Goal: Task Accomplishment & Management: Manage account settings

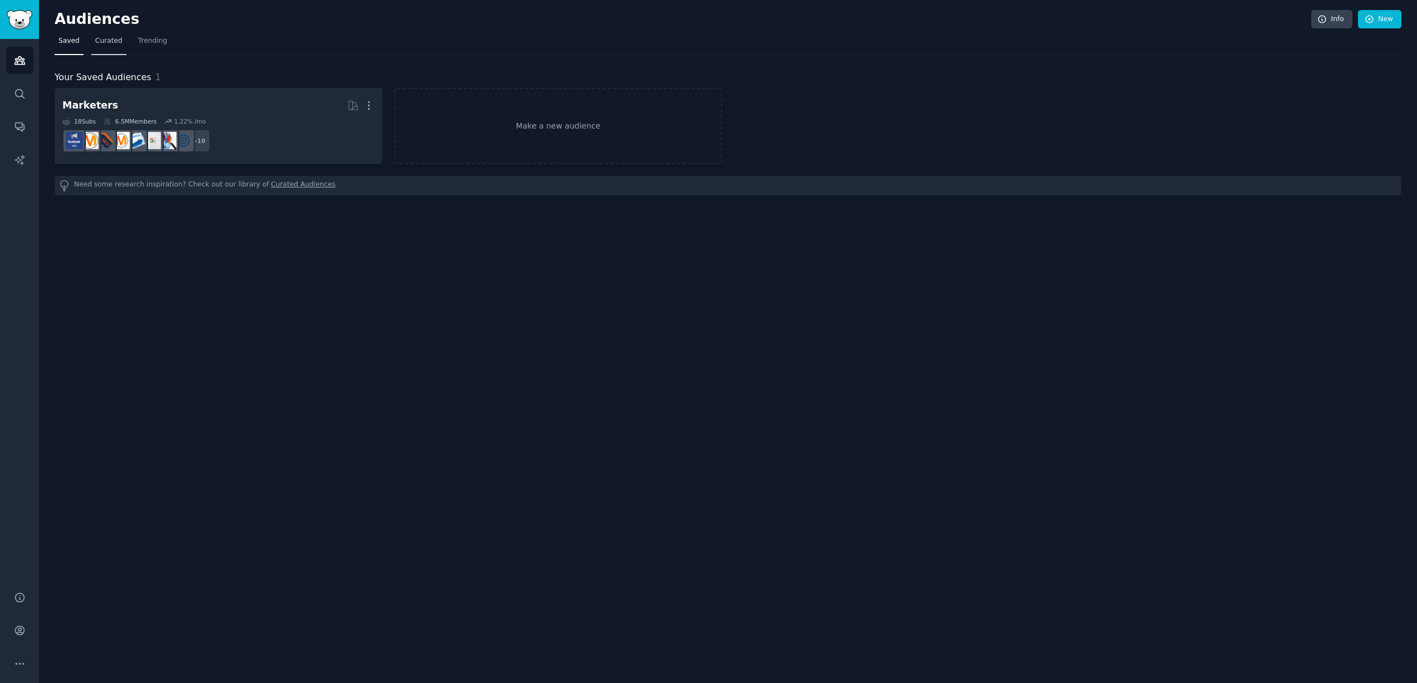
click at [111, 37] on span "Curated" at bounding box center [108, 41] width 27 height 10
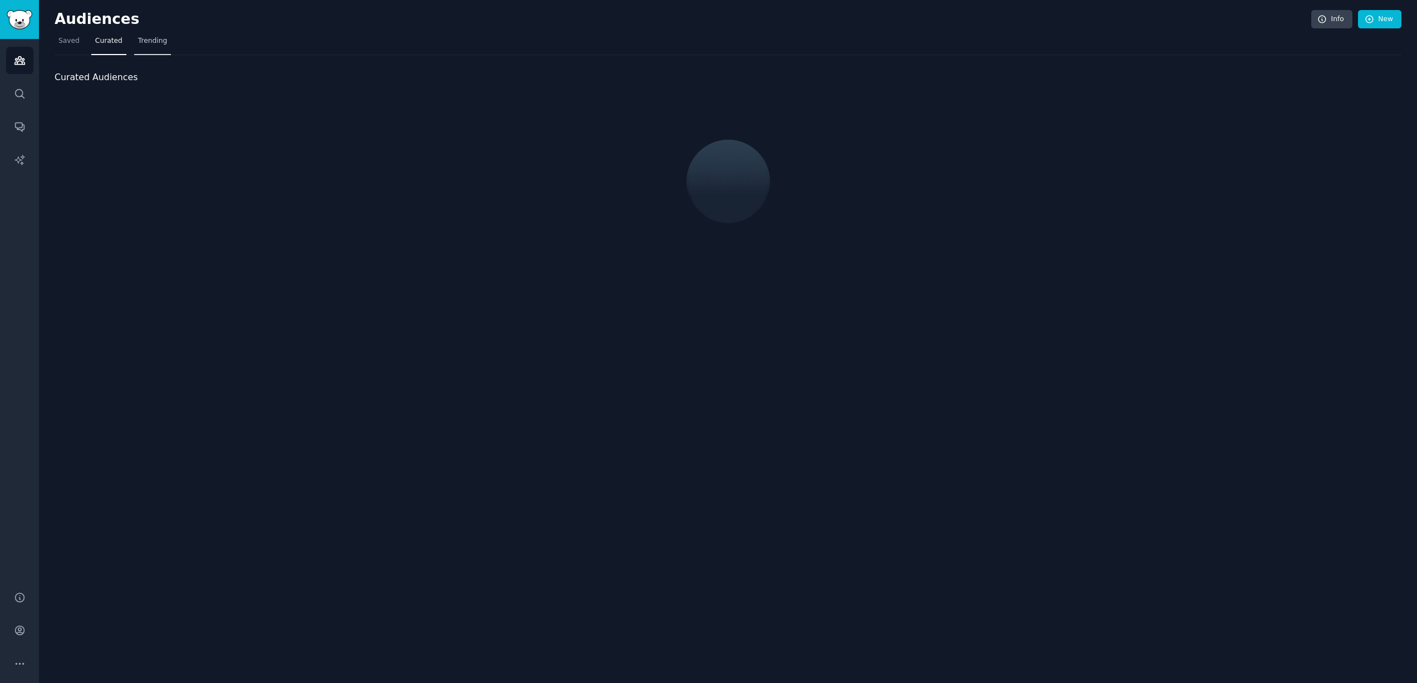
click at [141, 42] on span "Trending" at bounding box center [152, 41] width 29 height 10
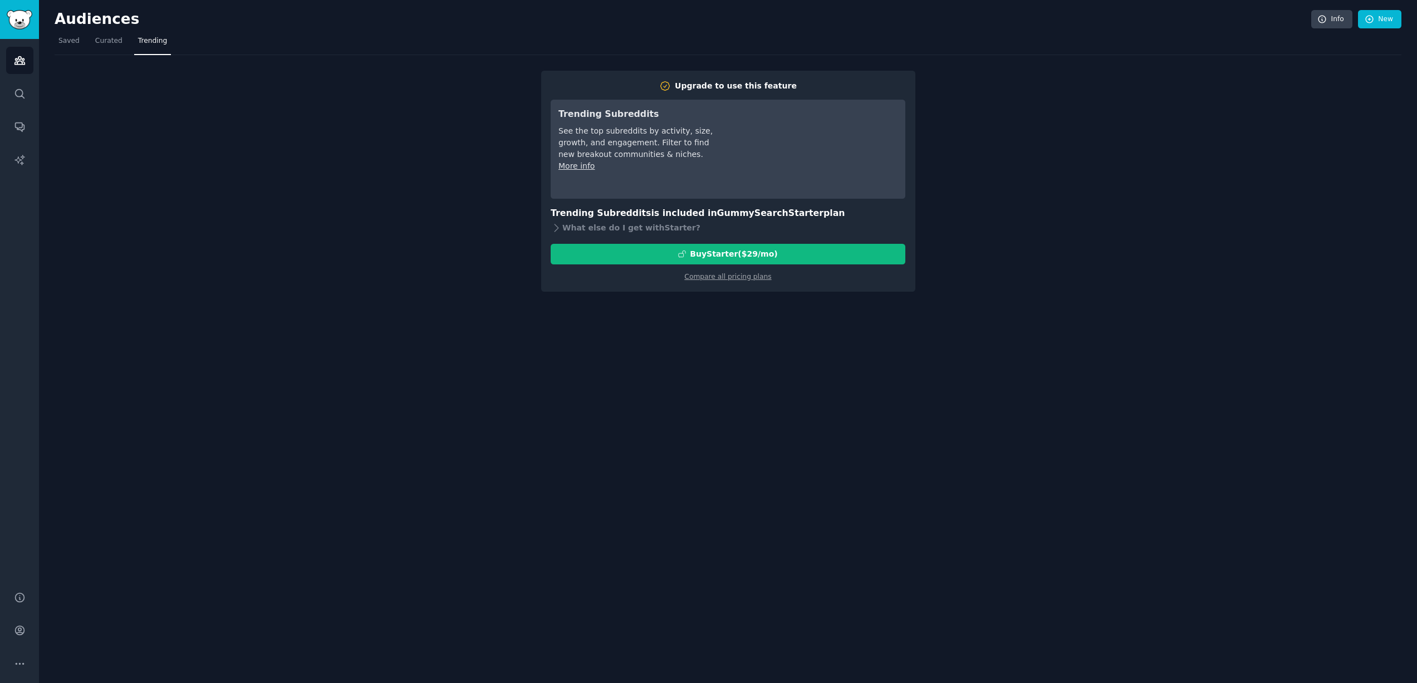
click at [12, 14] on img "Sidebar" at bounding box center [20, 19] width 26 height 19
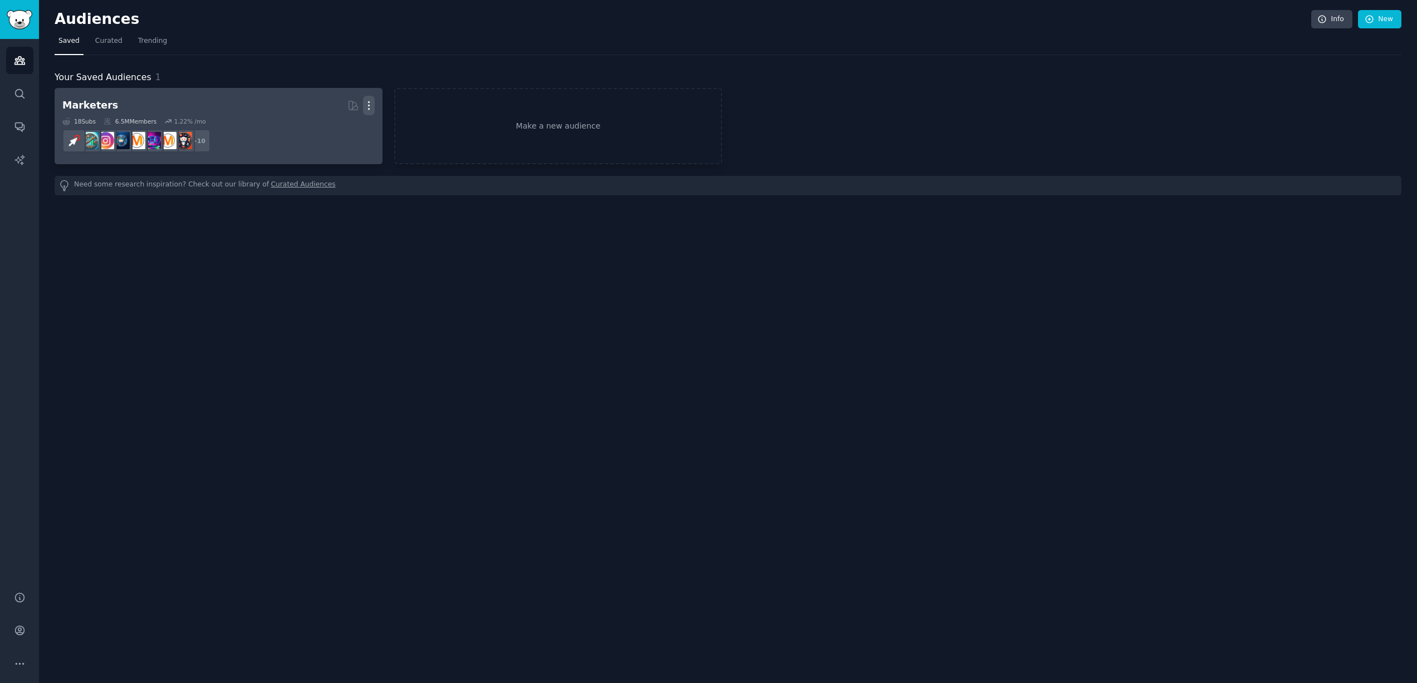
click at [369, 102] on icon "button" at bounding box center [368, 106] width 1 height 8
click at [333, 130] on p "Delete" at bounding box center [339, 129] width 26 height 12
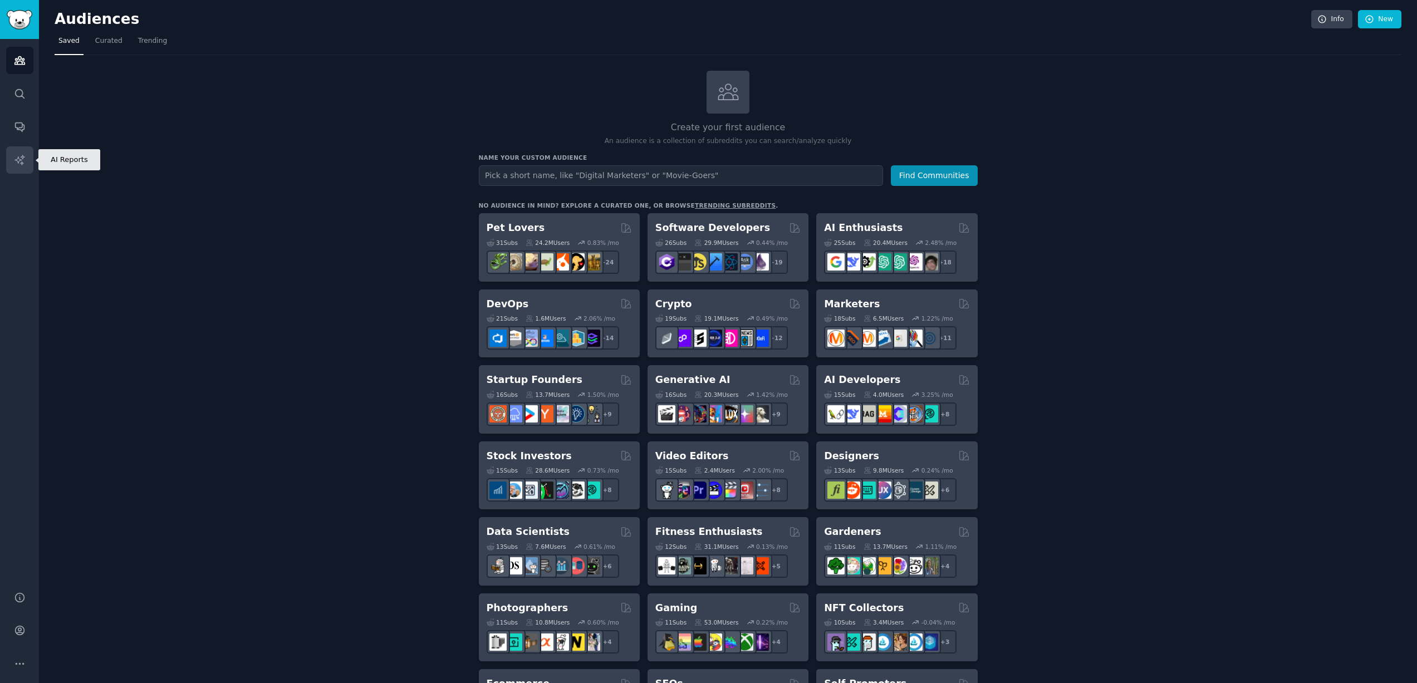
click at [23, 151] on link "AI Reports" at bounding box center [19, 159] width 27 height 27
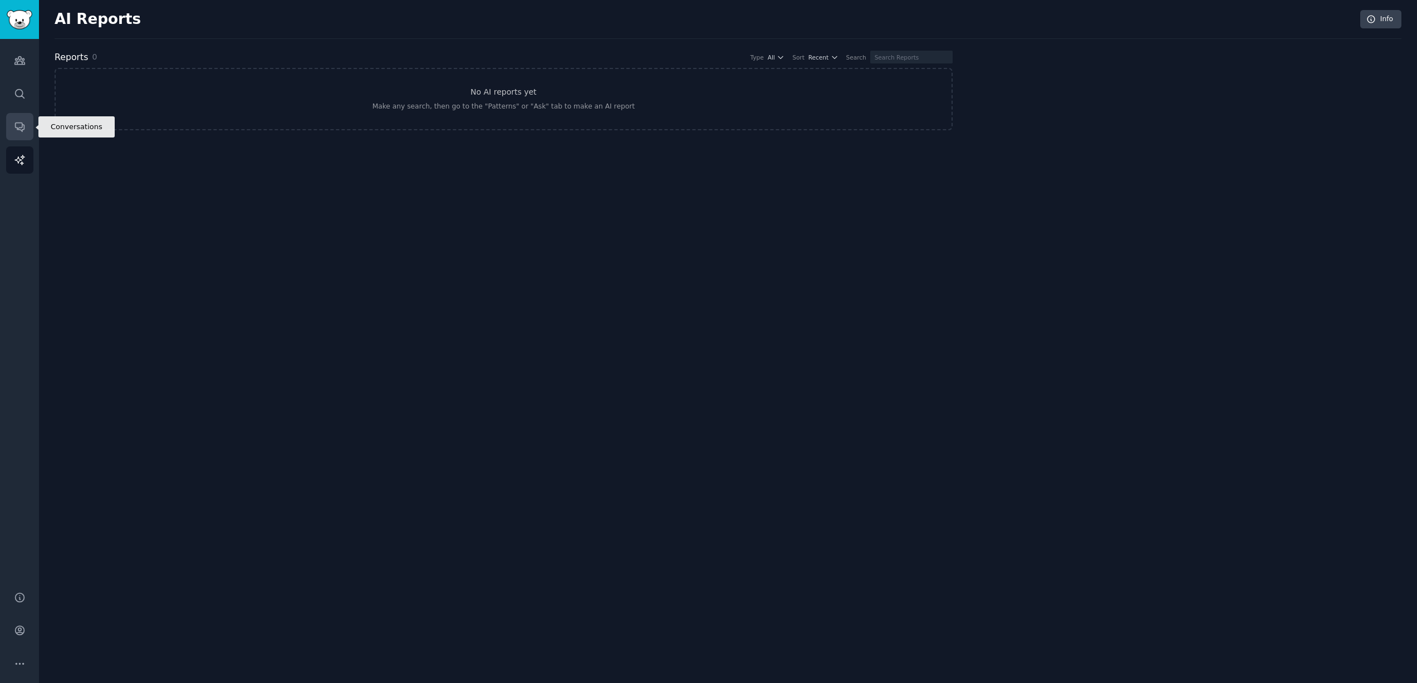
click at [23, 134] on link "Conversations" at bounding box center [19, 126] width 27 height 27
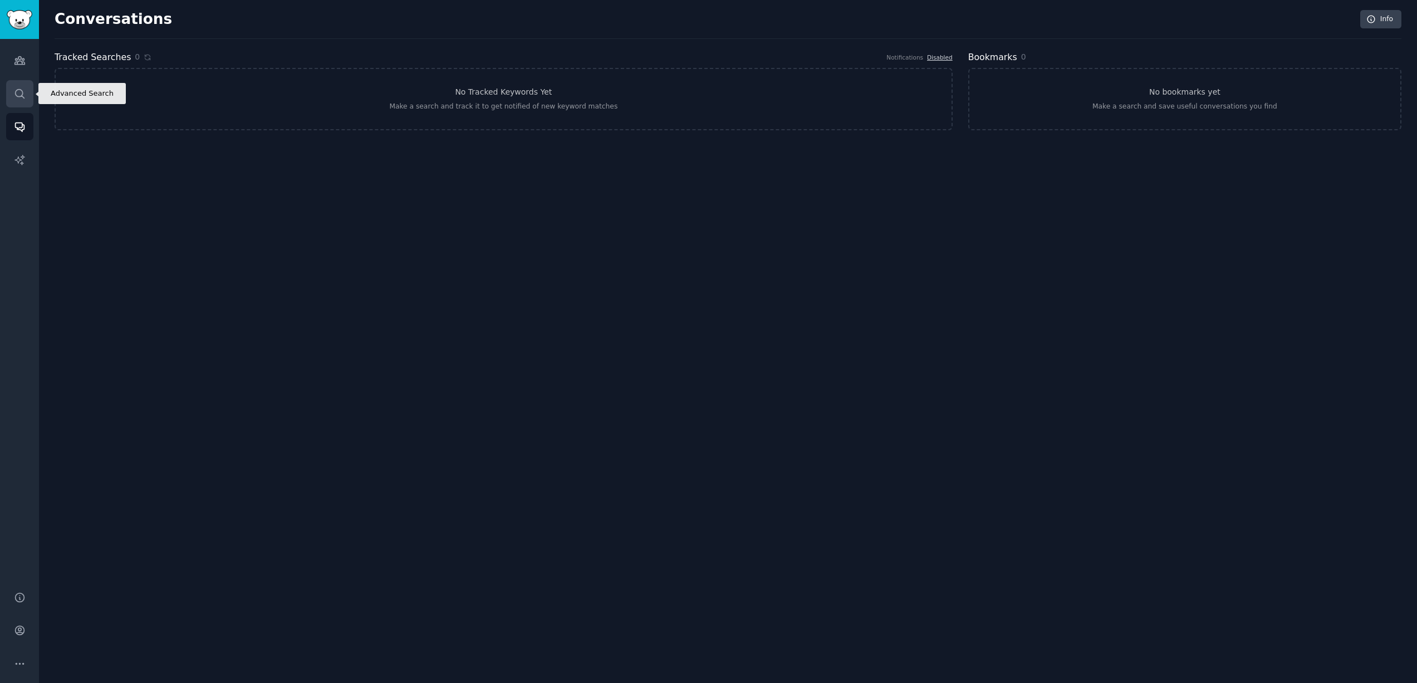
click at [21, 94] on icon "Sidebar" at bounding box center [20, 94] width 12 height 12
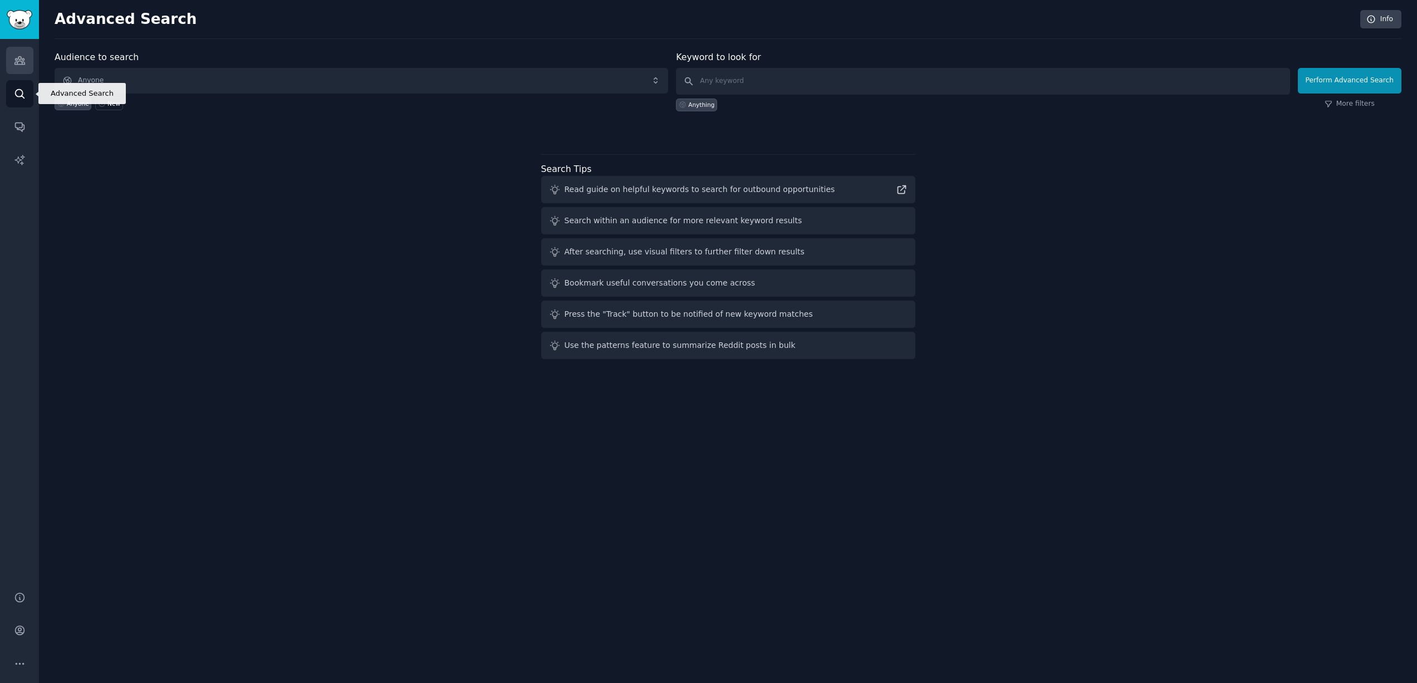
click at [17, 71] on link "Audiences" at bounding box center [19, 60] width 27 height 27
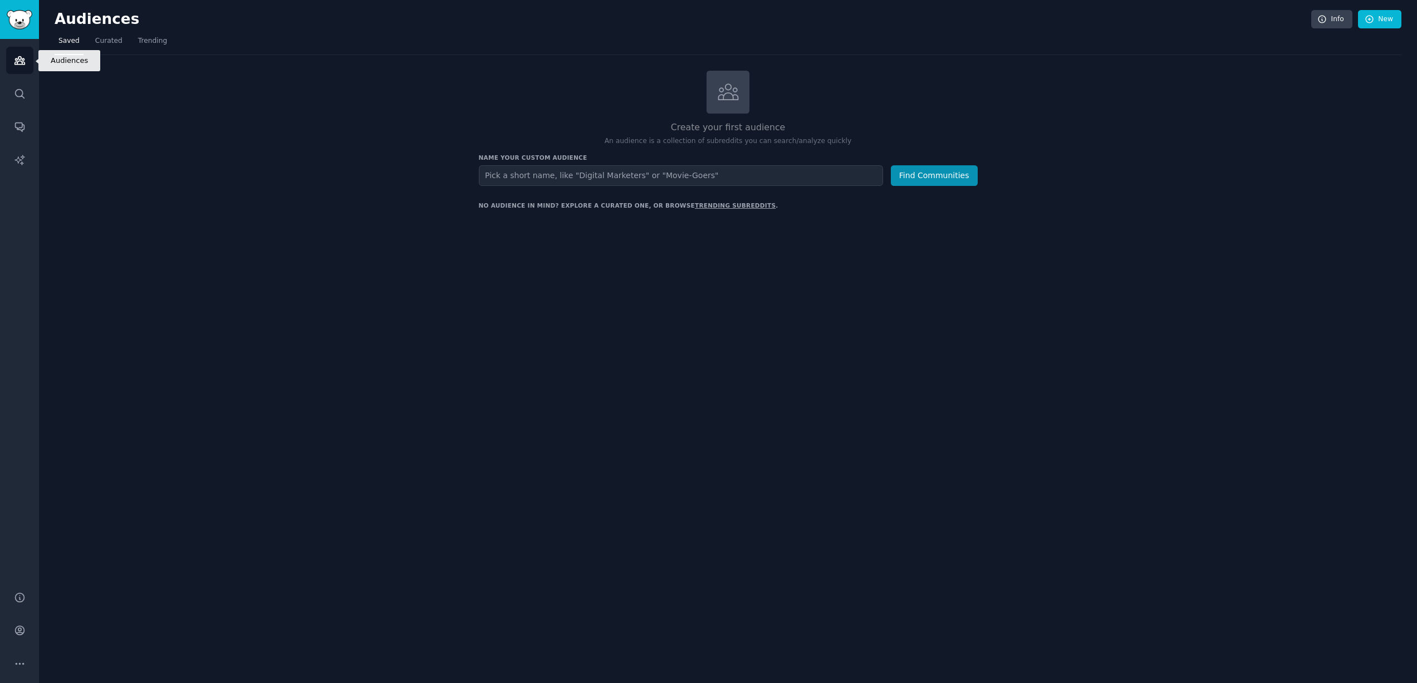
click at [19, 46] on div "Audiences Search Conversations AI Reports" at bounding box center [19, 308] width 39 height 539
click at [19, 32] on link "Sidebar" at bounding box center [19, 19] width 39 height 39
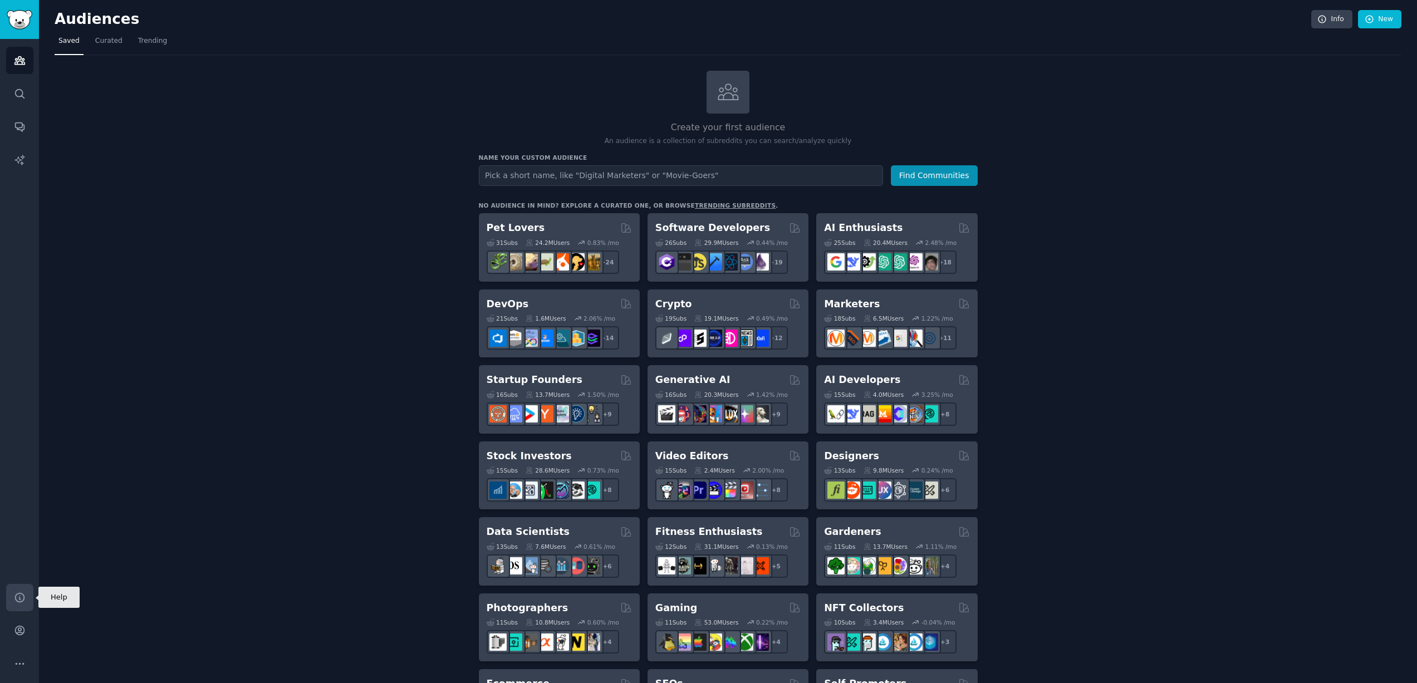
click at [21, 597] on icon "Sidebar" at bounding box center [20, 598] width 12 height 12
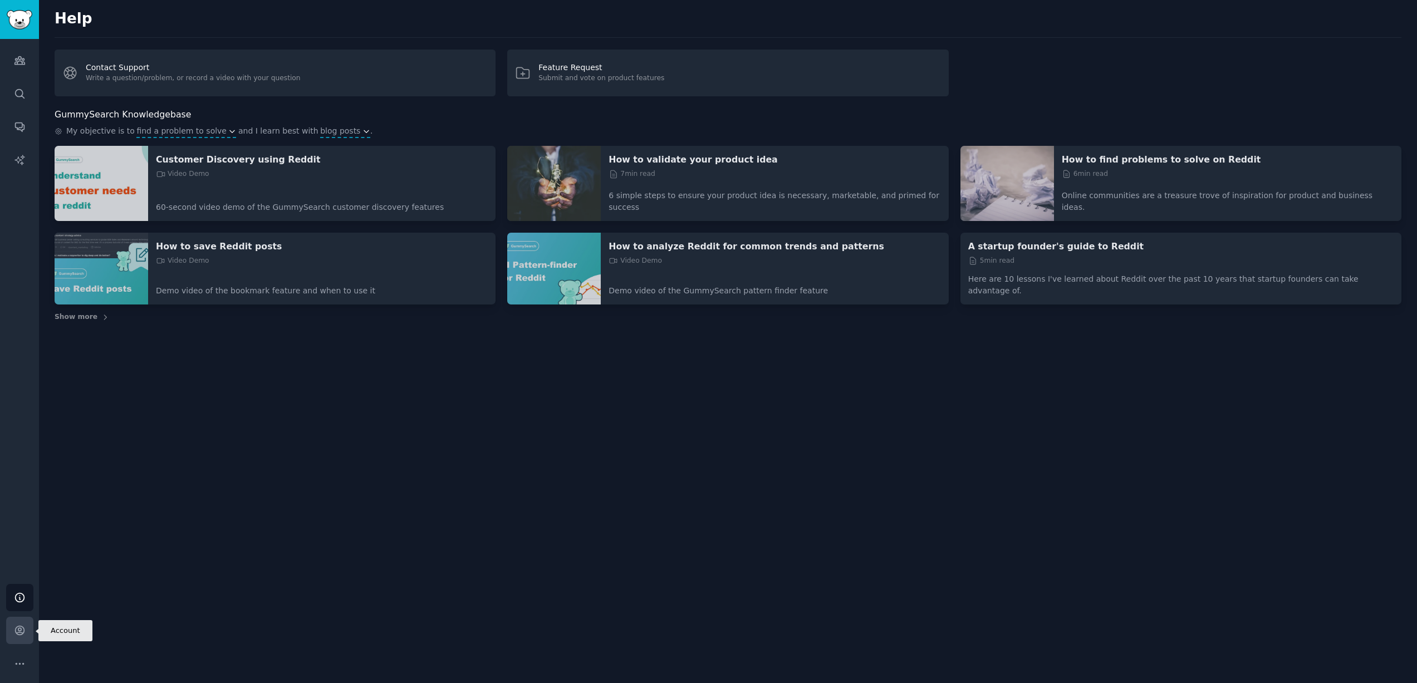
click at [19, 624] on link "Account" at bounding box center [19, 630] width 27 height 27
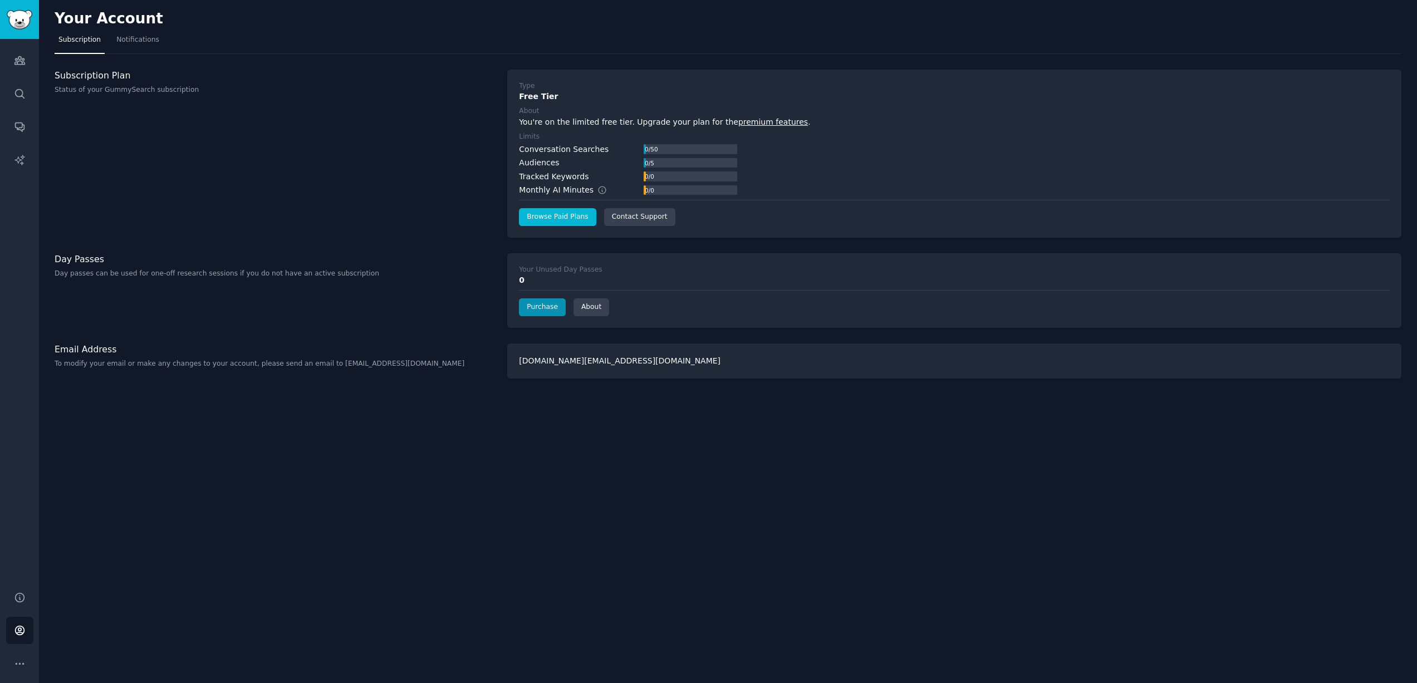
click at [555, 218] on link "Browse Paid Plans" at bounding box center [557, 217] width 77 height 18
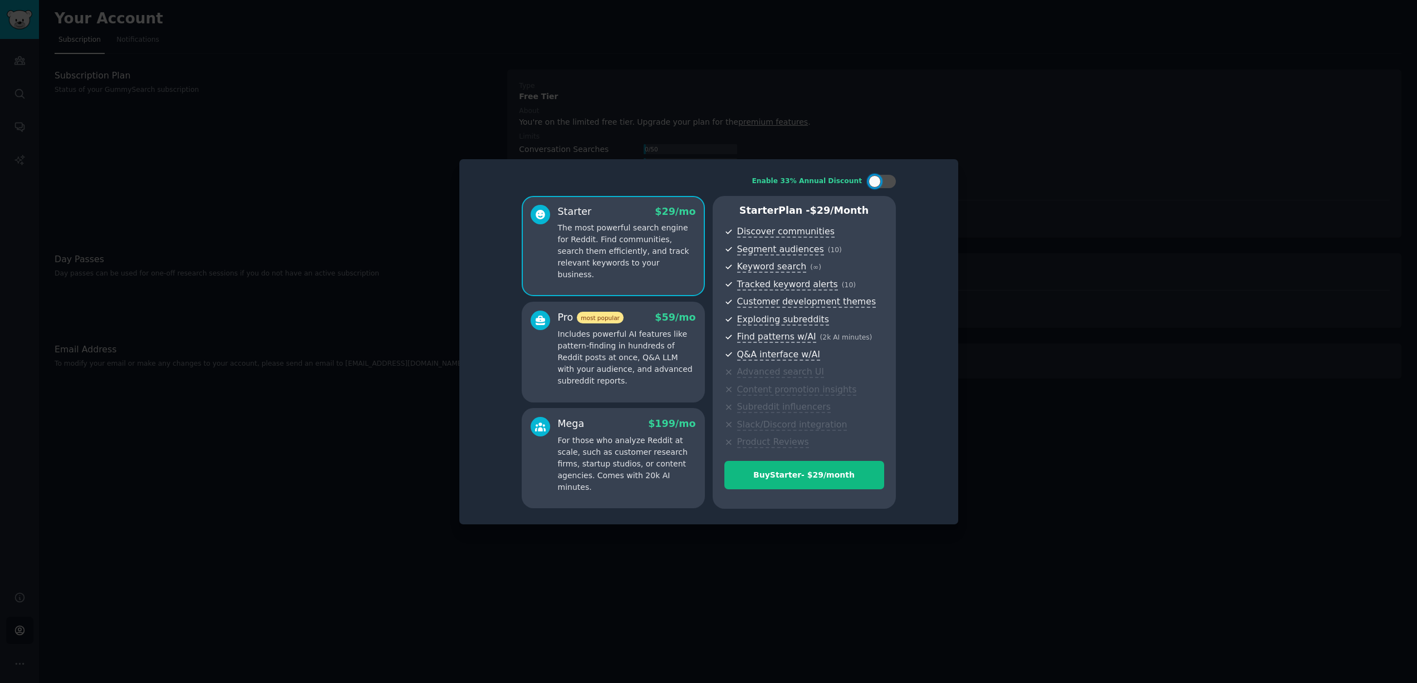
click at [635, 352] on p "Includes powerful AI features like pattern-finding in hundreds of Reddit posts …" at bounding box center [627, 357] width 138 height 58
click at [635, 250] on p "The most powerful search engine for Reddit. Find communities, search them effic…" at bounding box center [627, 251] width 138 height 58
click at [793, 471] on div "Buy Starter - $ 29 /month" at bounding box center [804, 475] width 159 height 12
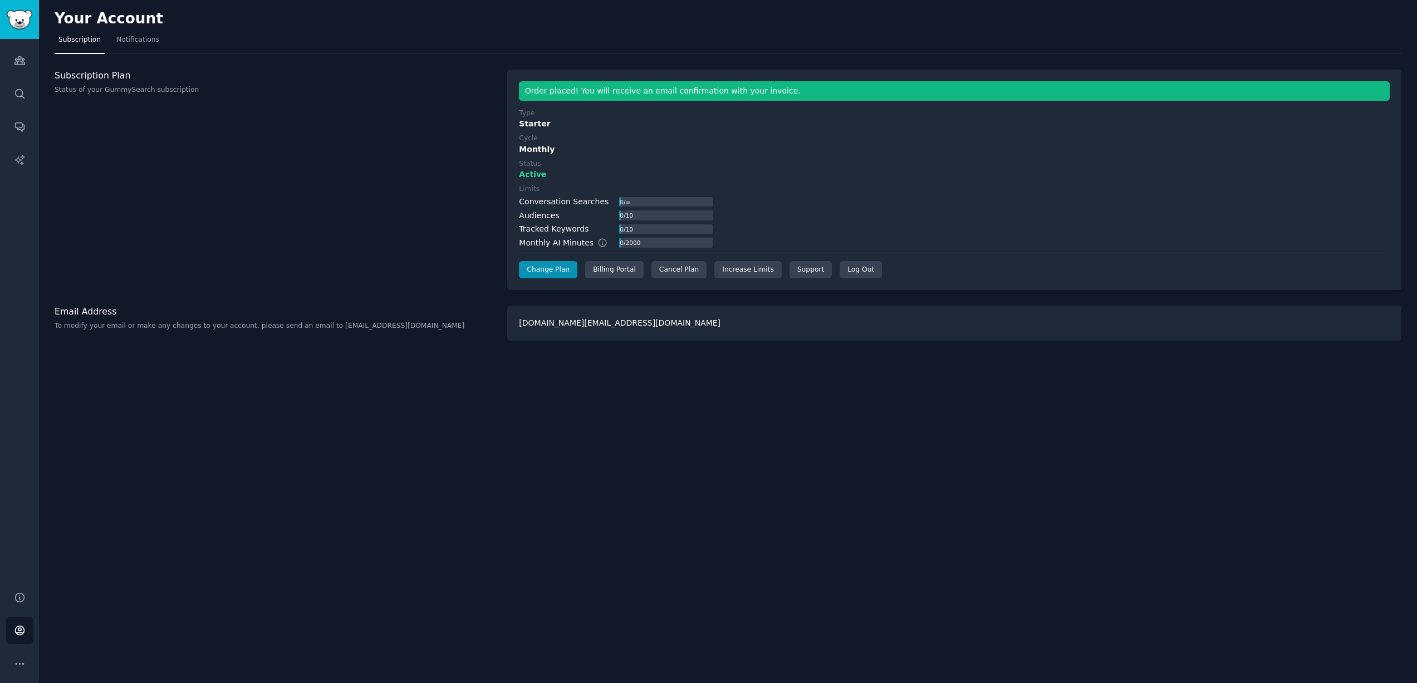
click at [21, 19] on img "Sidebar" at bounding box center [20, 19] width 26 height 19
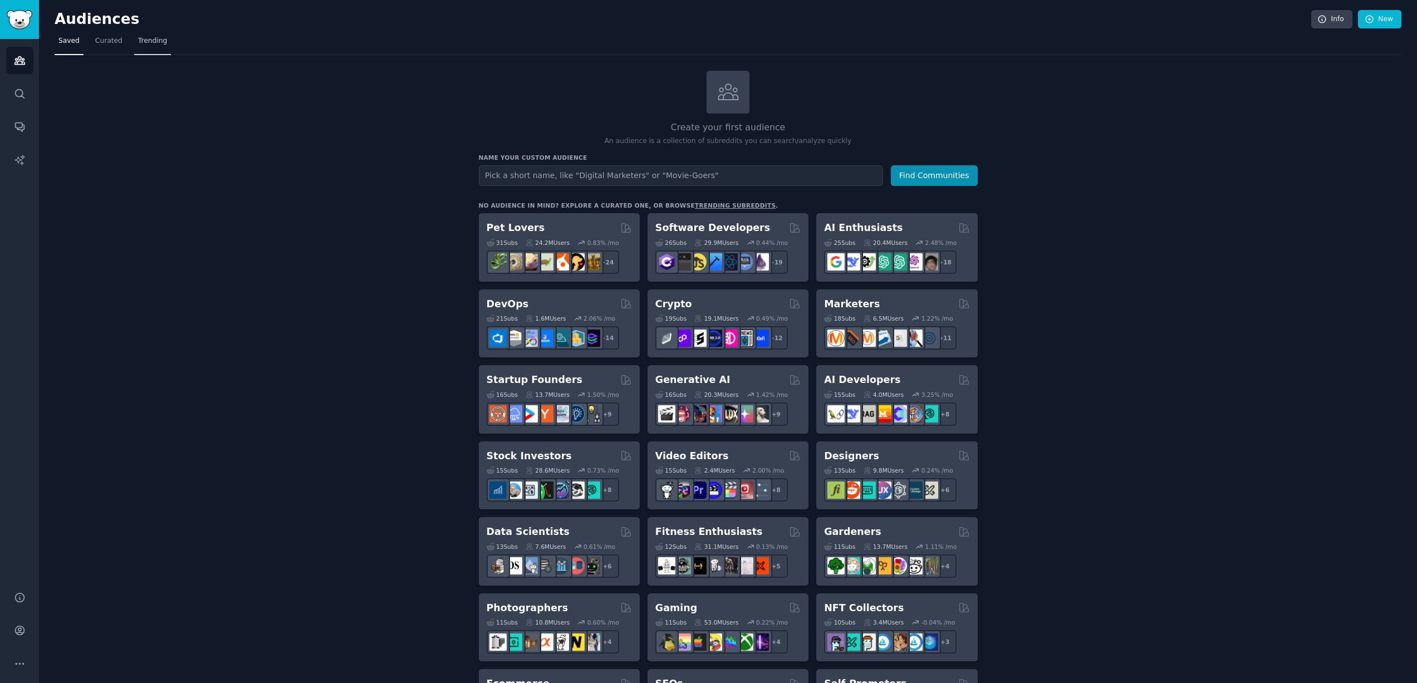
click at [156, 46] on link "Trending" at bounding box center [152, 43] width 37 height 23
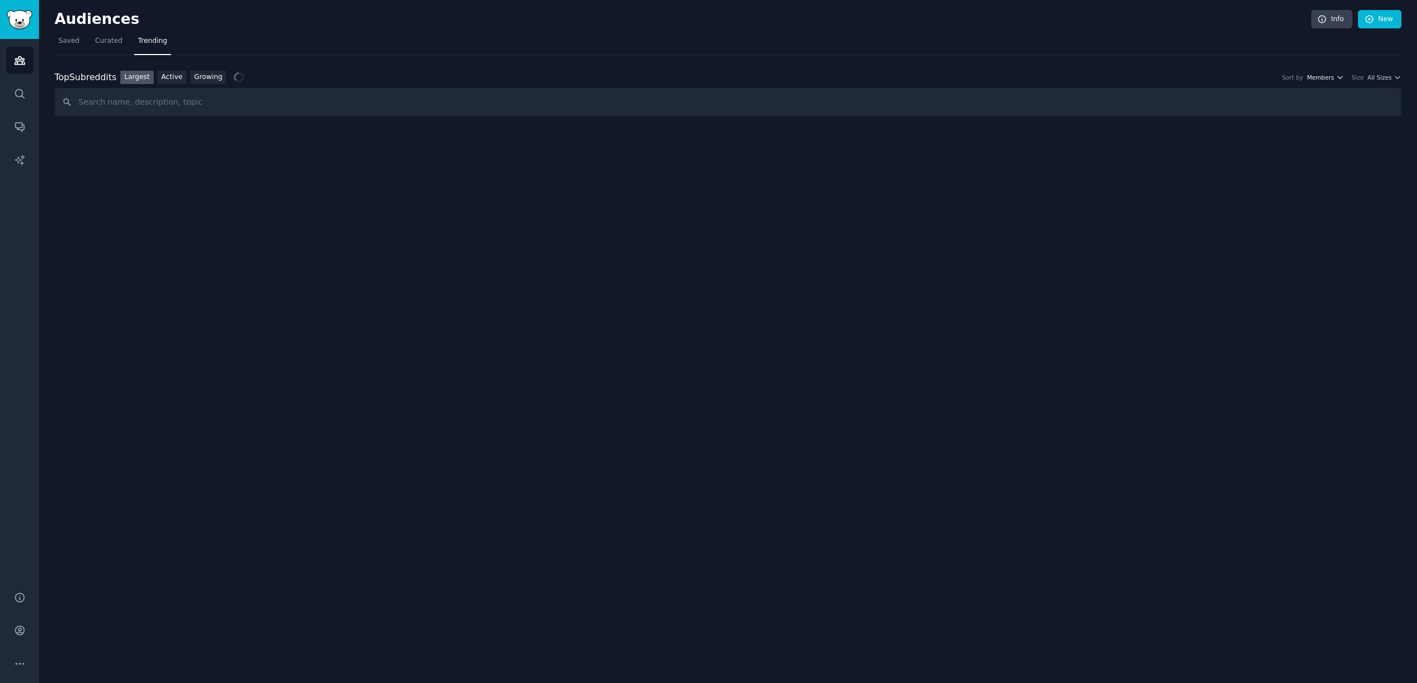
click at [1316, 77] on span "Members" at bounding box center [1319, 77] width 27 height 8
click at [1385, 76] on span "All Sizes" at bounding box center [1379, 77] width 24 height 8
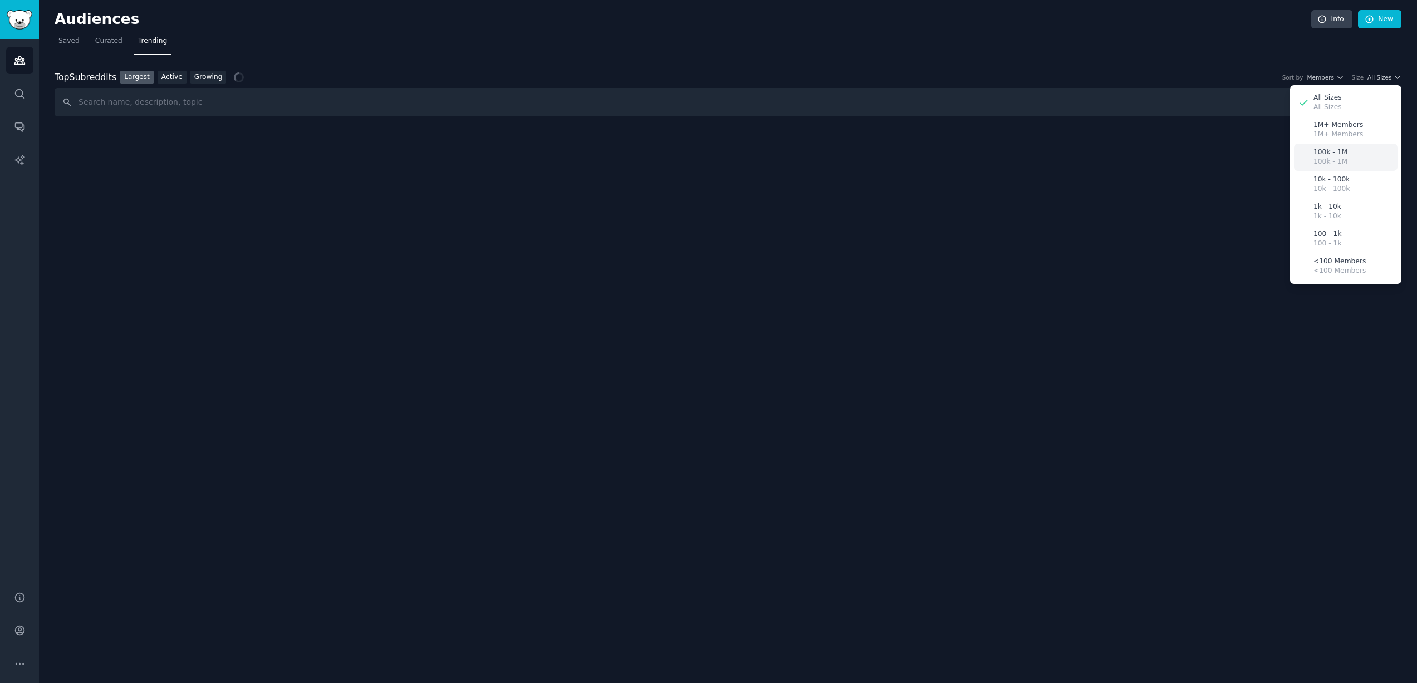
click at [1335, 160] on p "100k - 1M" at bounding box center [1330, 162] width 34 height 10
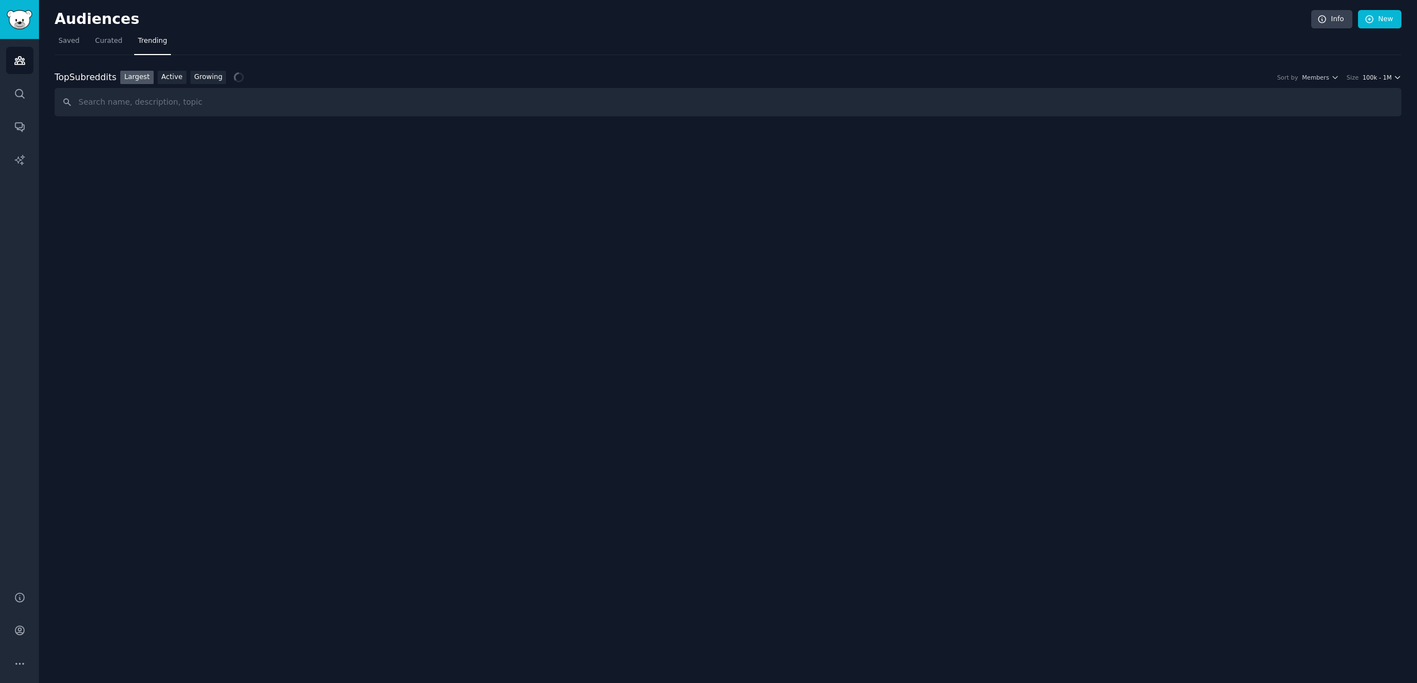
click at [1371, 79] on span "100k - 1M" at bounding box center [1376, 77] width 29 height 8
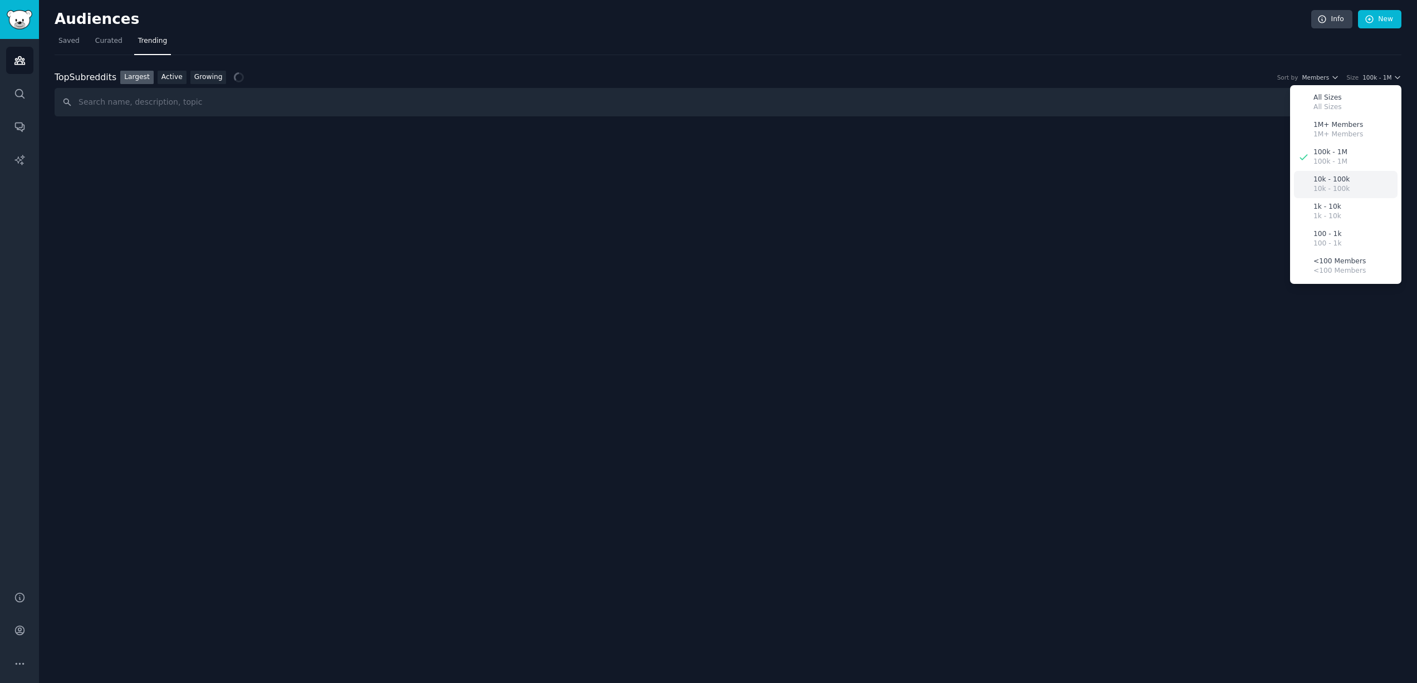
click at [1339, 175] on p "10k - 100k" at bounding box center [1331, 180] width 36 height 10
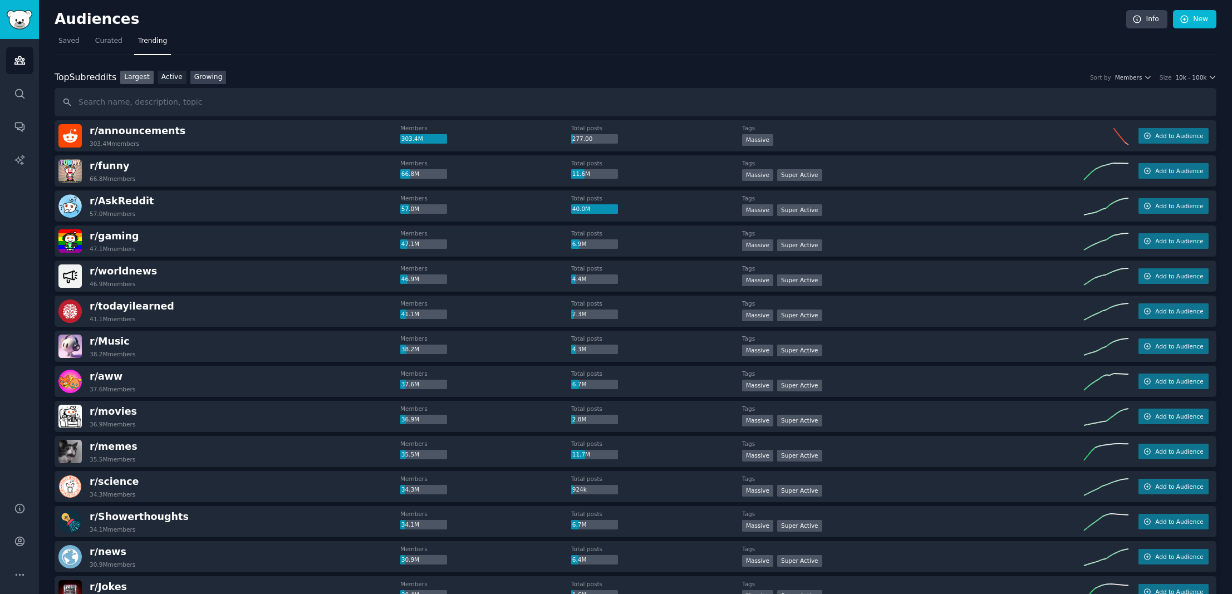
click at [190, 78] on link "Growing" at bounding box center [208, 78] width 36 height 14
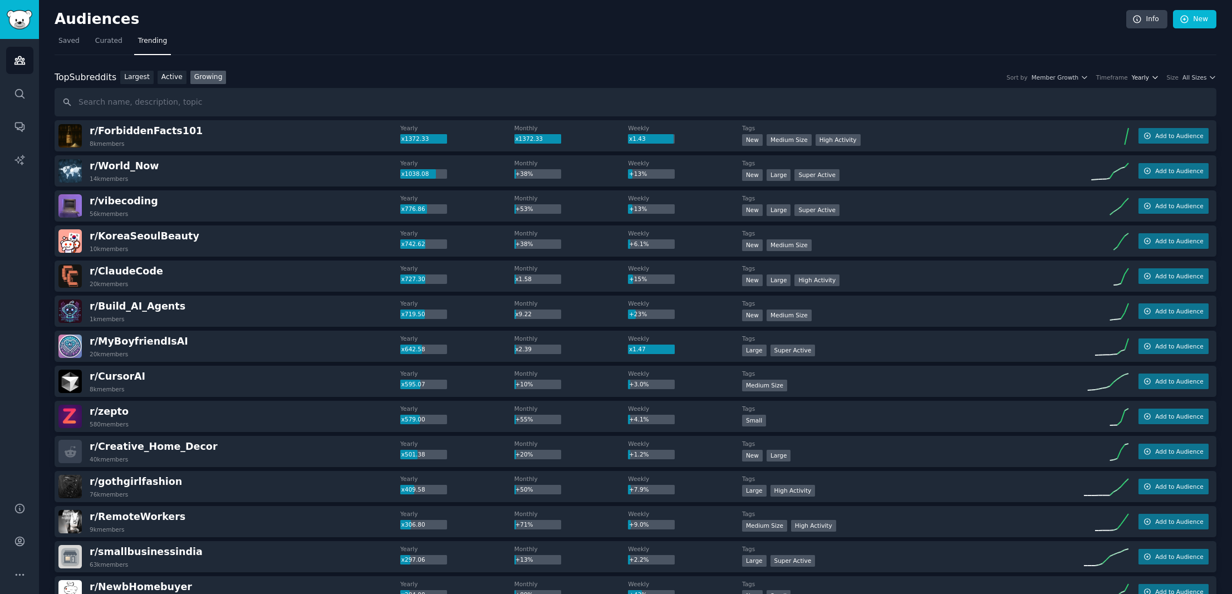
click at [1153, 74] on icon "button" at bounding box center [1155, 77] width 8 height 8
click at [1099, 112] on div "Monthly" at bounding box center [1104, 118] width 104 height 19
click at [1210, 76] on icon "button" at bounding box center [1212, 77] width 8 height 8
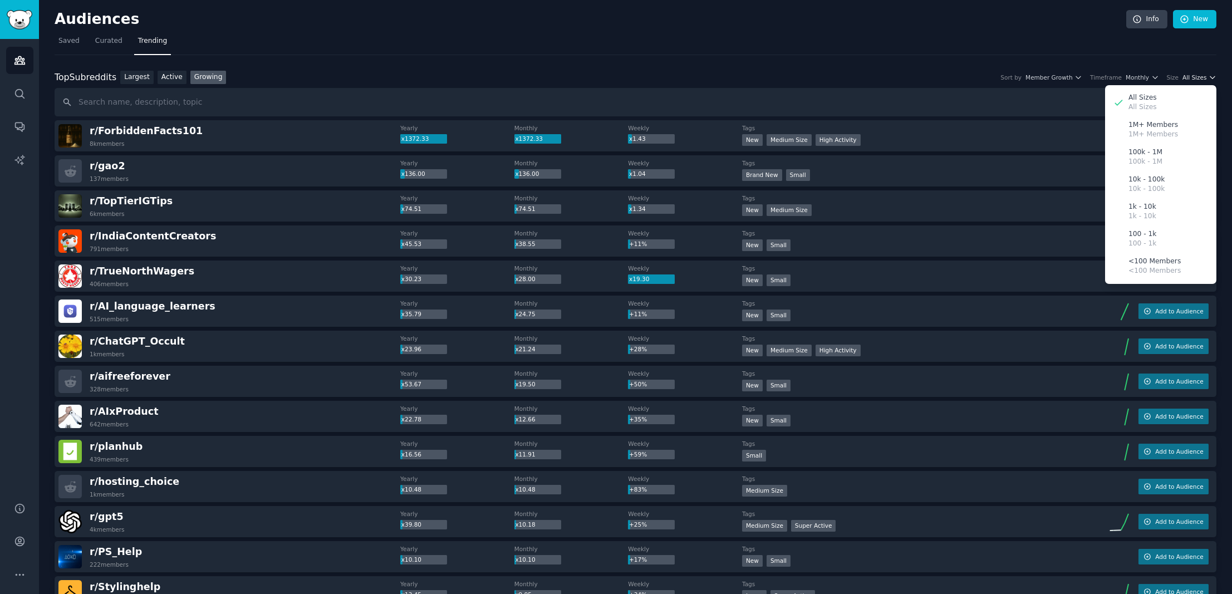
click at [1208, 75] on icon "button" at bounding box center [1212, 77] width 8 height 8
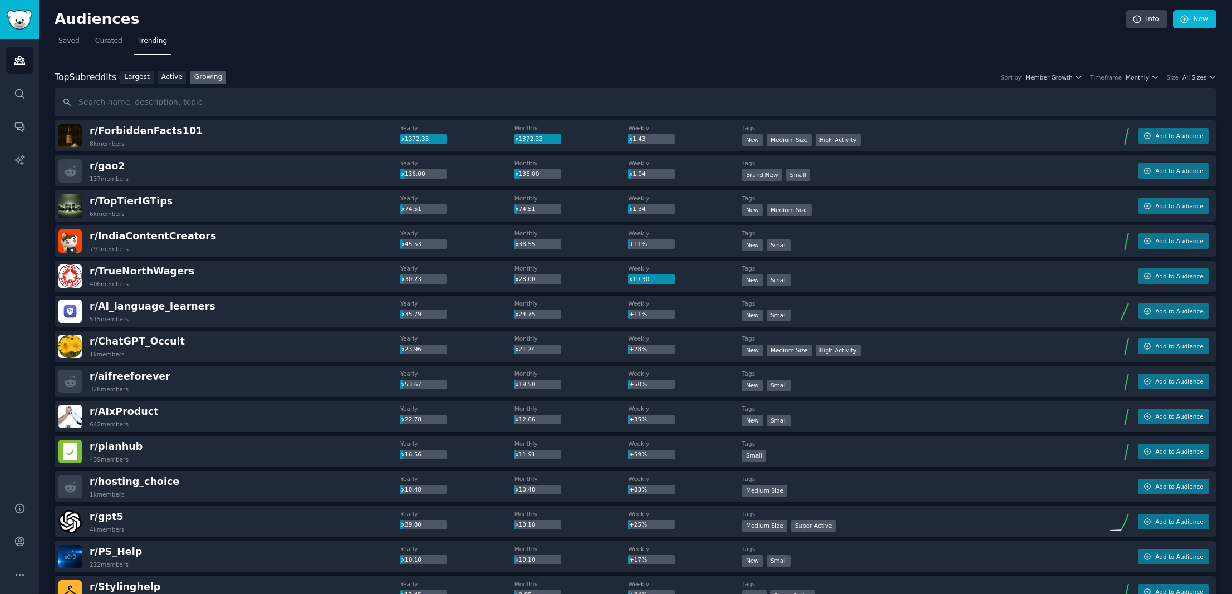
click at [1195, 71] on div "Top Subreddits Top Subreddits Largest Active Growing Sort by Member Growth Time…" at bounding box center [636, 78] width 1162 height 14
click at [1196, 75] on span "All Sizes" at bounding box center [1194, 77] width 24 height 8
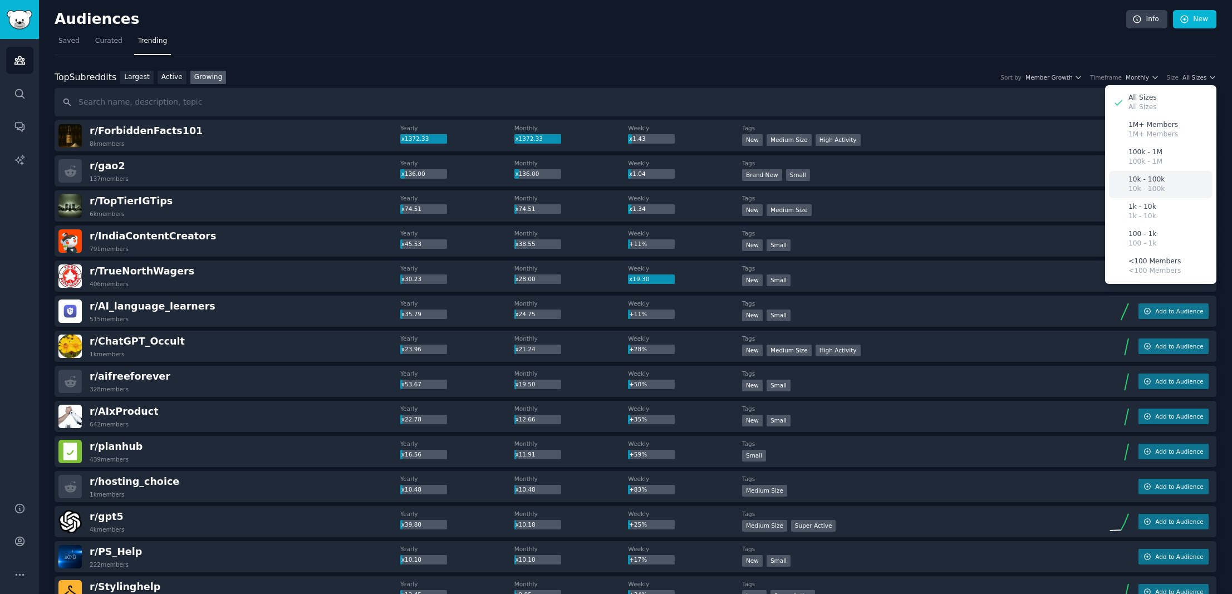
click at [1165, 186] on div "10k - 100k 10k - 100k" at bounding box center [1161, 184] width 104 height 27
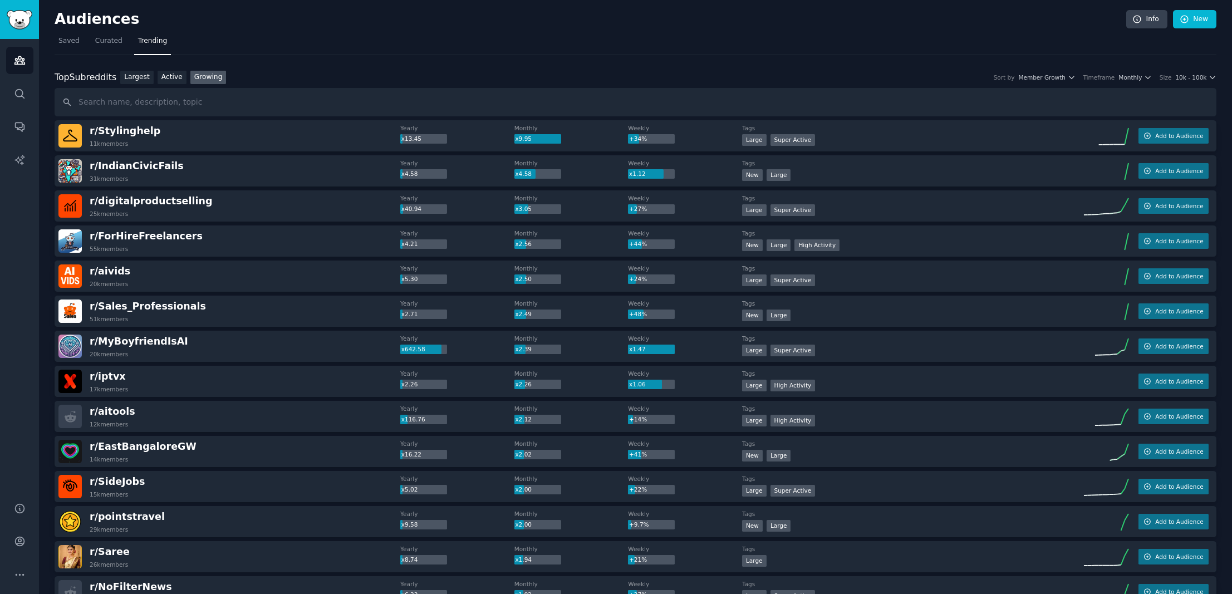
scroll to position [118, 0]
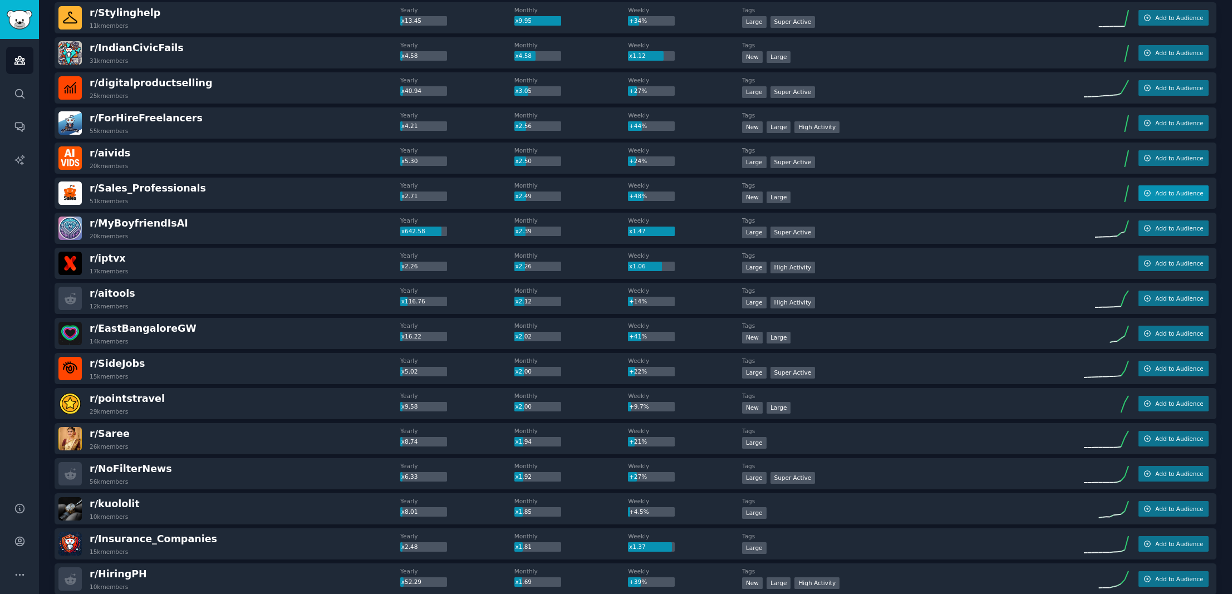
click at [1155, 192] on span "Add to Audience" at bounding box center [1179, 193] width 48 height 8
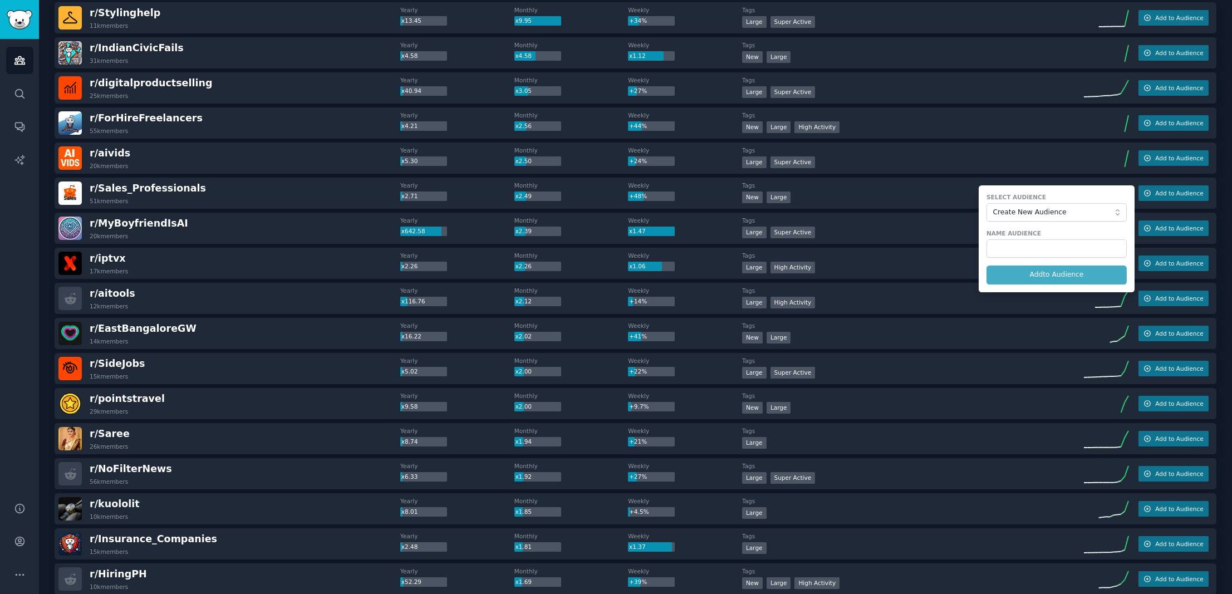
click at [1035, 214] on span "Create New Audience" at bounding box center [1054, 213] width 122 height 10
click at [1045, 206] on button "Create New Audience" at bounding box center [1056, 212] width 140 height 19
click at [1043, 211] on span "Create New Audience" at bounding box center [1054, 213] width 122 height 10
click at [1033, 210] on span "Create New Audience" at bounding box center [1054, 213] width 122 height 10
click at [1028, 245] on input "text" at bounding box center [1056, 248] width 140 height 19
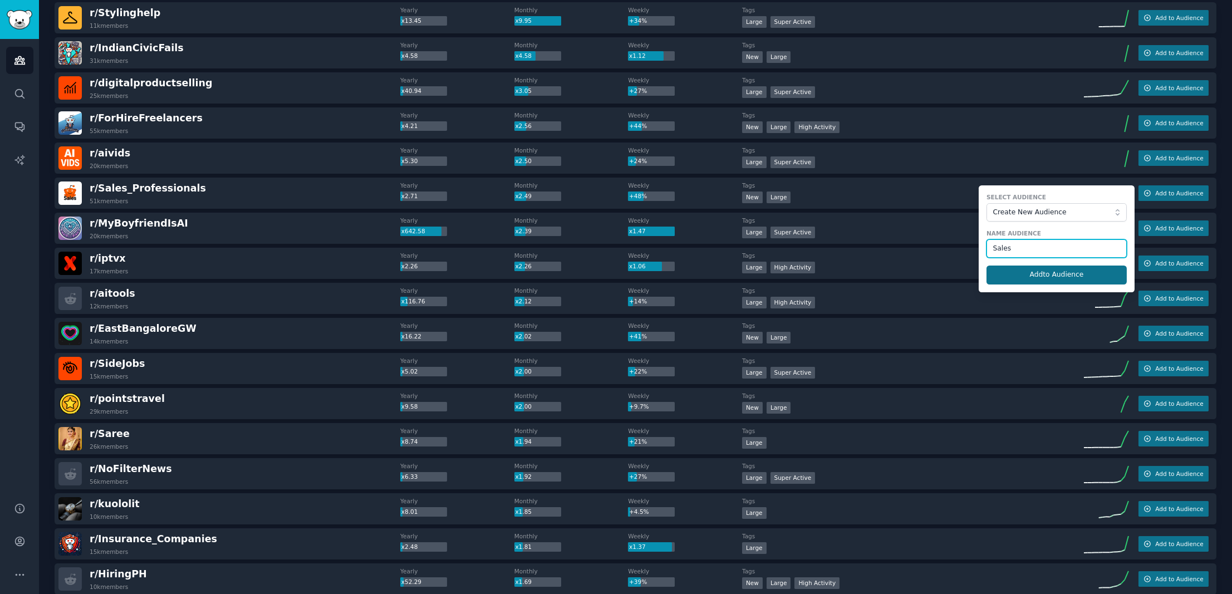
type input "Sales"
click at [1031, 272] on button "Add to Audience" at bounding box center [1056, 275] width 140 height 19
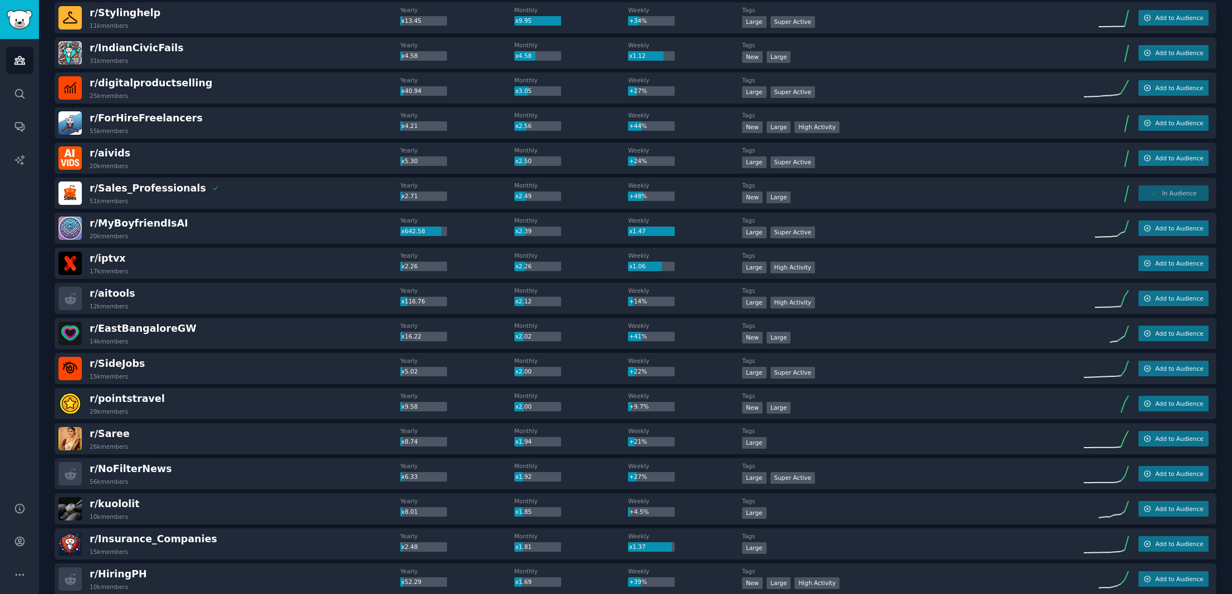
click at [346, 312] on div "r/ aitools 12k members Yearly x116.76 Monthly x2.12 Weekly +14% Tags Large High…" at bounding box center [636, 298] width 1162 height 31
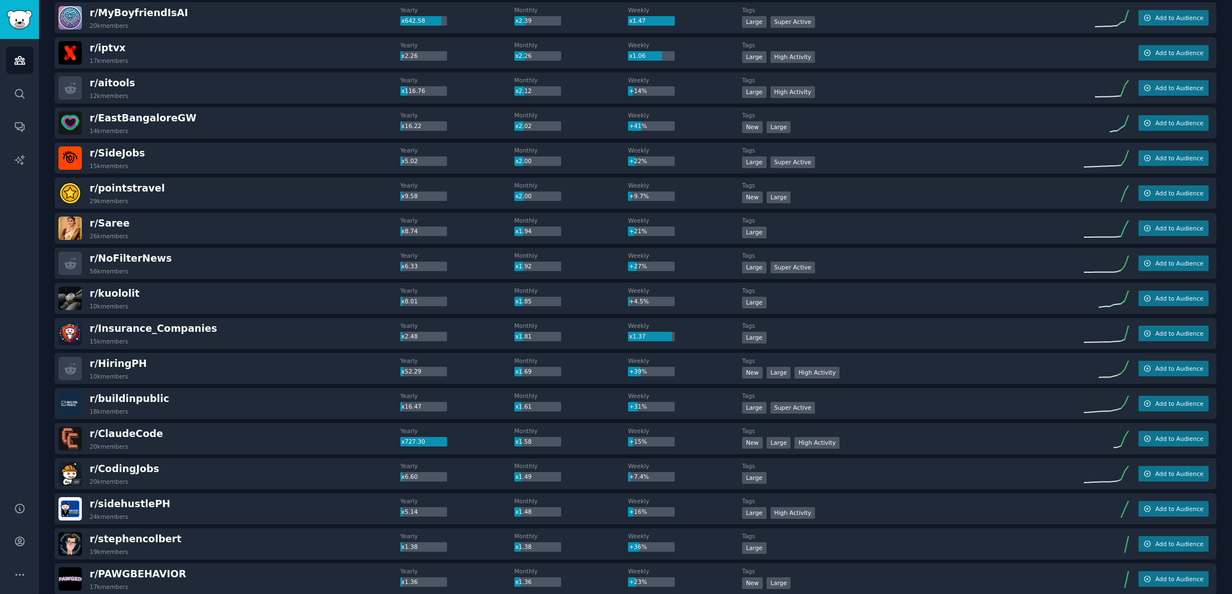
scroll to position [423, 0]
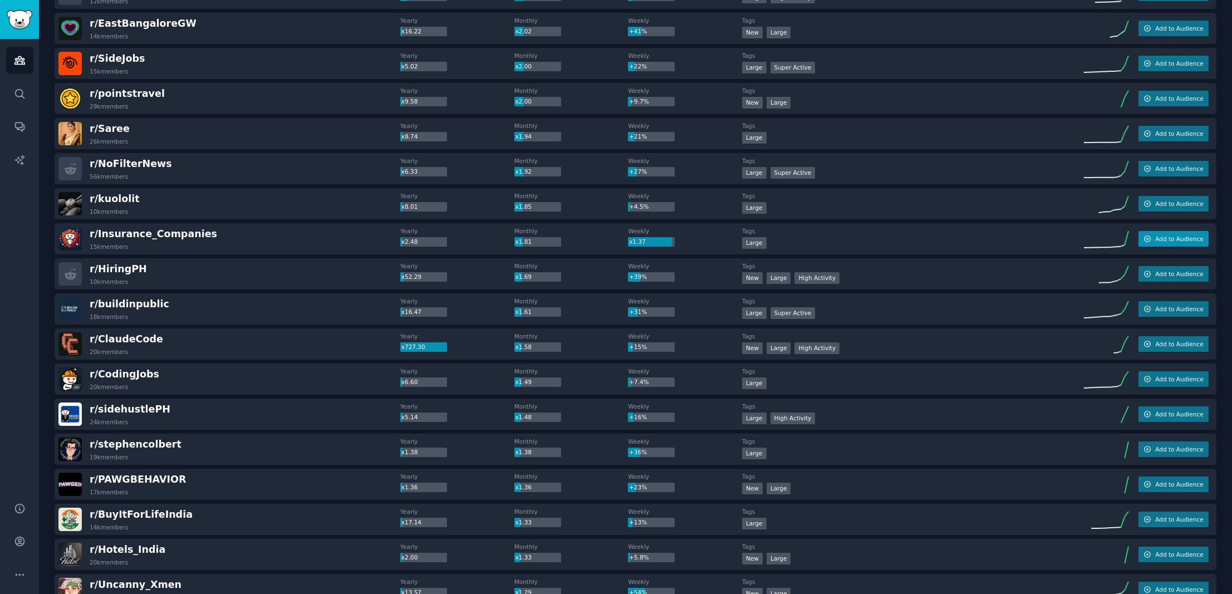
click at [1195, 235] on span "Add to Audience" at bounding box center [1179, 239] width 48 height 8
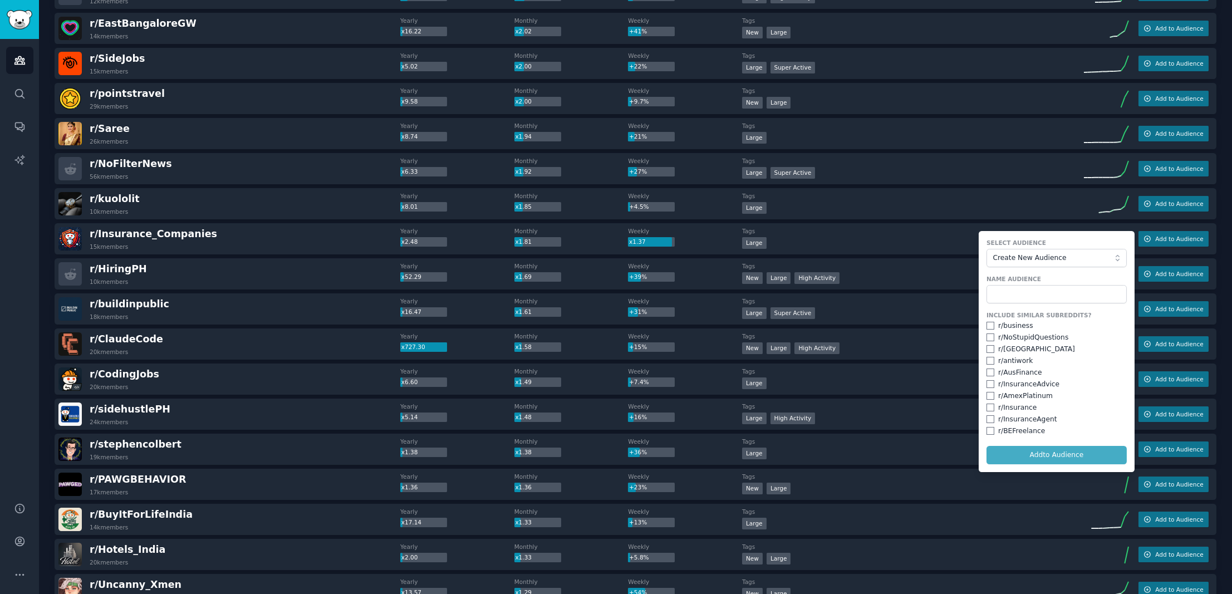
click at [1043, 257] on span "Create New Audience" at bounding box center [1054, 258] width 122 height 10
click at [1043, 255] on span "Create New Audience" at bounding box center [1054, 258] width 122 height 10
click at [1026, 416] on div "r/ InsuranceAgent" at bounding box center [1027, 420] width 59 height 10
click at [994, 418] on div "r/ InsuranceAgent" at bounding box center [1056, 420] width 140 height 10
click at [989, 416] on input "checkbox" at bounding box center [990, 419] width 8 height 8
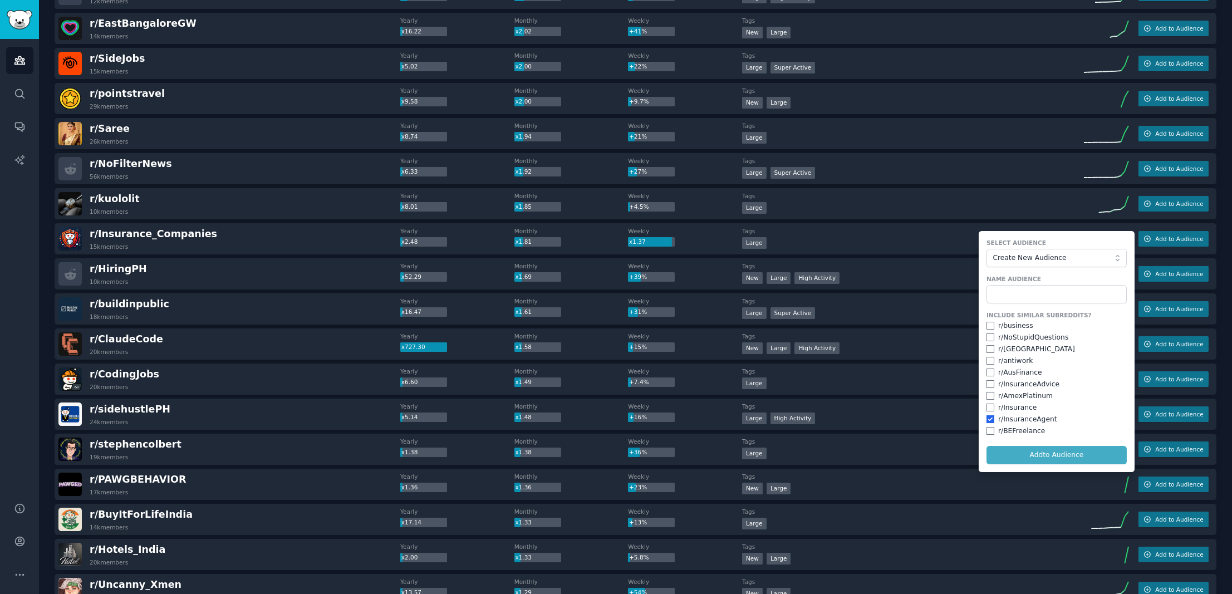
checkbox input "true"
click at [988, 408] on input "checkbox" at bounding box center [990, 408] width 8 height 8
checkbox input "true"
click at [987, 380] on input "checkbox" at bounding box center [990, 384] width 8 height 8
checkbox input "true"
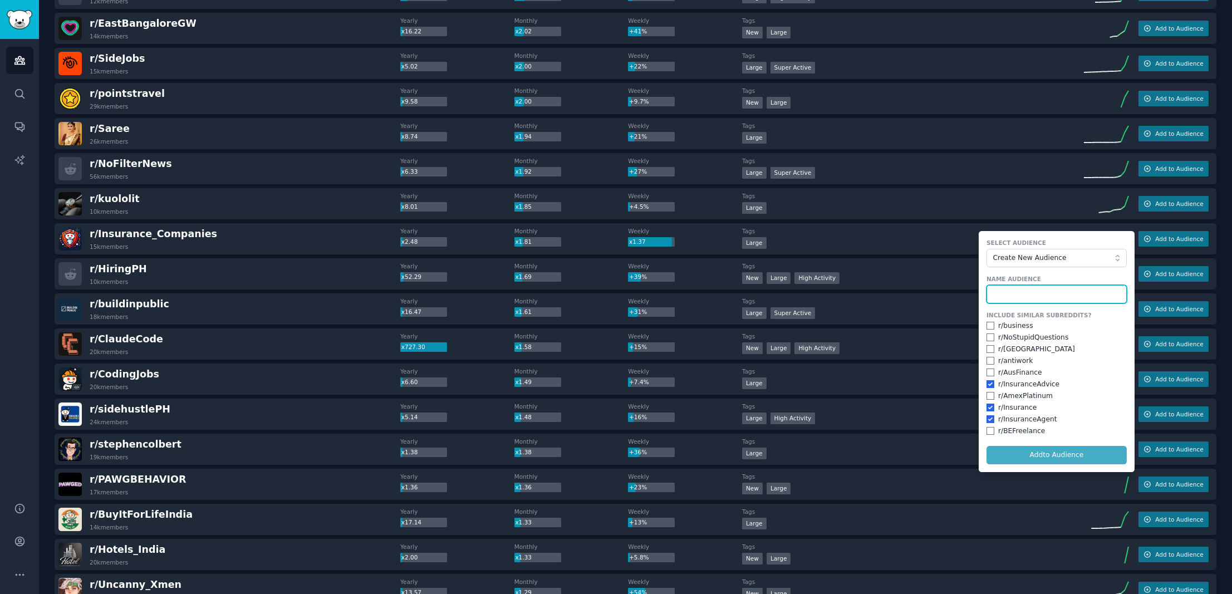
click at [1008, 297] on input "text" at bounding box center [1056, 294] width 140 height 19
type input "Insurance"
click at [1054, 453] on button "Add to Audience" at bounding box center [1056, 455] width 140 height 19
checkbox input "false"
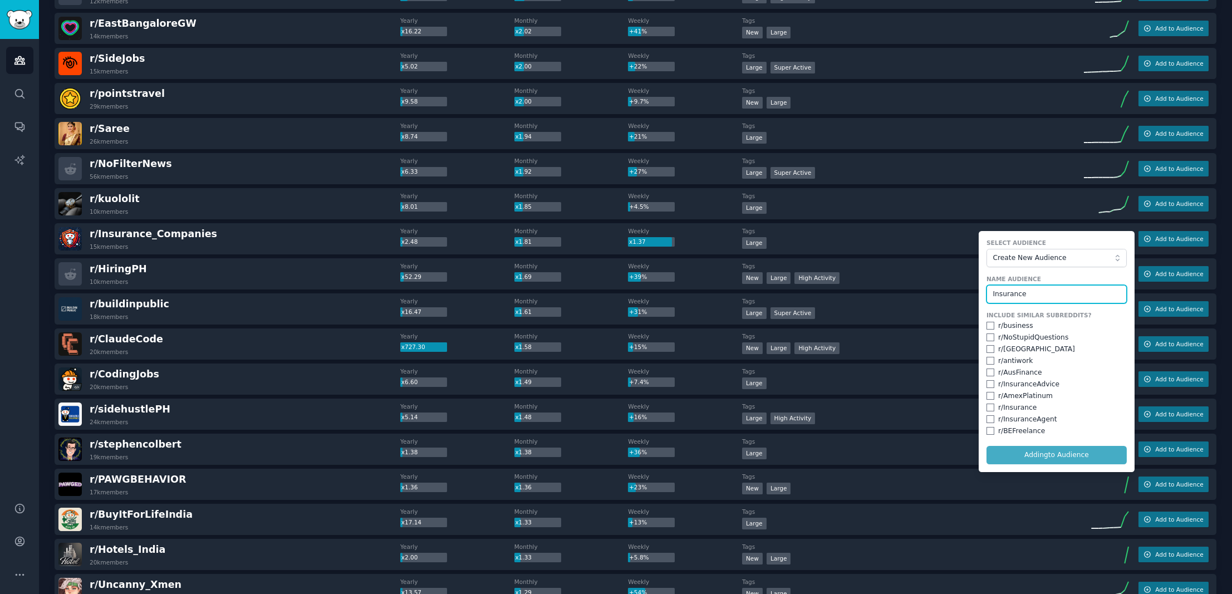
checkbox input "false"
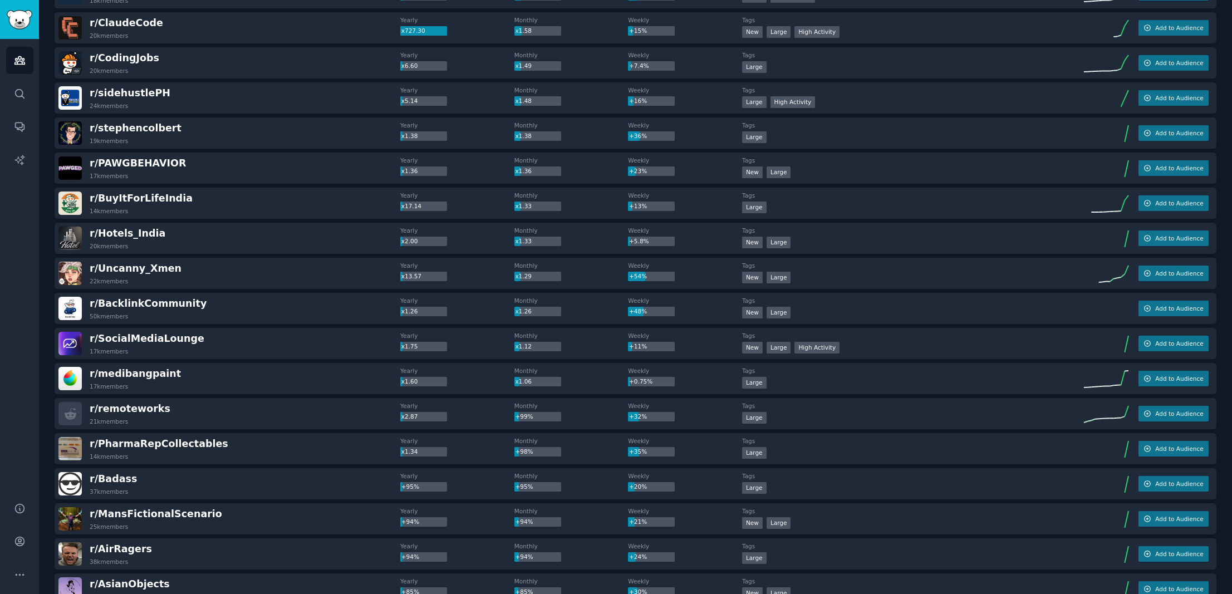
scroll to position [745, 0]
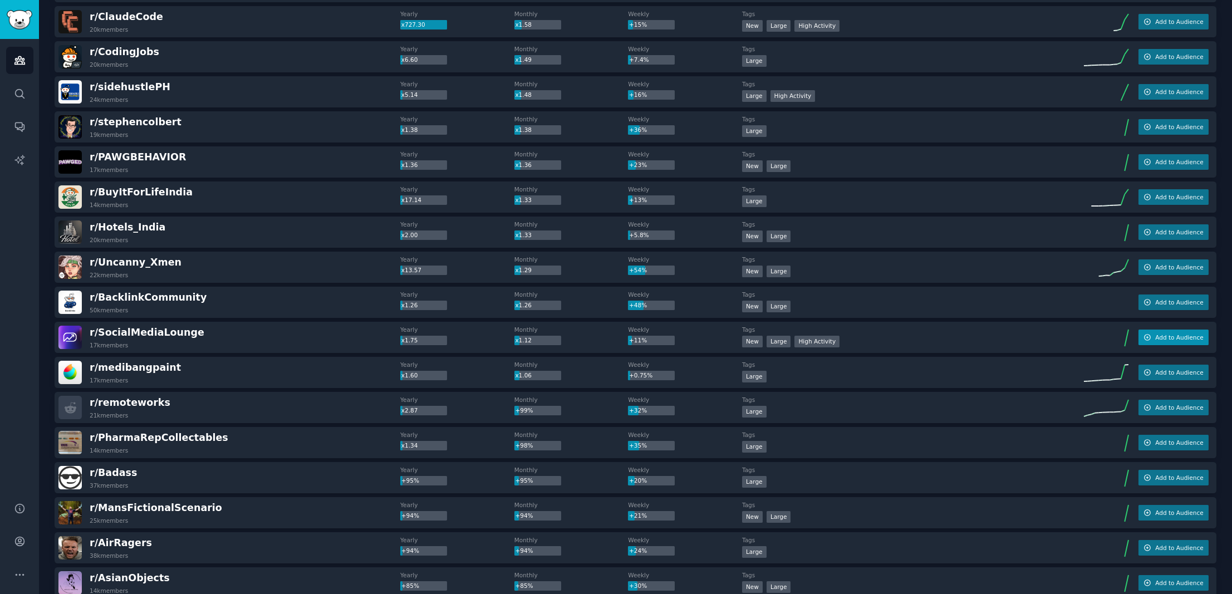
click at [1164, 339] on span "Add to Audience" at bounding box center [1179, 337] width 48 height 8
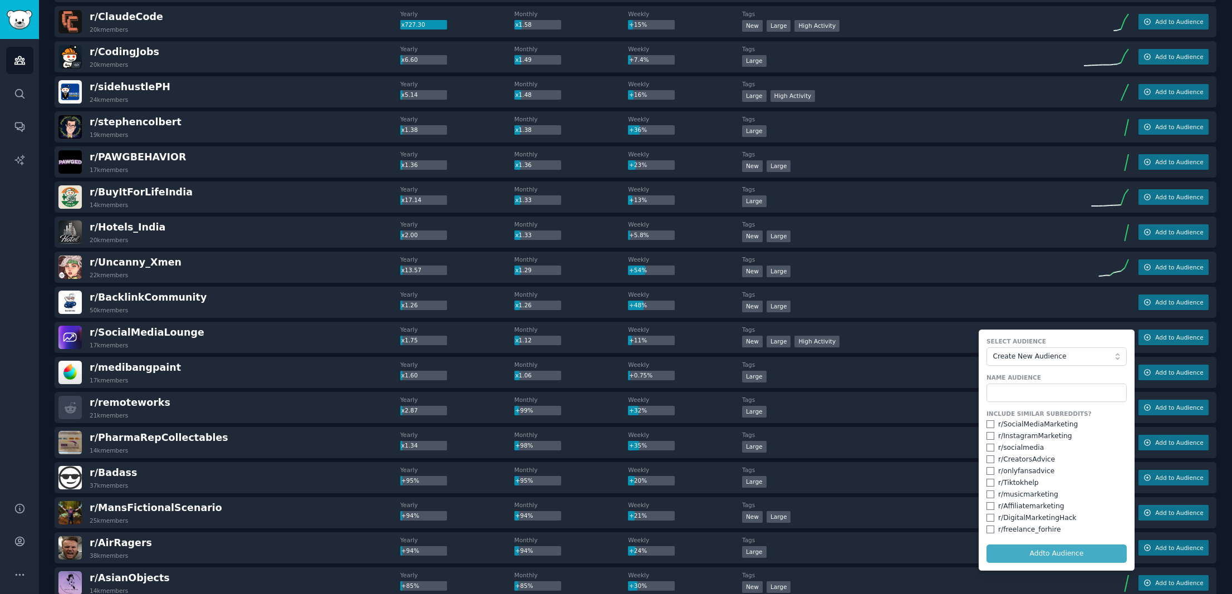
click at [1004, 427] on div "r/ SocialMediaMarketing" at bounding box center [1038, 425] width 80 height 10
click at [987, 425] on input "checkbox" at bounding box center [990, 424] width 8 height 8
checkbox input "true"
click at [989, 436] on input "checkbox" at bounding box center [990, 436] width 8 height 8
checkbox input "true"
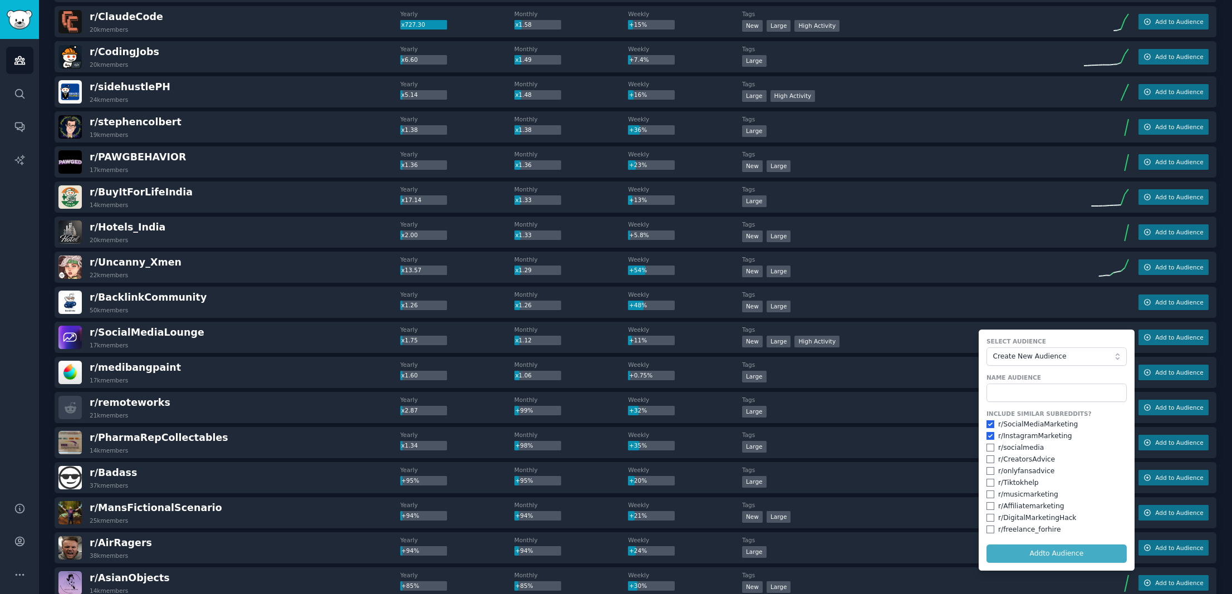
click at [987, 507] on input "checkbox" at bounding box center [990, 506] width 8 height 8
checkbox input "true"
click at [988, 514] on input "checkbox" at bounding box center [990, 518] width 8 height 8
checkbox input "true"
click at [1021, 399] on input "text" at bounding box center [1056, 393] width 140 height 19
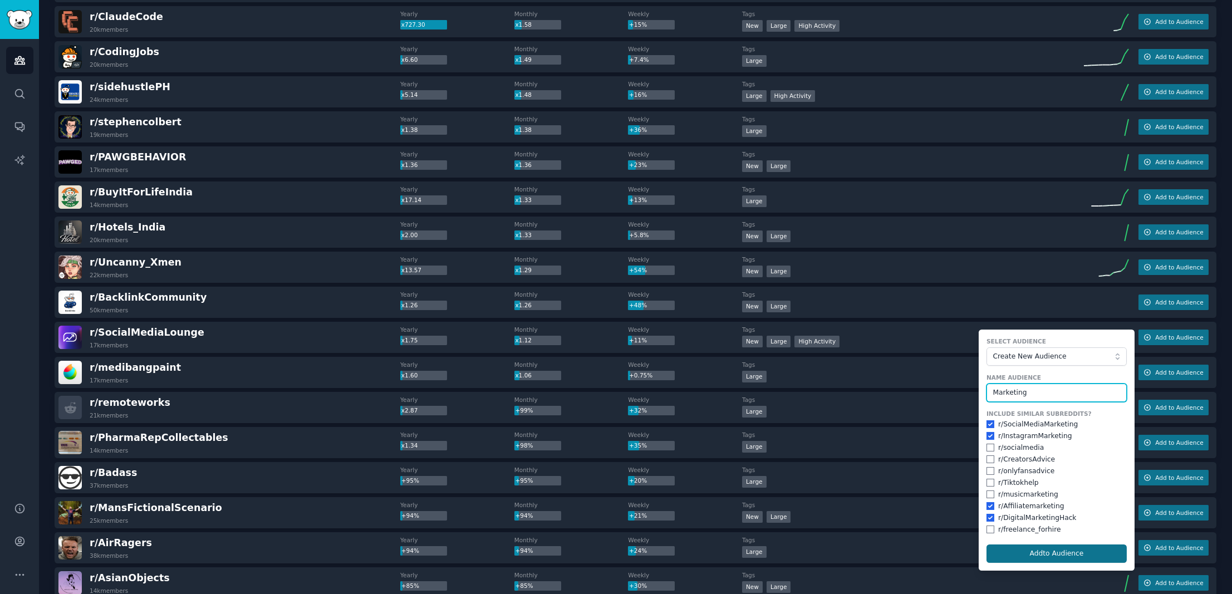
type input "Marketing"
click at [1013, 546] on button "Add to Audience" at bounding box center [1056, 553] width 140 height 19
checkbox input "false"
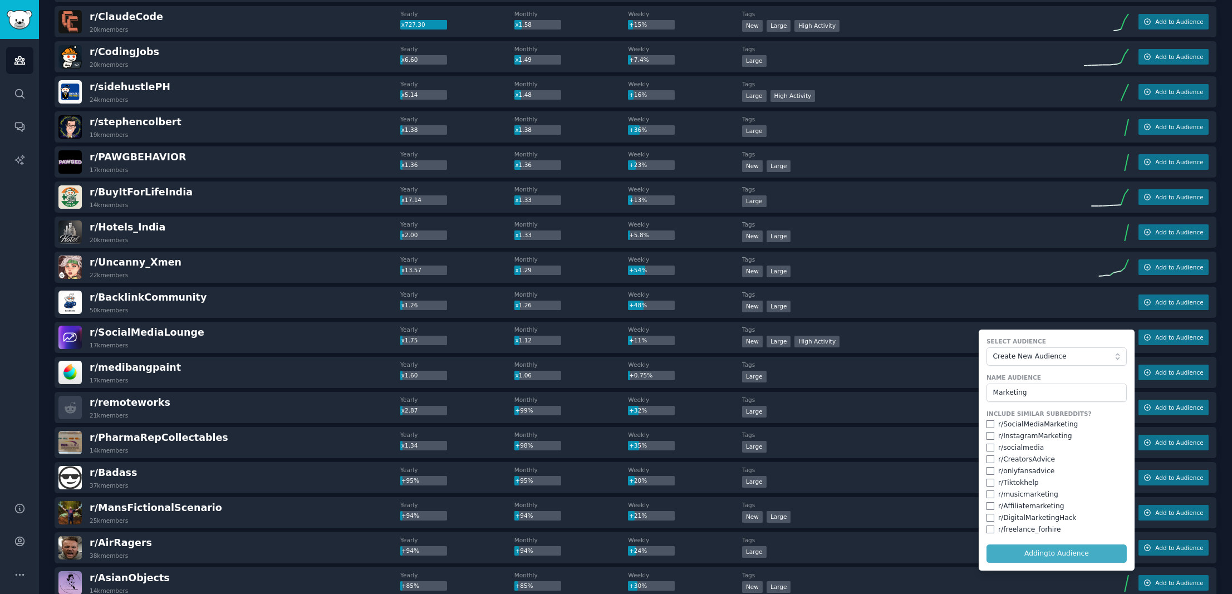
checkbox input "false"
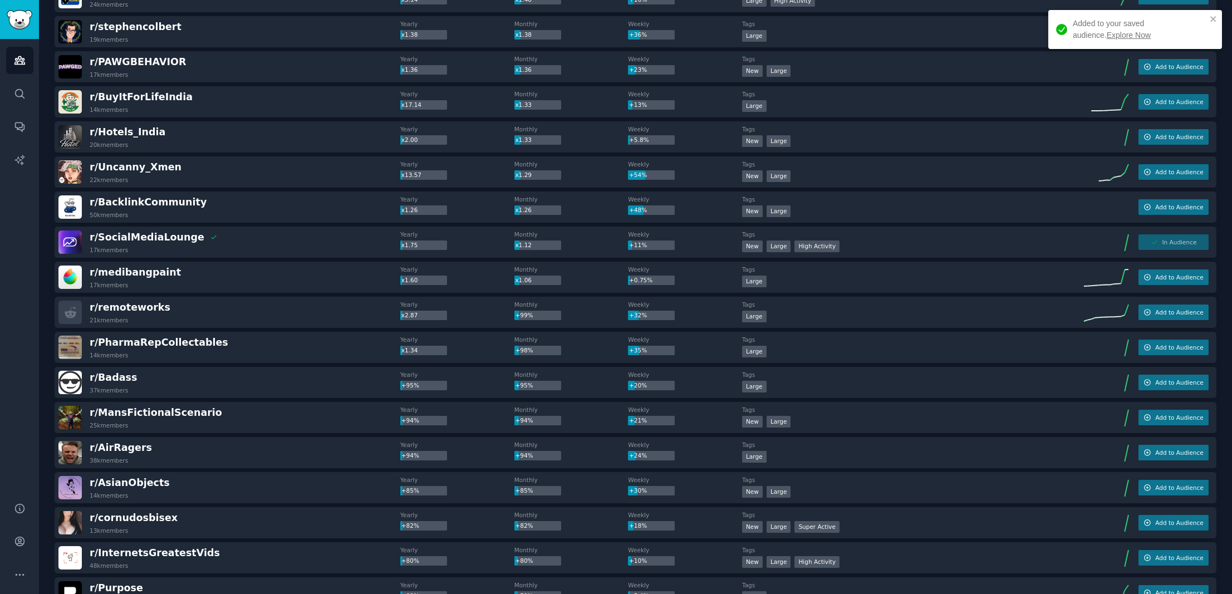
scroll to position [935, 0]
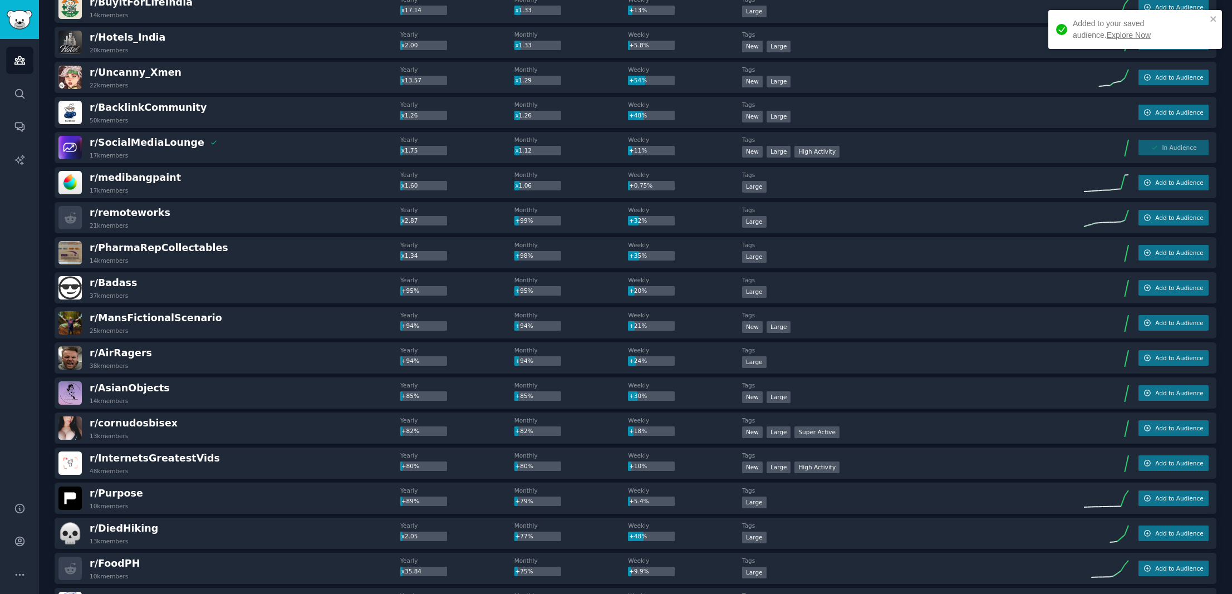
click at [250, 422] on div "r/ cornudosbisex 13k members" at bounding box center [229, 427] width 342 height 23
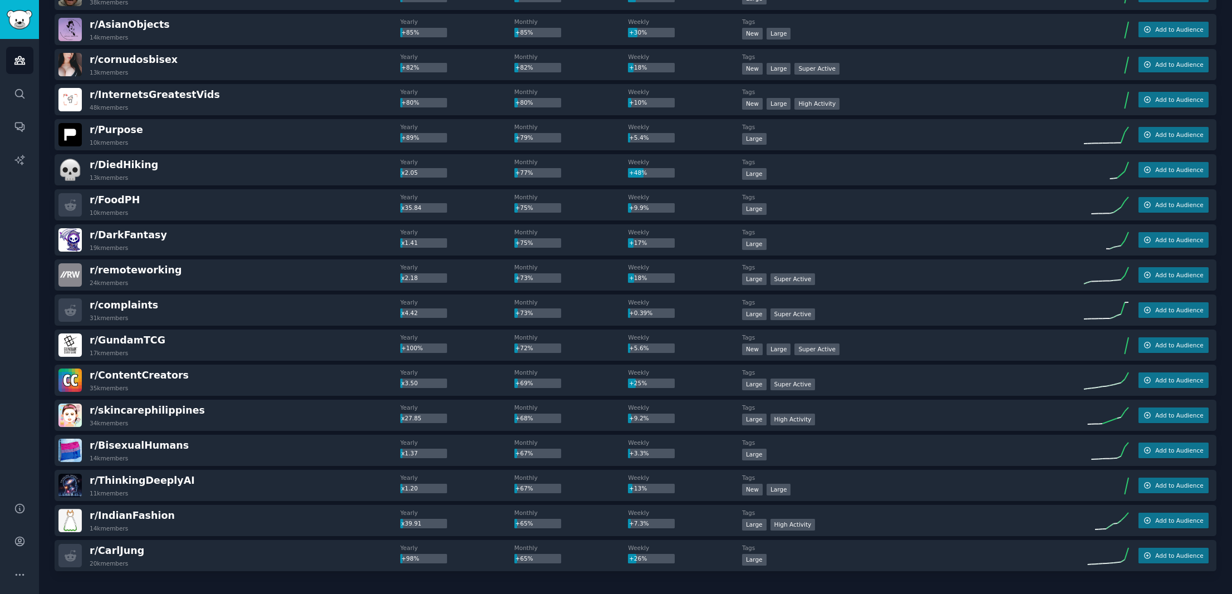
scroll to position [1347, 0]
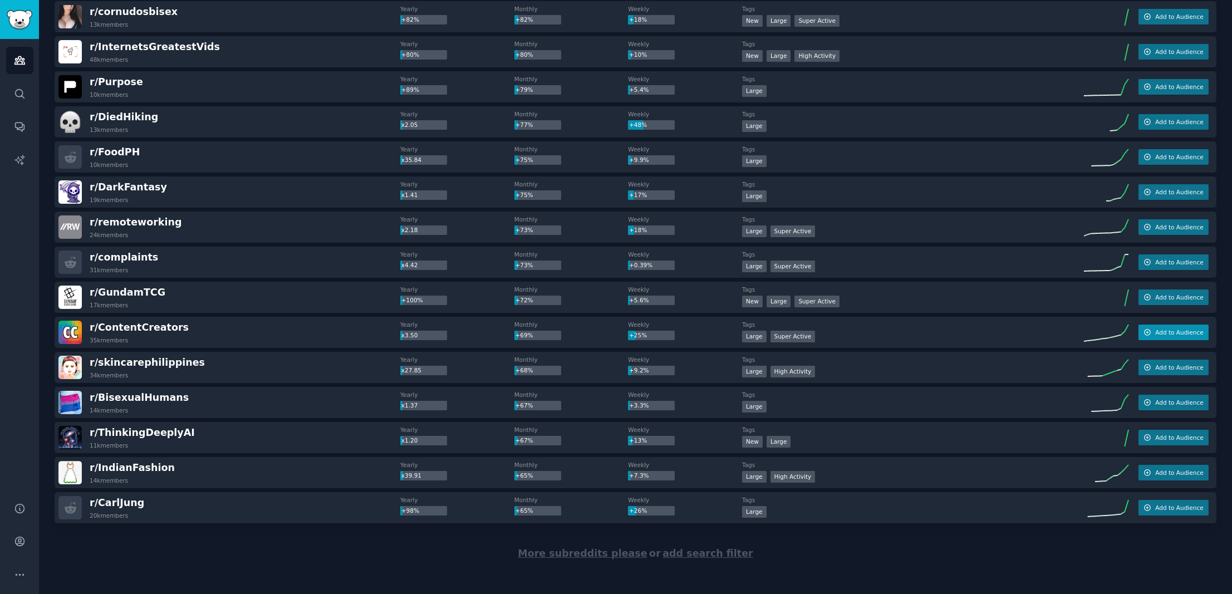
click at [1173, 330] on span "Add to Audience" at bounding box center [1179, 332] width 48 height 8
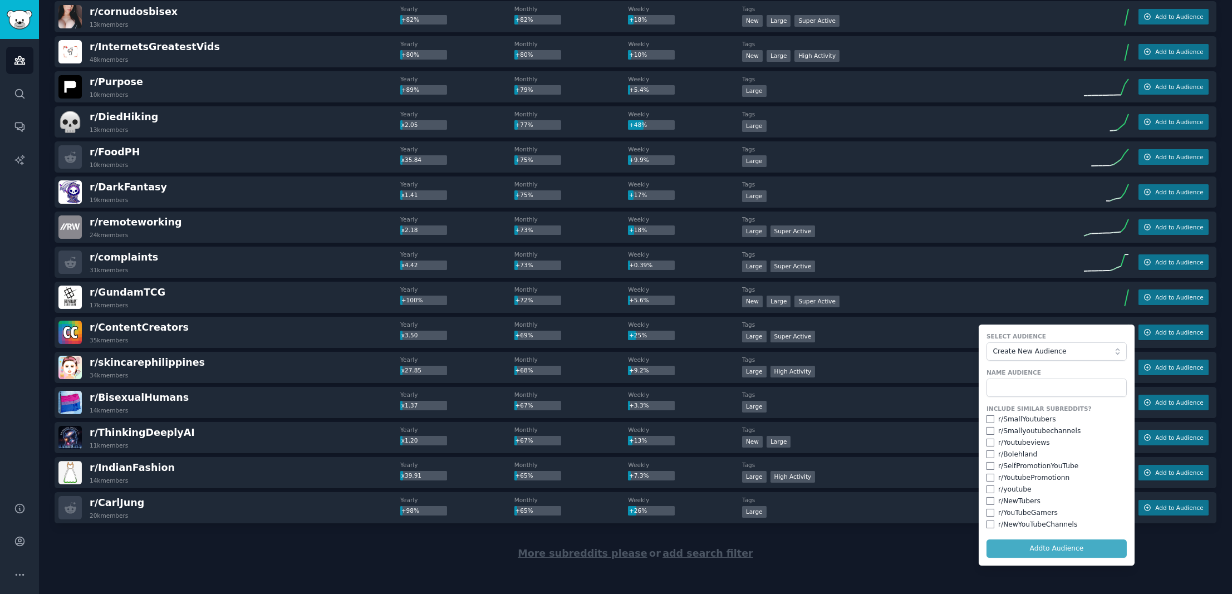
click at [1032, 360] on form "Select Audience Create New Audience Name Audience Include Similar Subreddits? r…" at bounding box center [1057, 445] width 156 height 241
click at [1031, 354] on span "Create New Audience" at bounding box center [1054, 352] width 122 height 10
click at [1026, 391] on span "Marketing" at bounding box center [1060, 391] width 117 height 10
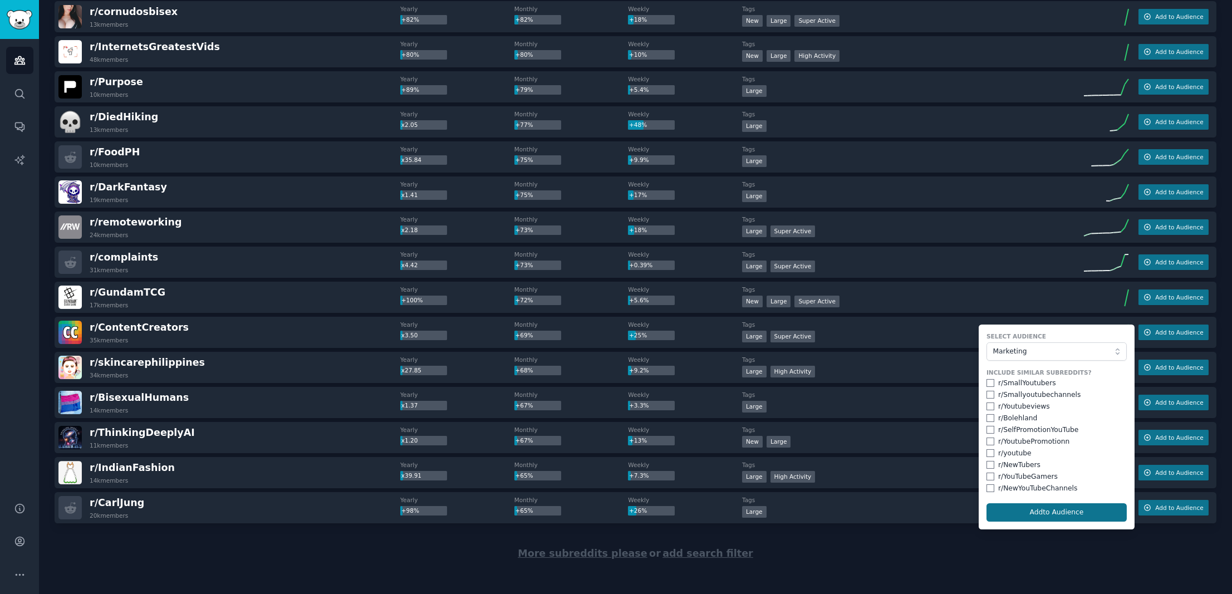
click at [1056, 509] on button "Add to Audience" at bounding box center [1056, 512] width 140 height 19
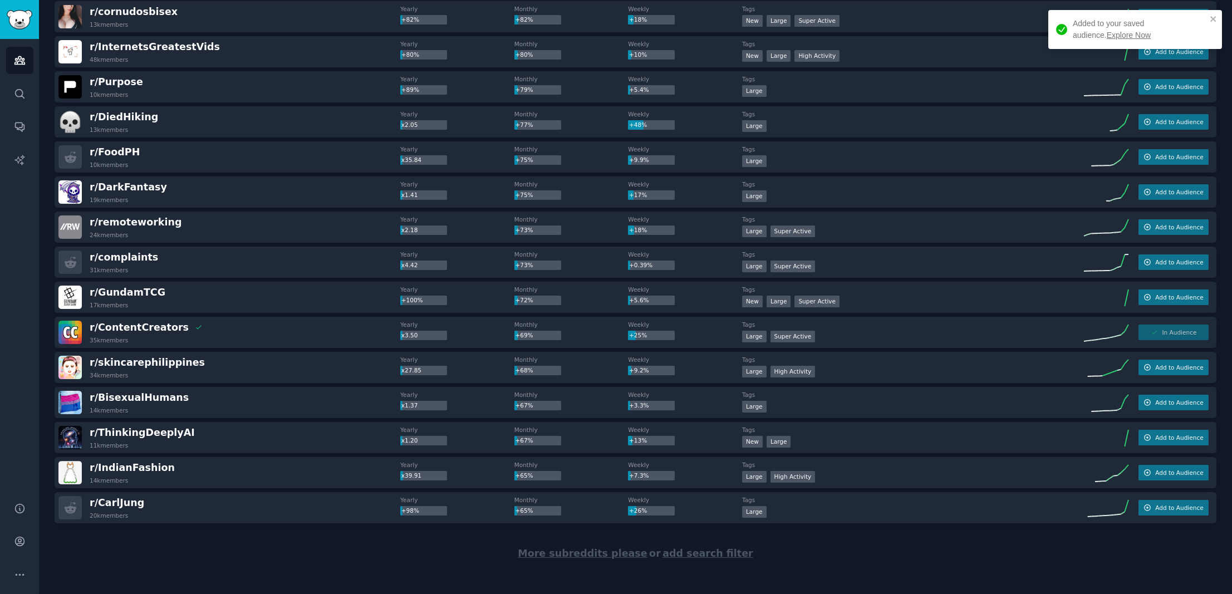
scroll to position [1351, 0]
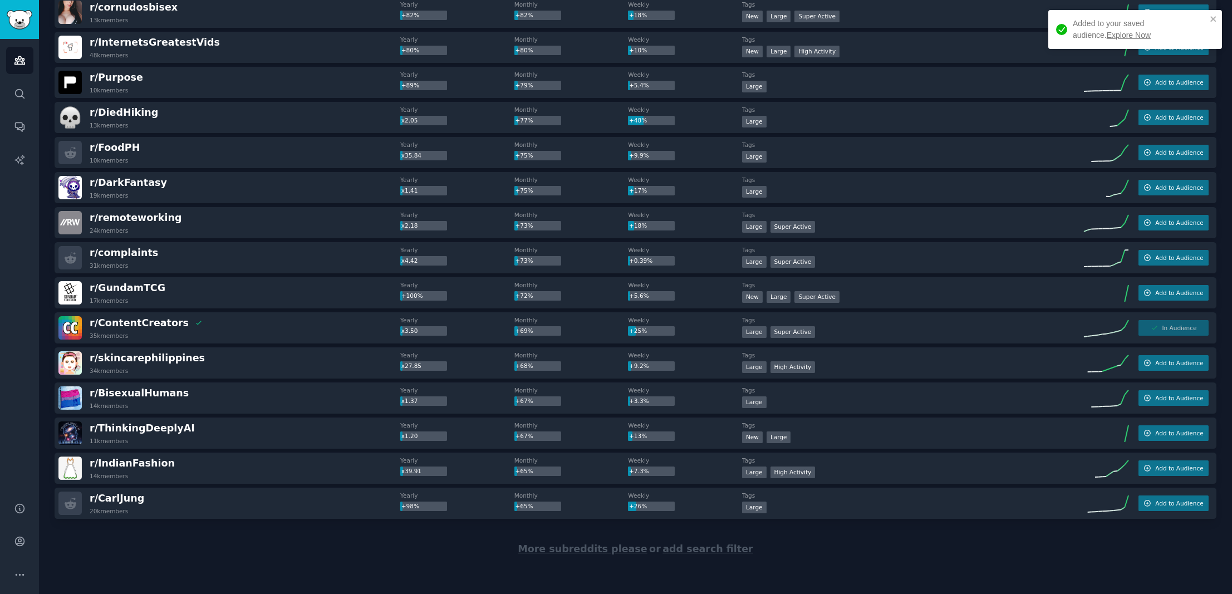
click at [589, 549] on span "More subreddits please" at bounding box center [582, 548] width 129 height 11
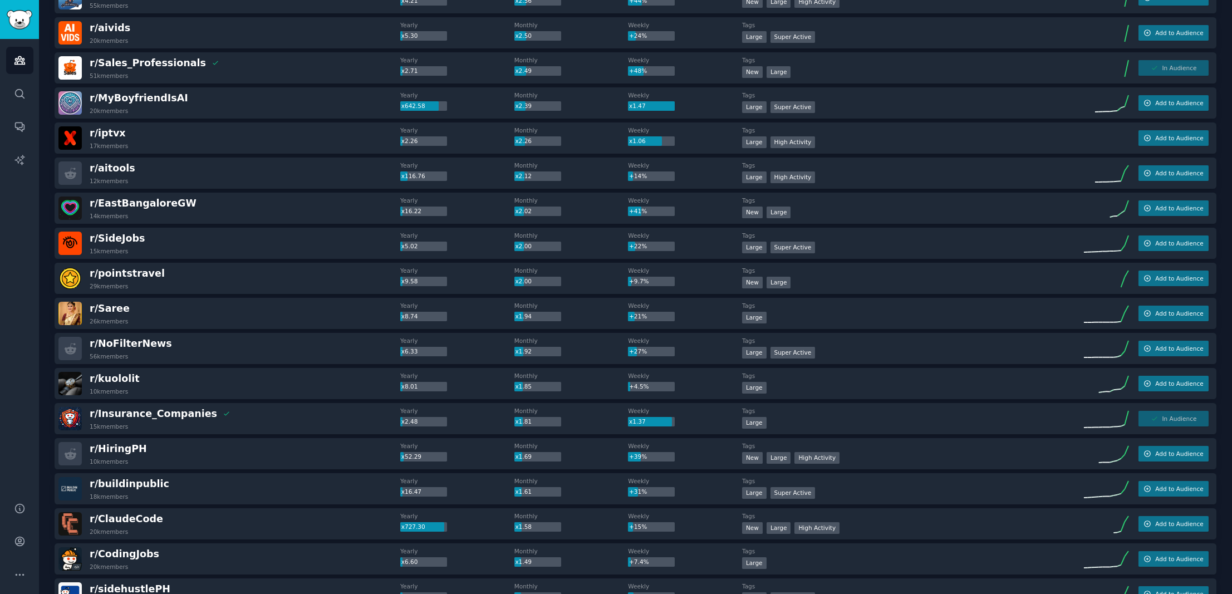
scroll to position [0, 0]
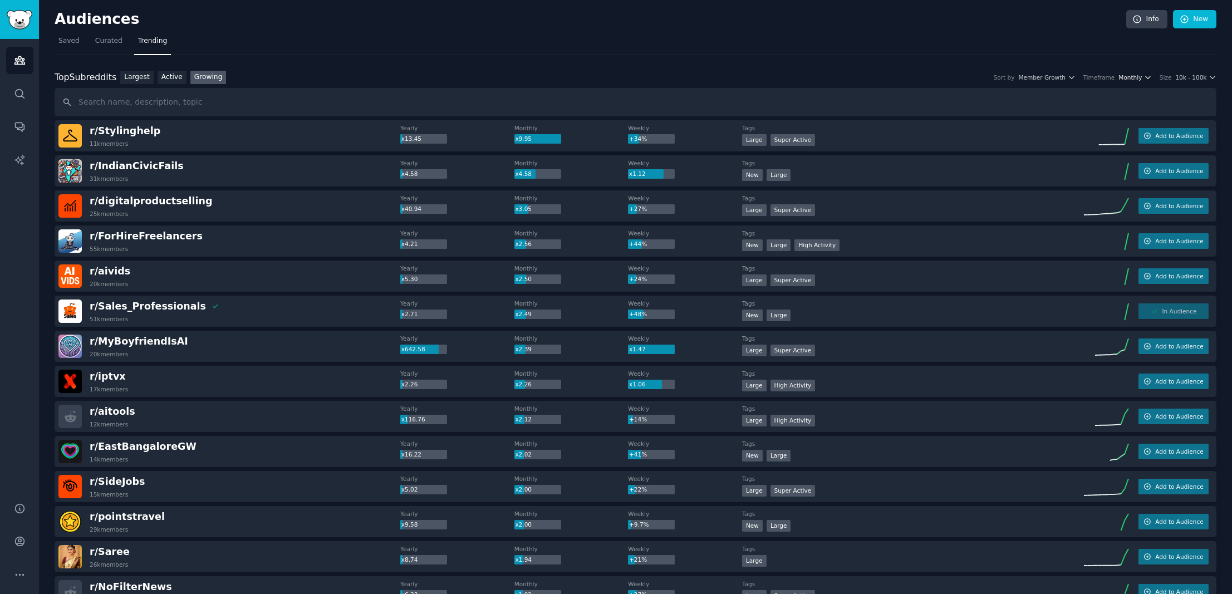
click at [1137, 76] on span "Monthly" at bounding box center [1129, 77] width 23 height 8
click at [1043, 71] on div "Top Subreddits Top Subreddits Largest Active Growing Sort by Member Growth Time…" at bounding box center [636, 78] width 1162 height 14
click at [1046, 75] on span "Member Growth" at bounding box center [1041, 77] width 47 height 8
click at [1150, 73] on icon "button" at bounding box center [1148, 77] width 8 height 8
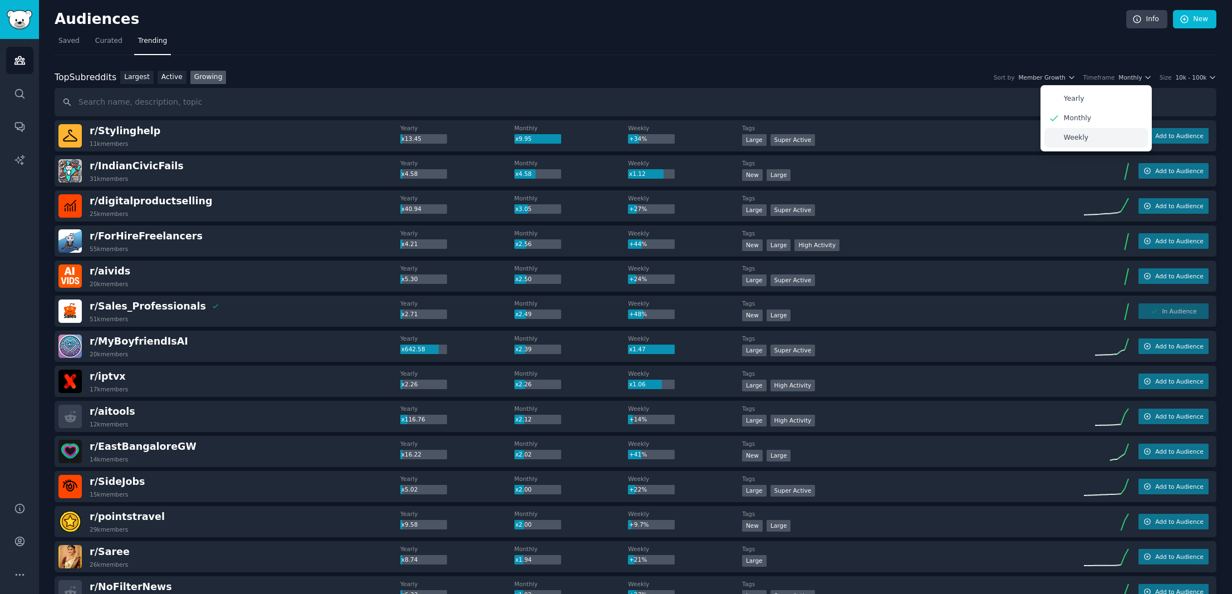
click at [1073, 139] on p "Weekly" at bounding box center [1076, 138] width 24 height 10
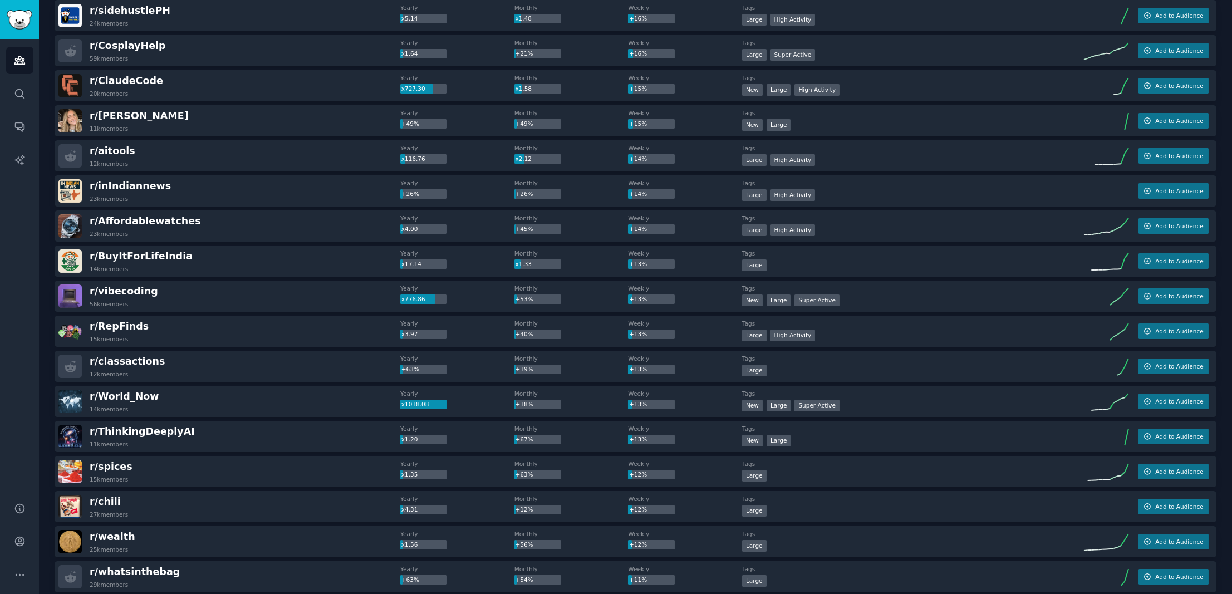
scroll to position [1536, 0]
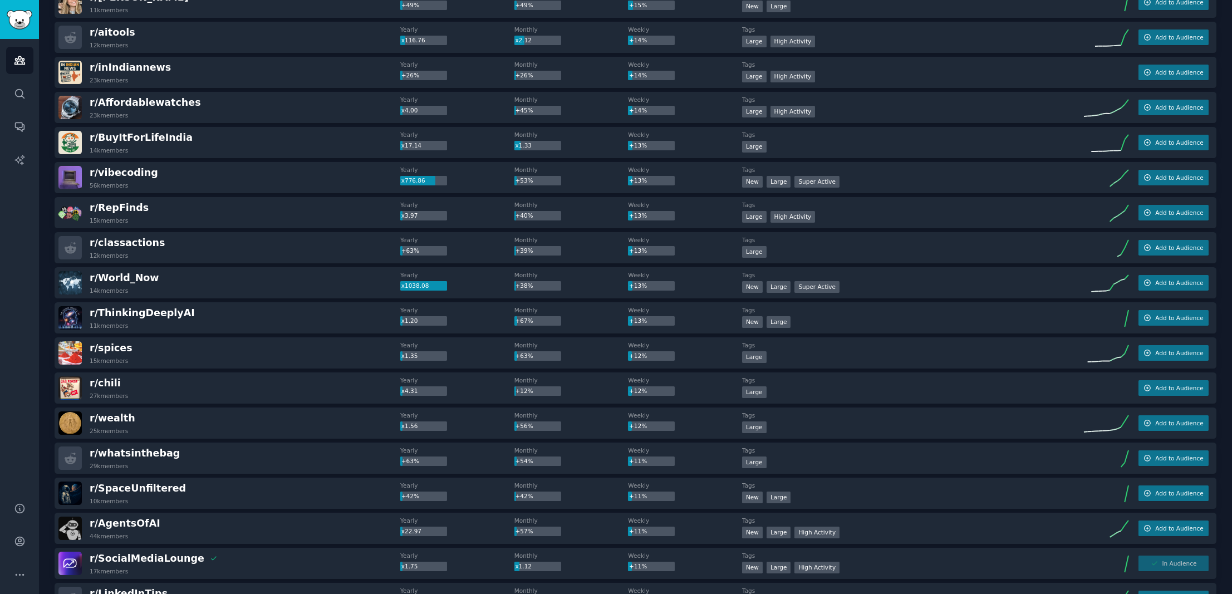
click at [18, 8] on link "Sidebar" at bounding box center [19, 19] width 39 height 39
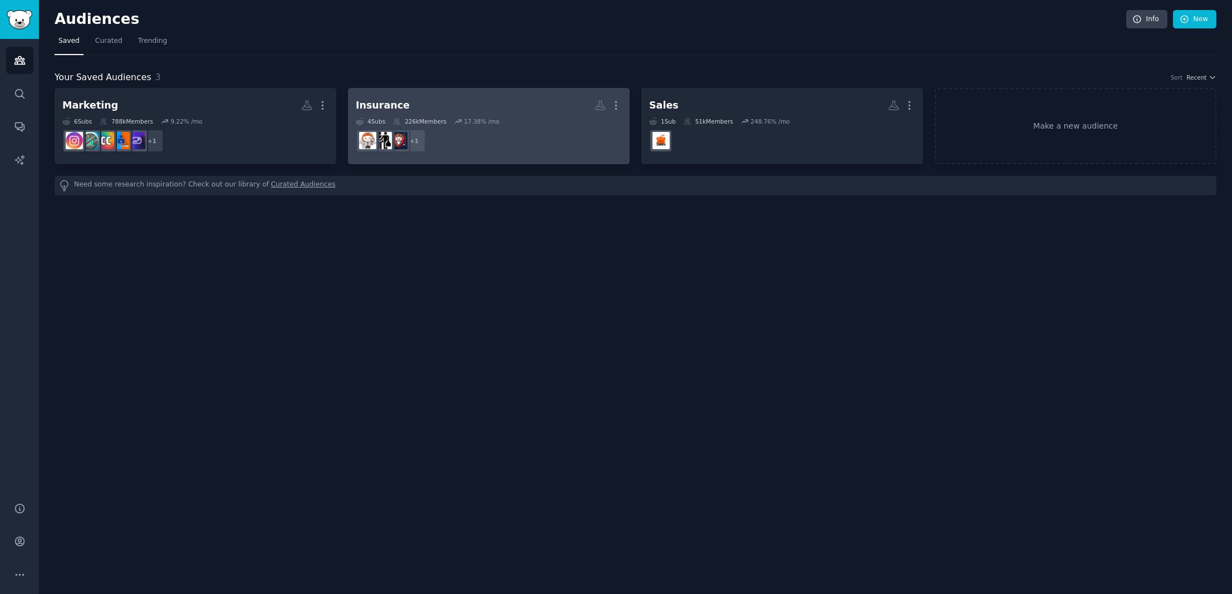
click at [484, 94] on link "Insurance More 4 Sub s 226k Members 17.38 % /mo + 1" at bounding box center [489, 126] width 282 height 76
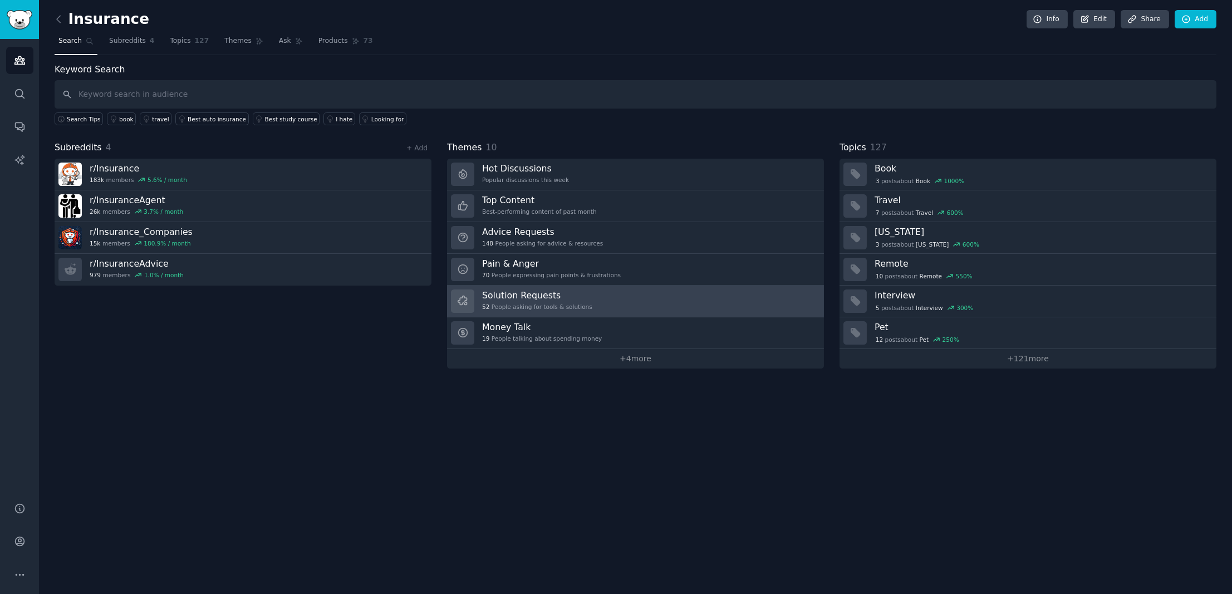
click at [605, 293] on link "Solution Requests 52 People asking for tools & solutions" at bounding box center [635, 302] width 377 height 32
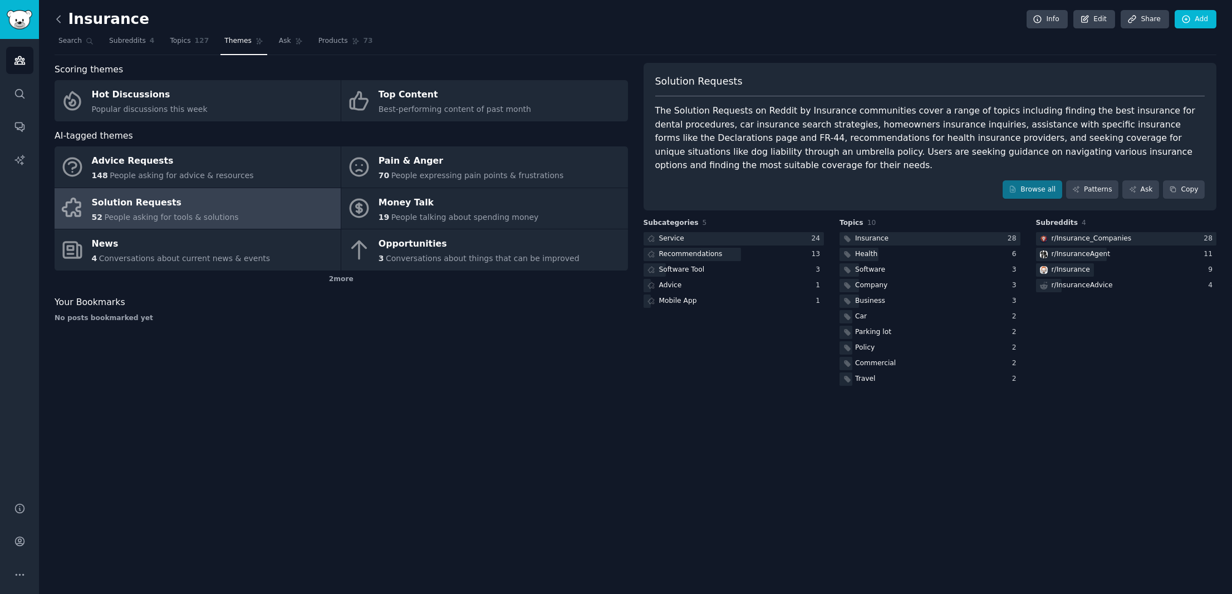
click at [58, 17] on icon at bounding box center [58, 19] width 3 height 7
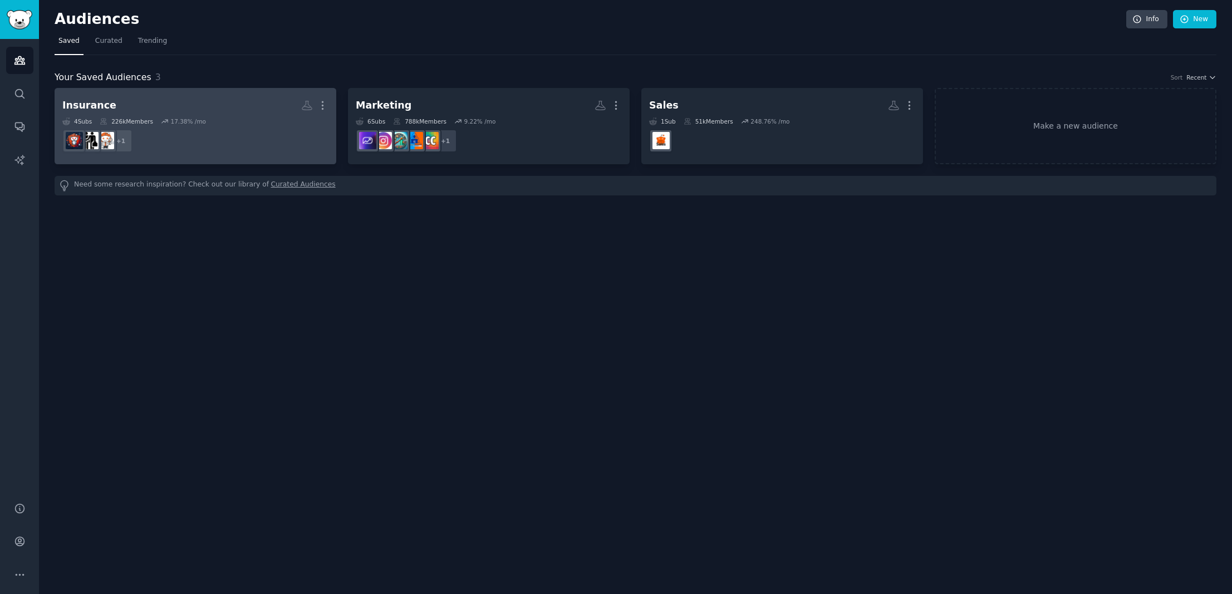
click at [161, 122] on div "4 Sub s 226k Members 17.38 % /mo" at bounding box center [195, 121] width 266 height 8
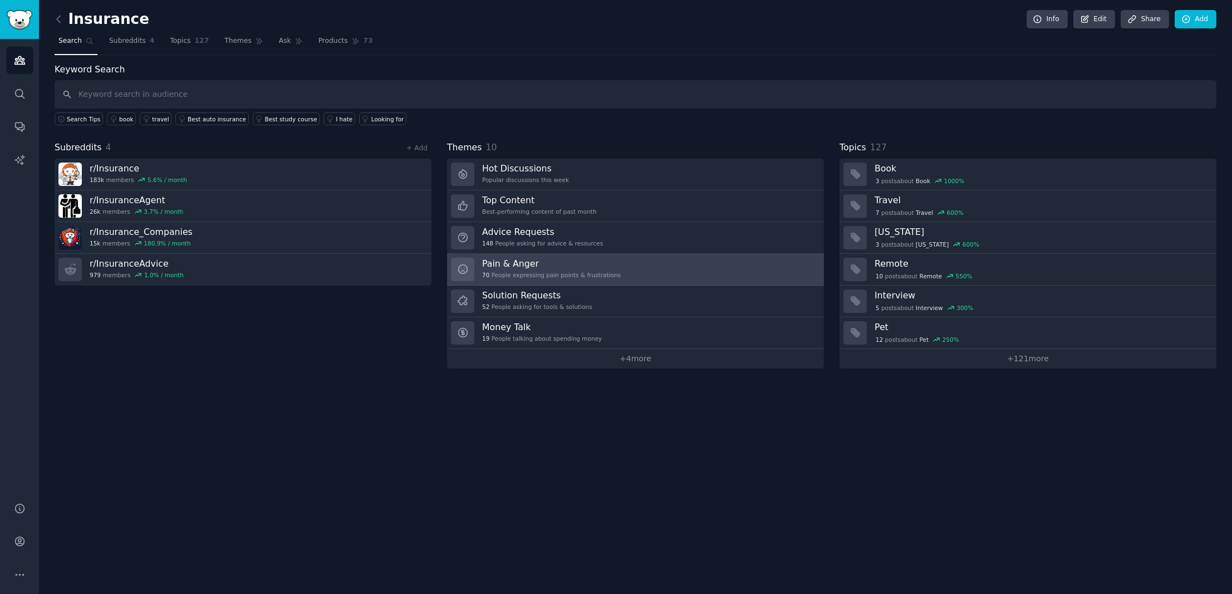
click at [578, 263] on h3 "Pain & Anger" at bounding box center [551, 264] width 139 height 12
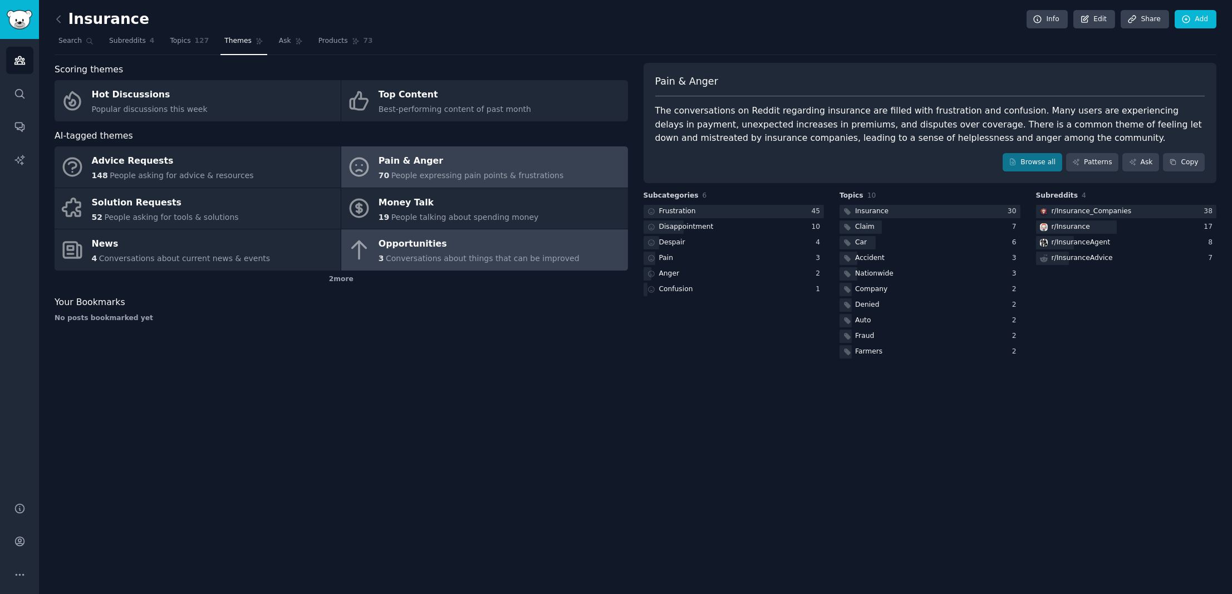
click at [458, 248] on div "Opportunities" at bounding box center [479, 244] width 201 height 18
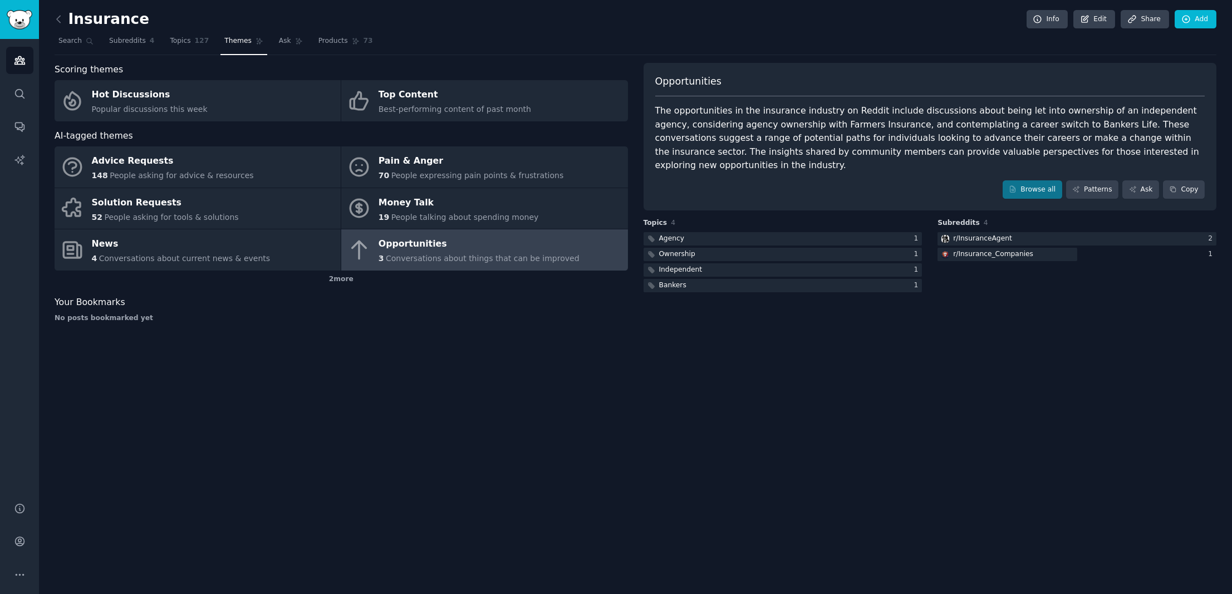
click at [15, 36] on link "Sidebar" at bounding box center [19, 19] width 39 height 39
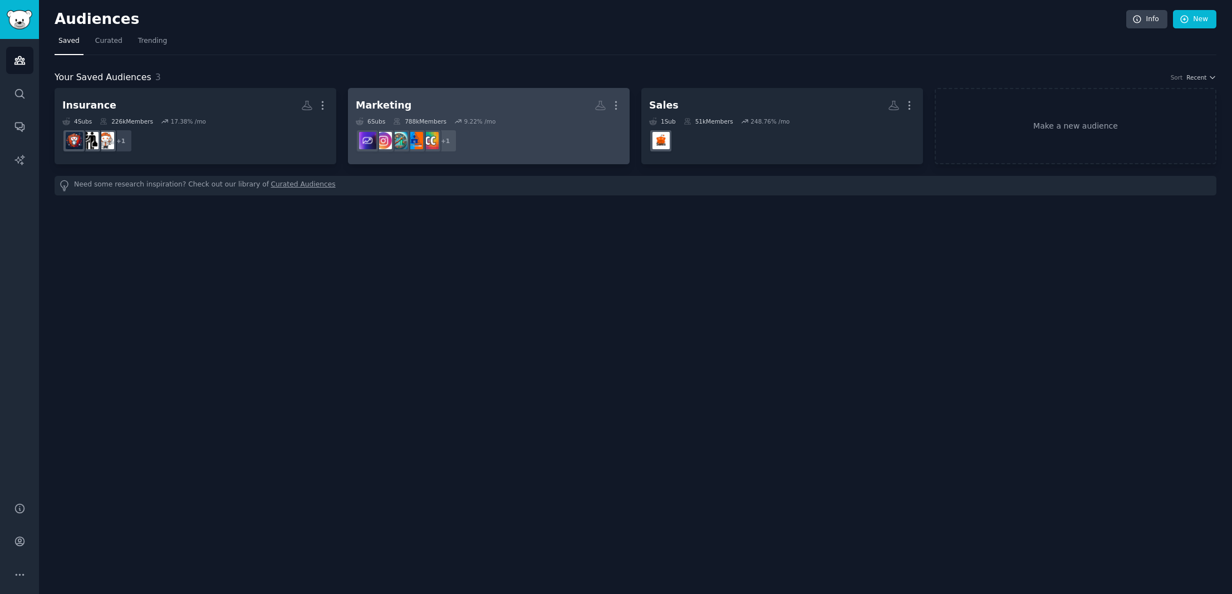
click at [404, 110] on h2 "Marketing More" at bounding box center [489, 105] width 266 height 19
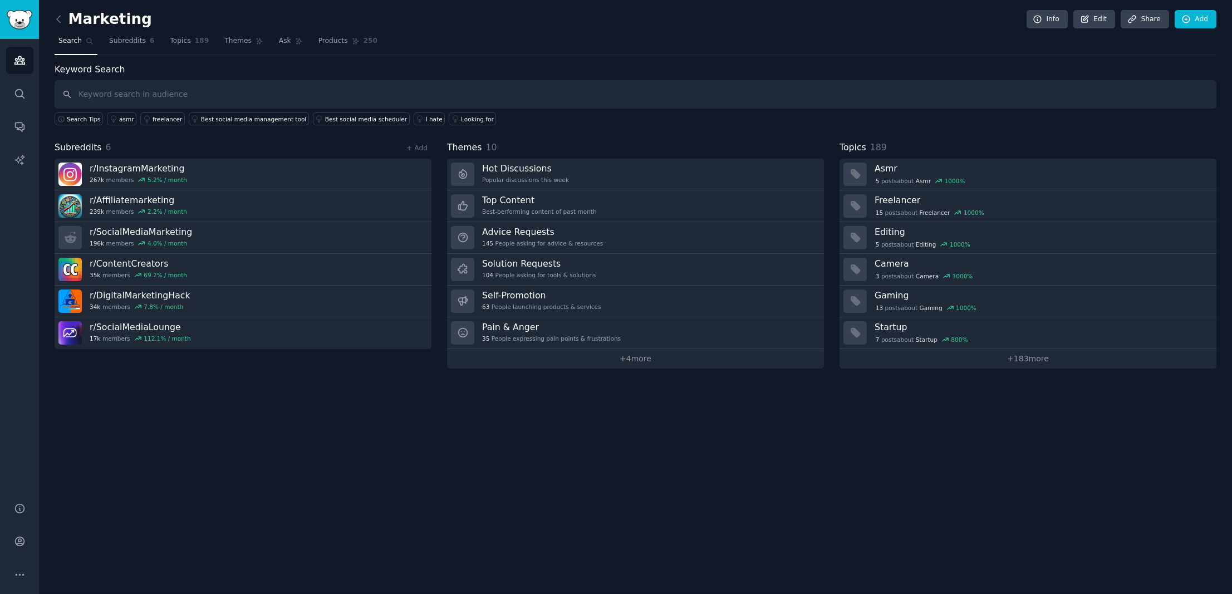
click at [136, 27] on h2 "Marketing" at bounding box center [103, 20] width 97 height 18
click at [135, 22] on h2 "Marketing" at bounding box center [103, 20] width 97 height 18
click at [140, 20] on div "Marketing Info Edit Share Add" at bounding box center [636, 21] width 1162 height 23
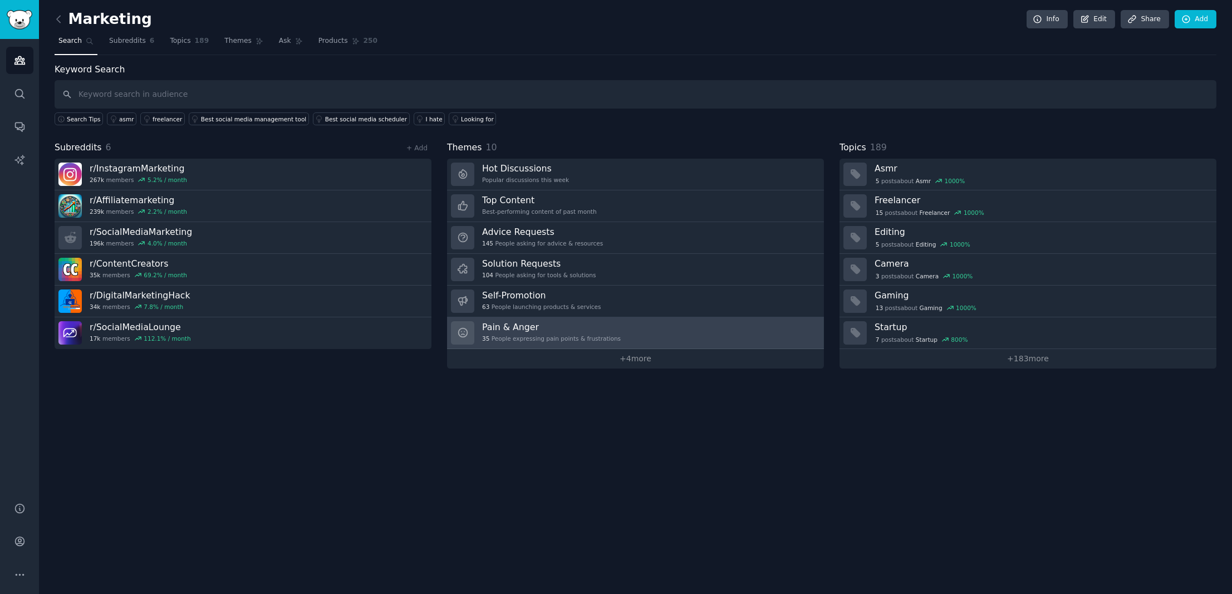
click at [650, 330] on link "Pain & Anger 35 People expressing pain points & frustrations" at bounding box center [635, 333] width 377 height 32
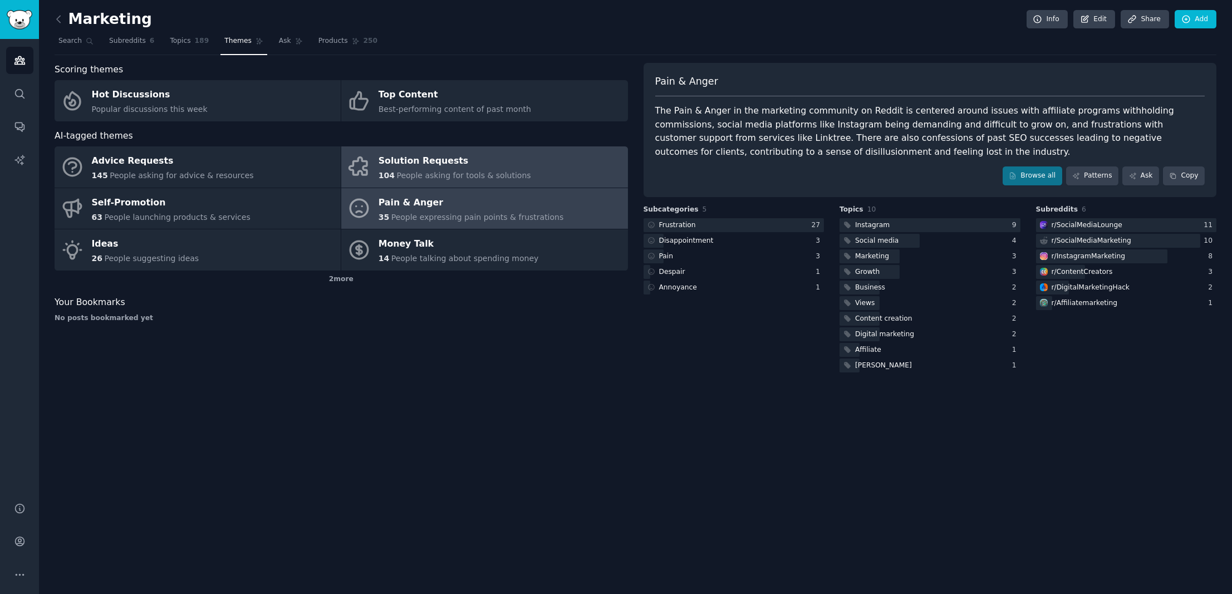
click at [382, 156] on div "Solution Requests" at bounding box center [455, 162] width 153 height 18
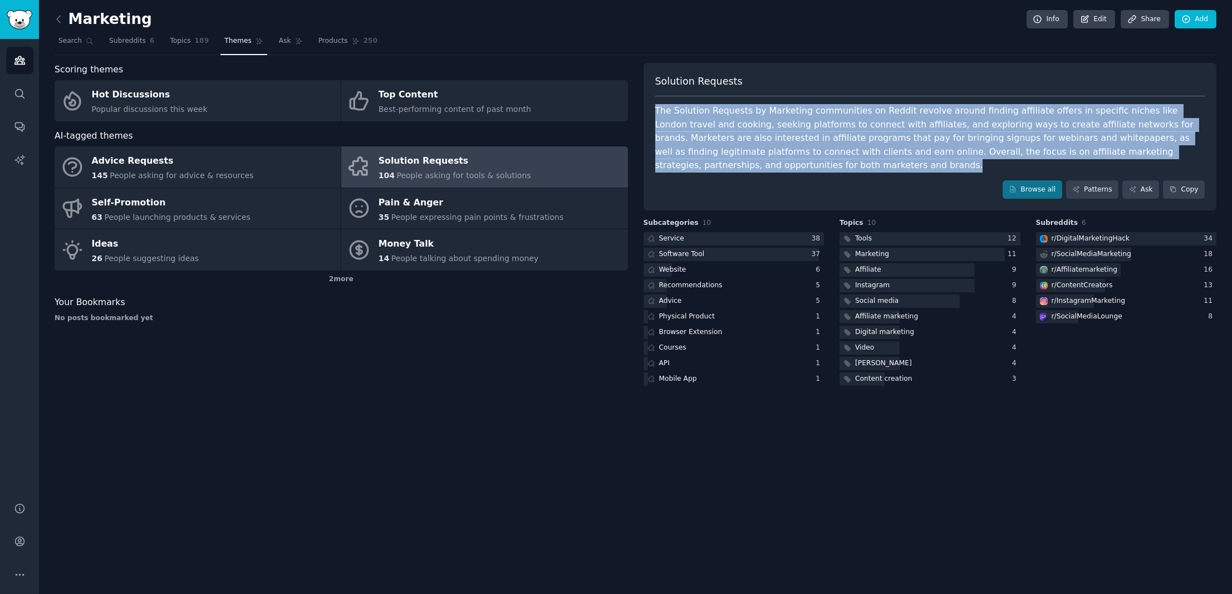
drag, startPoint x: 1201, startPoint y: 151, endPoint x: 652, endPoint y: 106, distance: 550.1
click at [652, 106] on div "Solution Requests The Solution Requests by Marketing communities on Reddit revo…" at bounding box center [929, 137] width 573 height 148
copy div "The Solution Requests by Marketing communities on Reddit revolve around finding…"
click at [340, 40] on span "Products" at bounding box center [333, 41] width 30 height 10
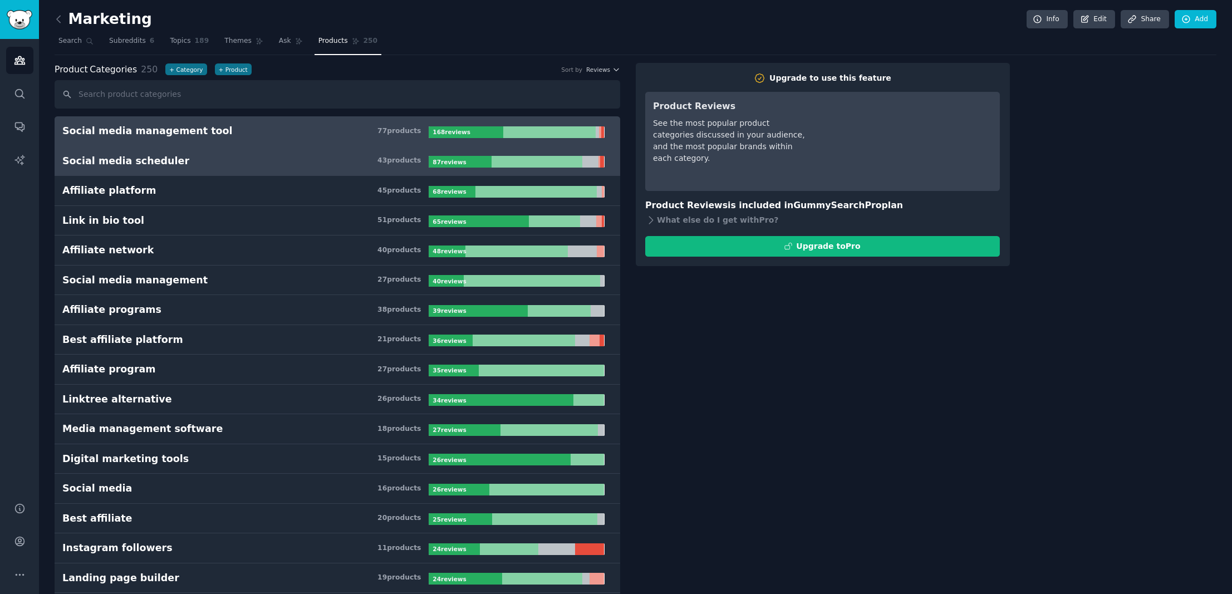
click at [235, 170] on link "Social media scheduler 43 product s 87 review s" at bounding box center [338, 161] width 566 height 30
click at [237, 131] on h3 "Social media management tool 77 product s" at bounding box center [245, 131] width 366 height 14
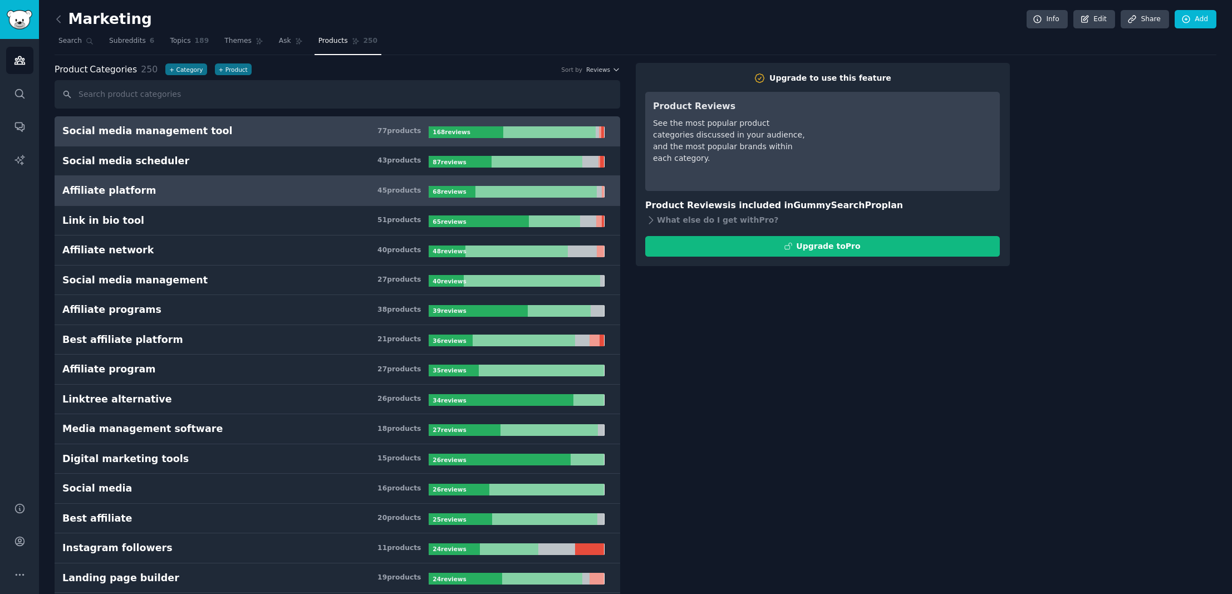
click at [234, 187] on h3 "Affiliate platform 45 product s" at bounding box center [245, 191] width 366 height 14
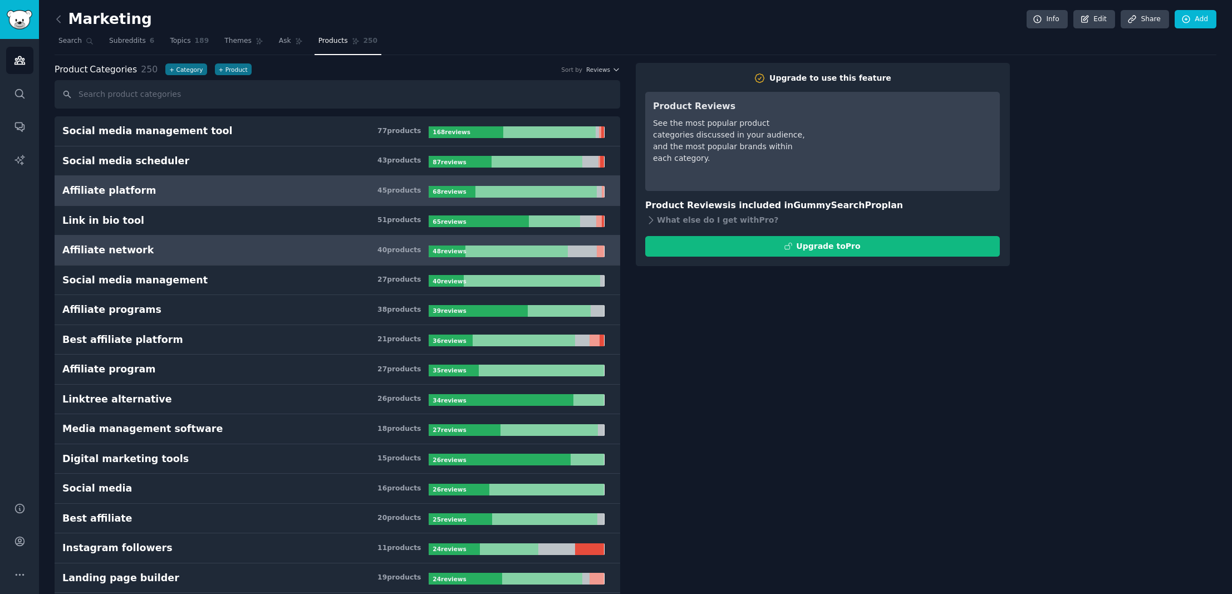
click at [151, 254] on h3 "Affiliate network 40 product s" at bounding box center [245, 250] width 366 height 14
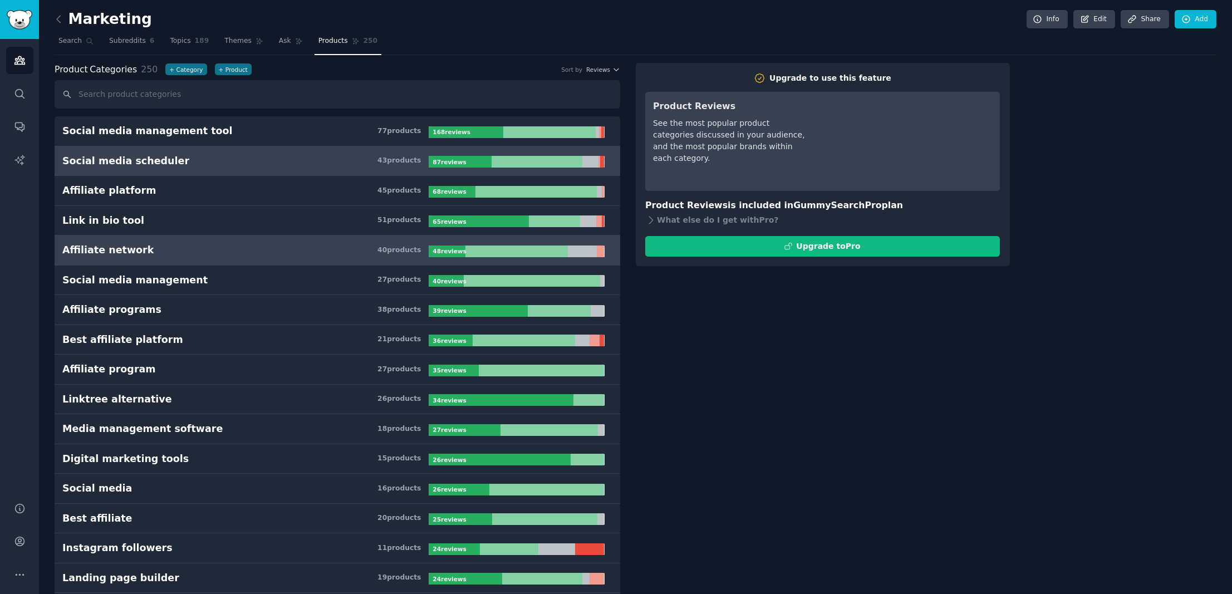
click at [146, 168] on link "Social media scheduler 43 product s 87 review s" at bounding box center [338, 161] width 566 height 30
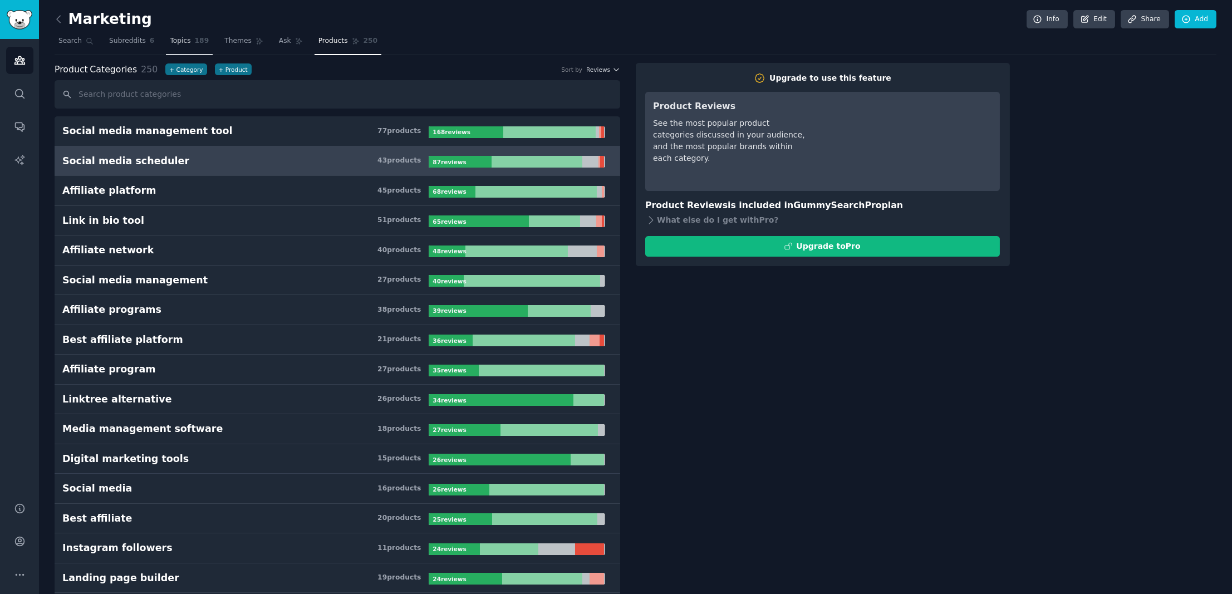
click at [188, 42] on span "Topics" at bounding box center [180, 41] width 21 height 10
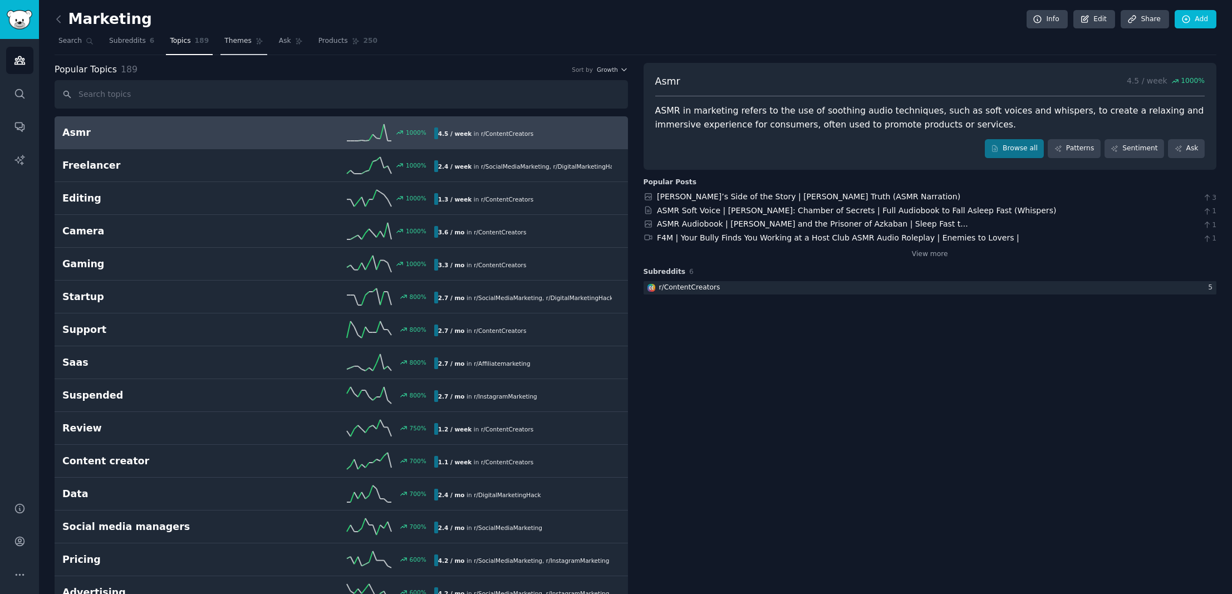
click at [234, 40] on span "Themes" at bounding box center [237, 41] width 27 height 10
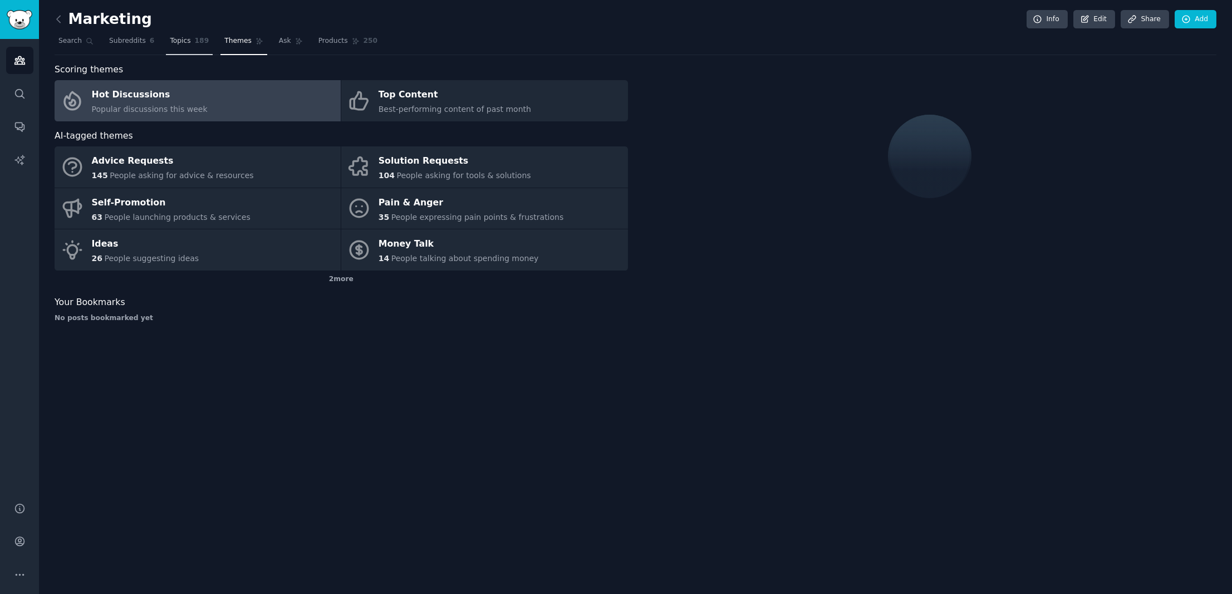
click at [178, 47] on link "Topics 189" at bounding box center [189, 43] width 47 height 23
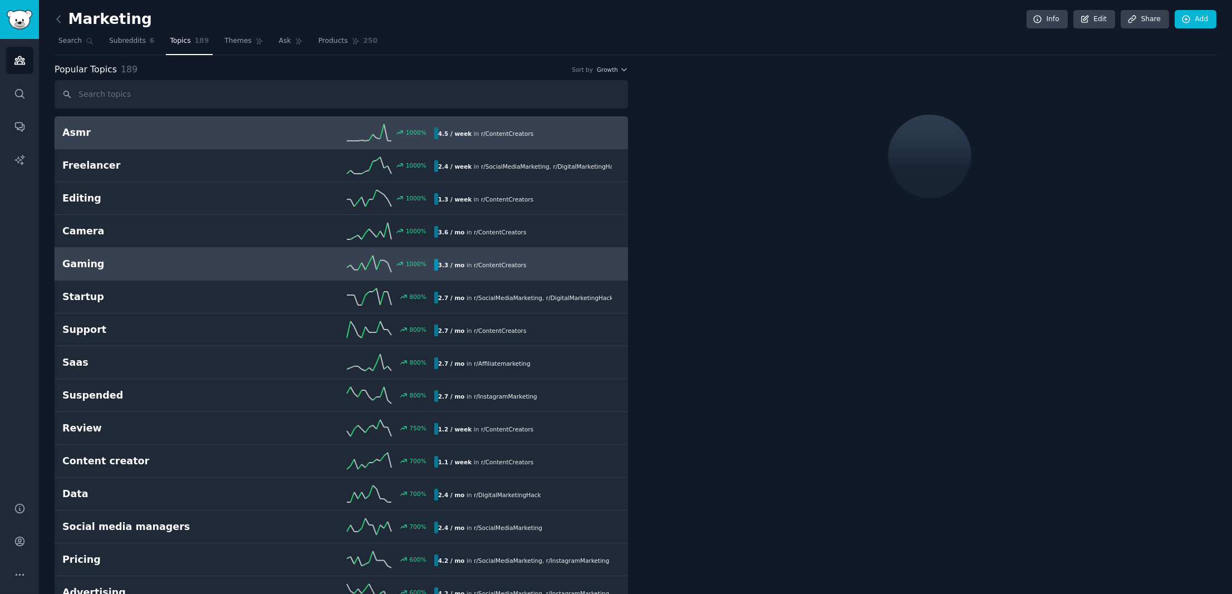
click at [165, 272] on link "Gaming 1000 % 3.3 / mo in r/ ContentCreators" at bounding box center [341, 264] width 573 height 33
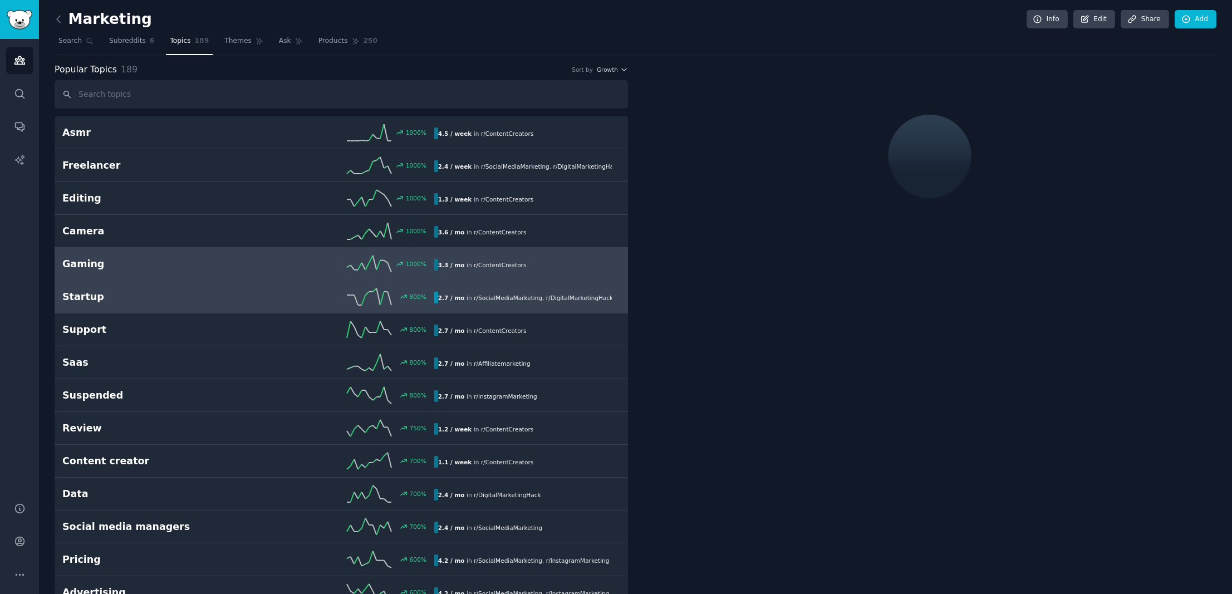
click at [174, 302] on div "Startup 800 % 2.7 / mo in r/ SocialMediaMarketing , r/ DigitalMarketingHack" at bounding box center [341, 296] width 558 height 17
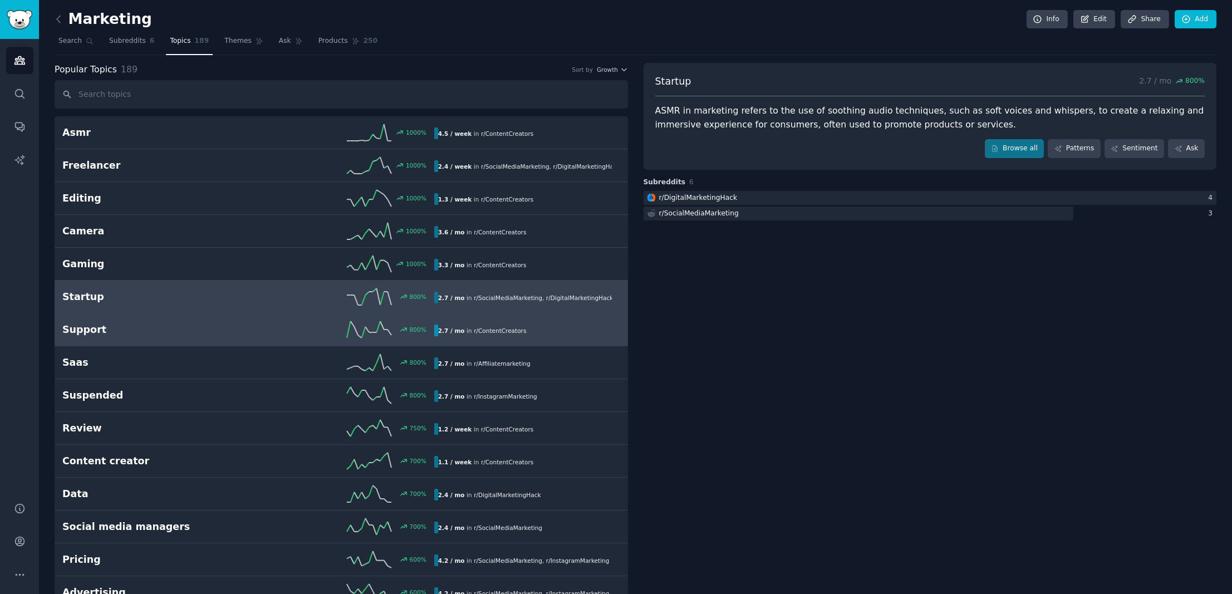
click at [206, 323] on h2 "Support" at bounding box center [155, 330] width 186 height 14
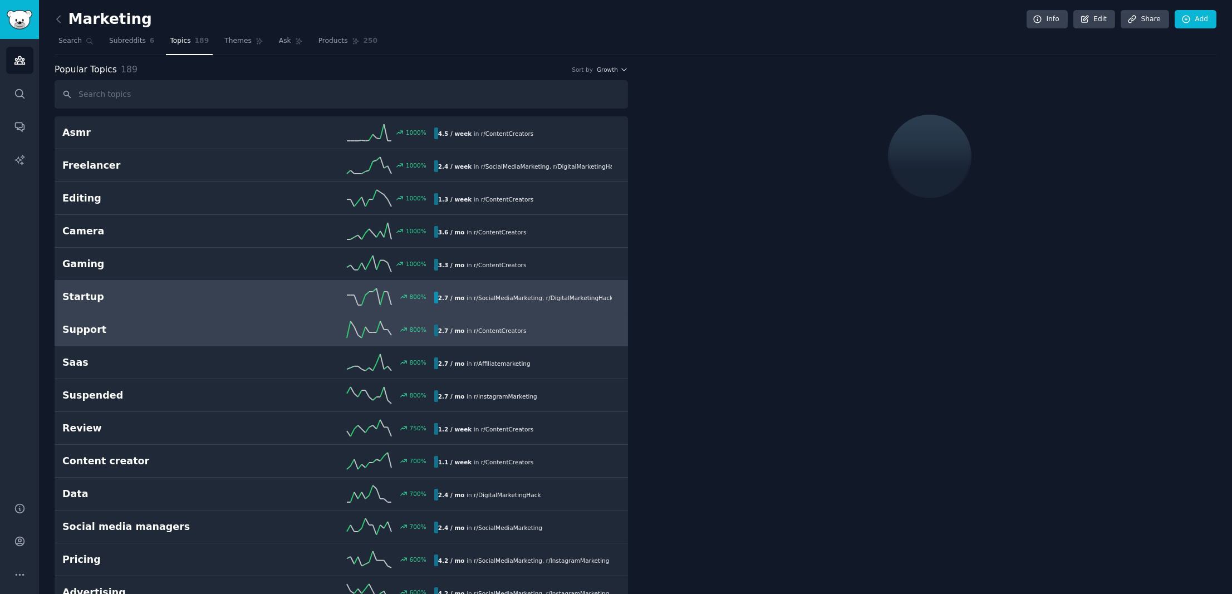
click at [189, 306] on link "Startup 800 % 2.7 / mo in r/ SocialMediaMarketing , r/ DigitalMarketingHack" at bounding box center [341, 297] width 573 height 33
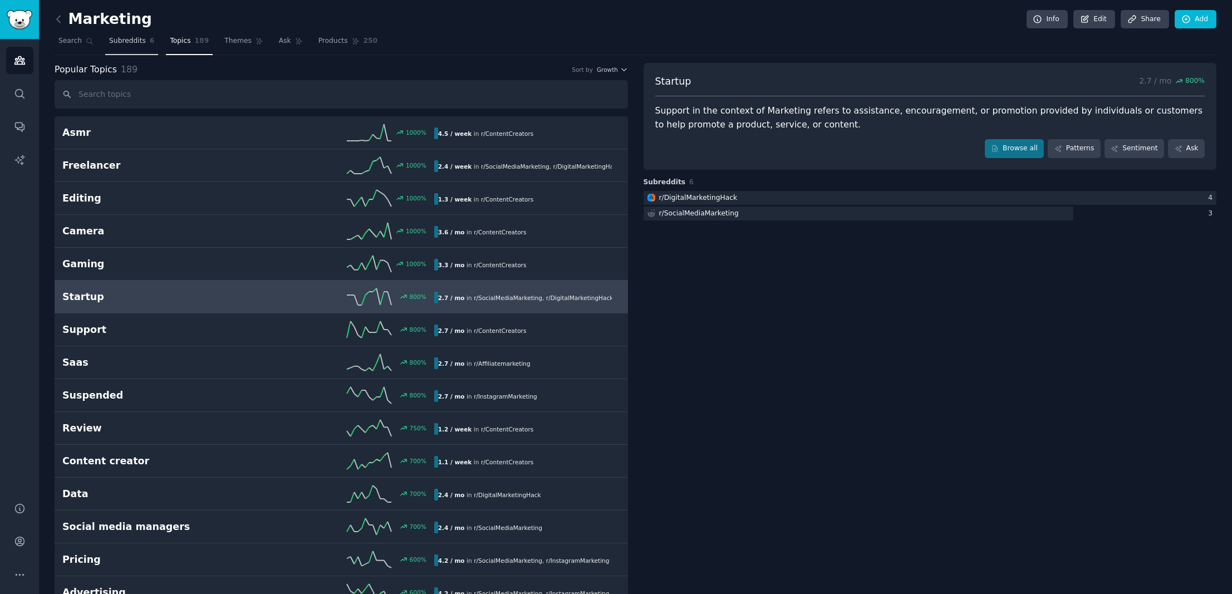
click at [116, 40] on span "Subreddits" at bounding box center [127, 41] width 37 height 10
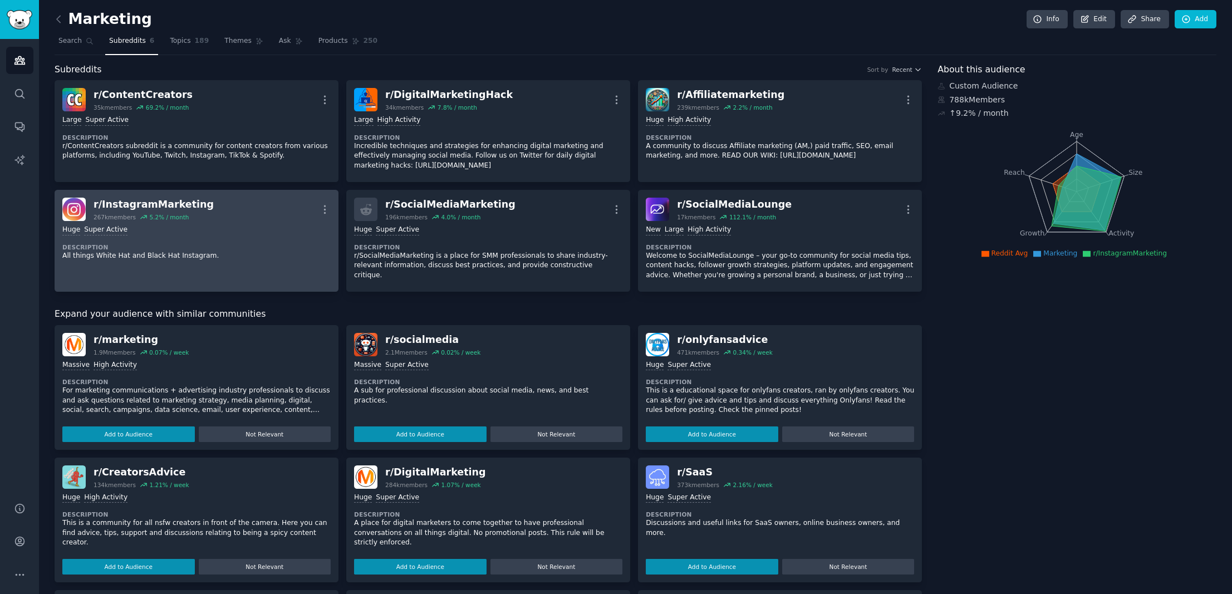
click at [256, 263] on link "r/ InstagramMarketing 267k members 5.2 % / month More Huge Super Active Descrip…" at bounding box center [197, 241] width 284 height 102
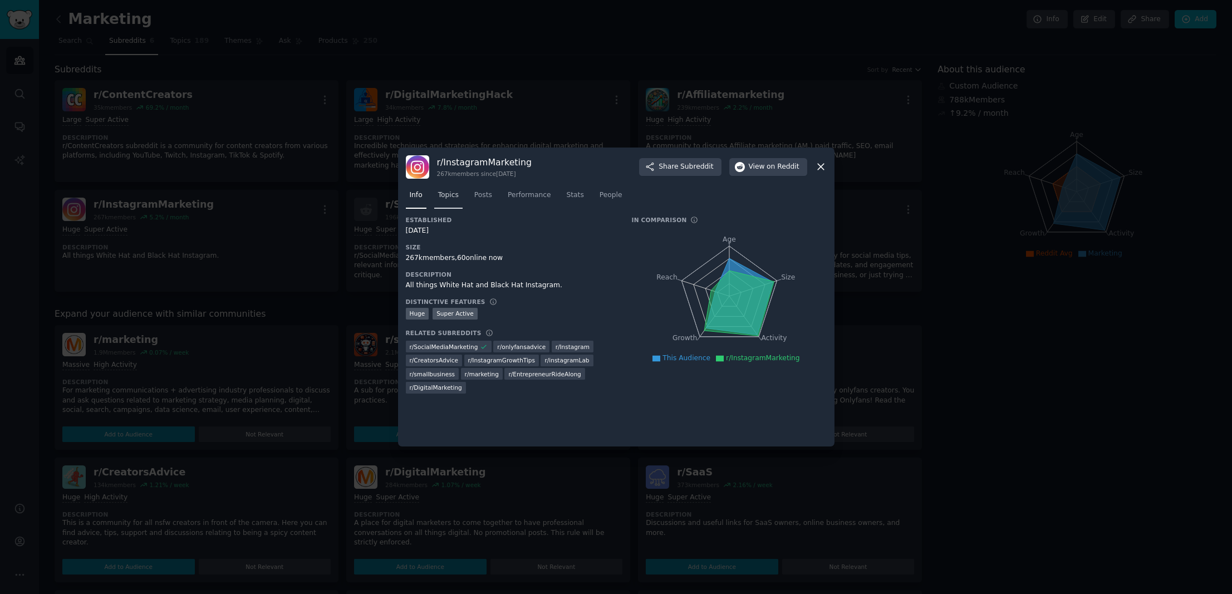
click at [455, 193] on span "Topics" at bounding box center [448, 195] width 21 height 10
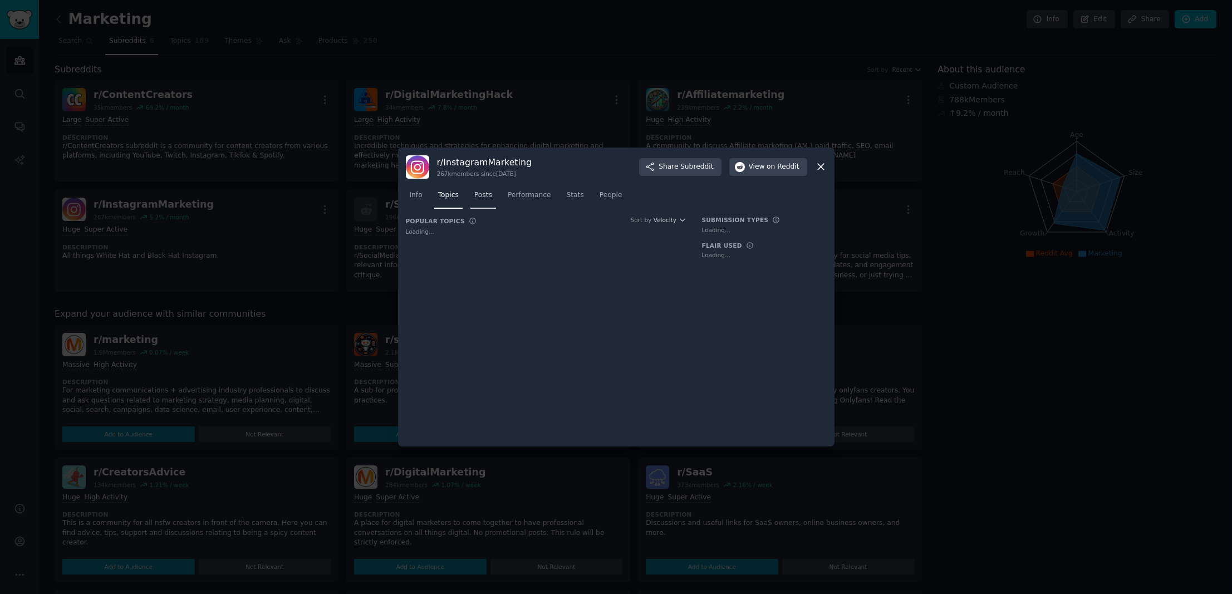
click at [481, 194] on span "Posts" at bounding box center [483, 195] width 18 height 10
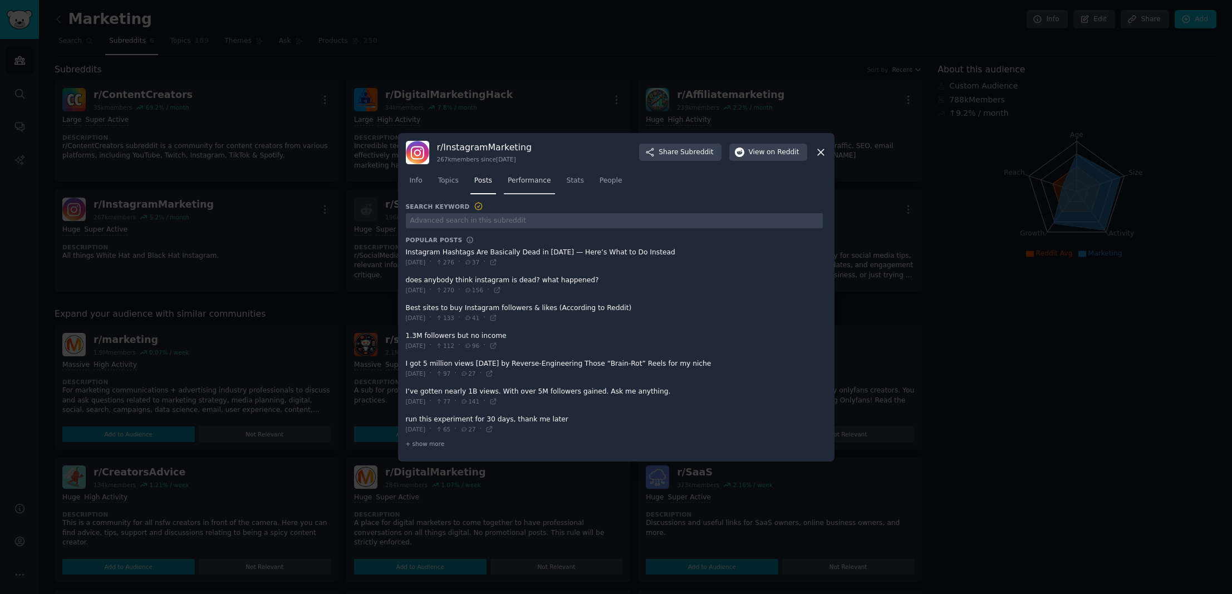
click at [527, 180] on span "Performance" at bounding box center [529, 181] width 43 height 10
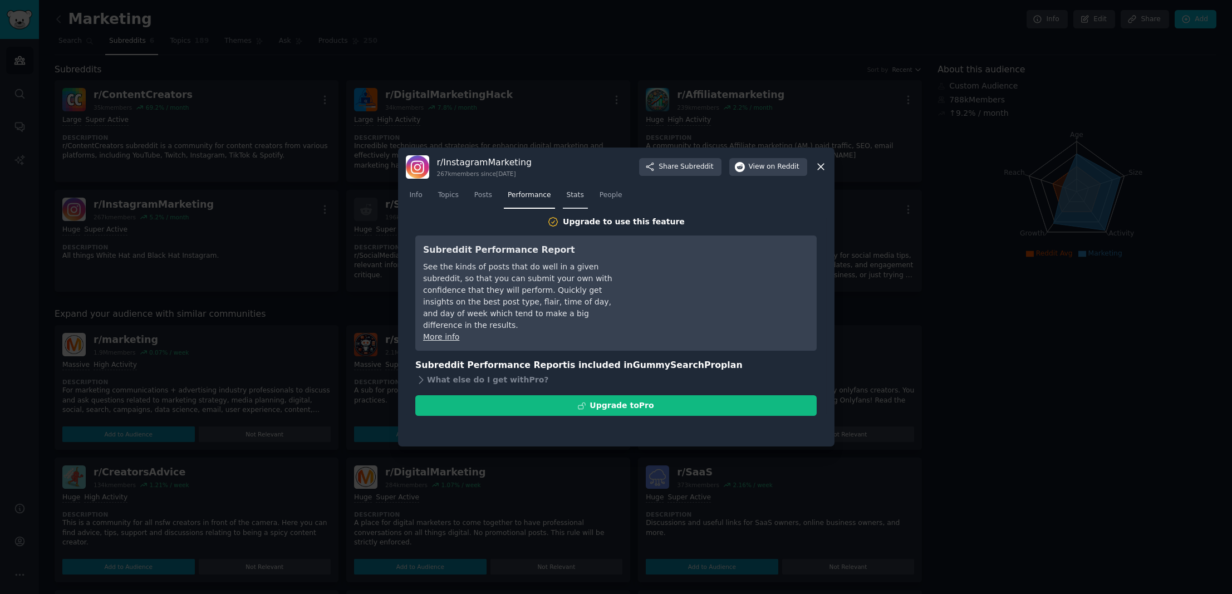
click at [572, 194] on span "Stats" at bounding box center [575, 195] width 17 height 10
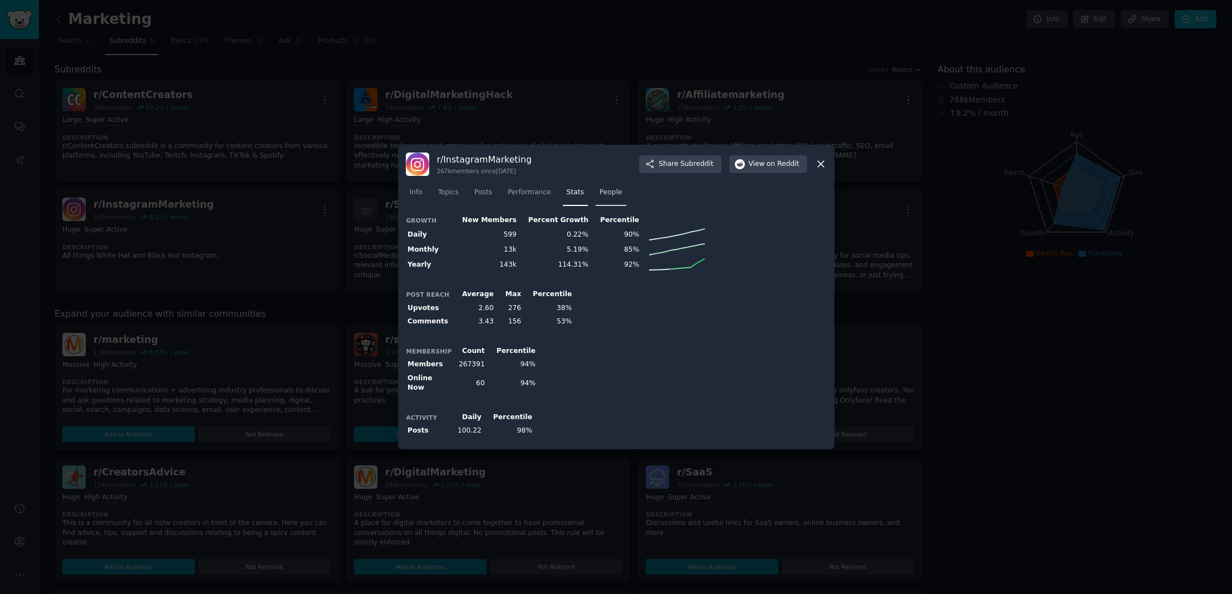
click at [605, 194] on span "People" at bounding box center [611, 193] width 23 height 10
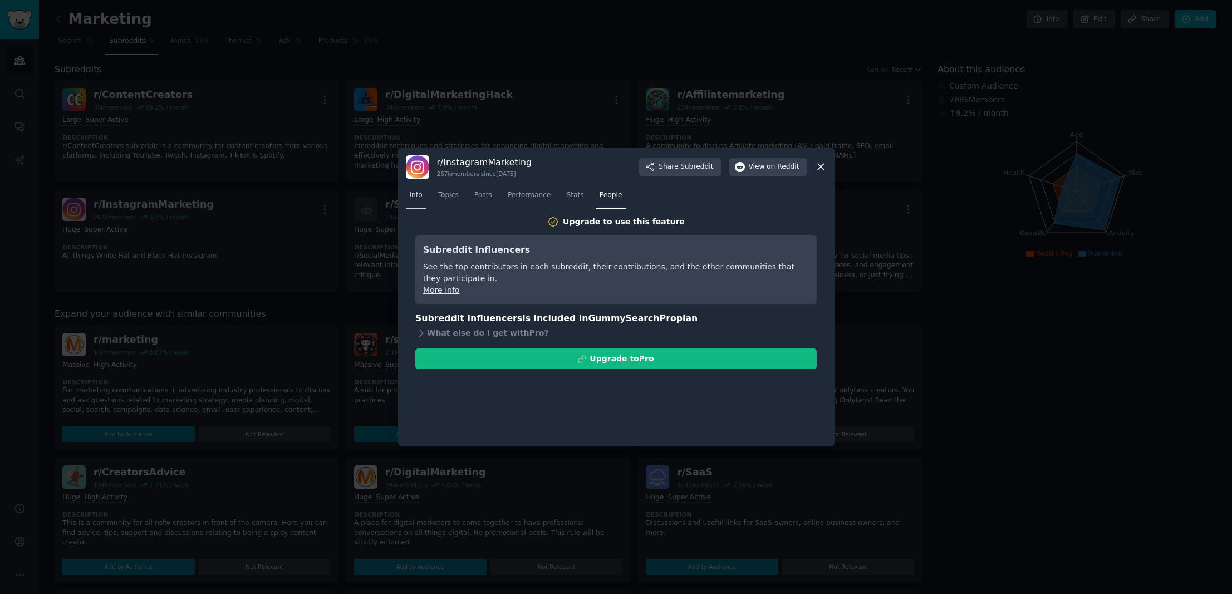
click at [410, 196] on span "Info" at bounding box center [416, 195] width 13 height 10
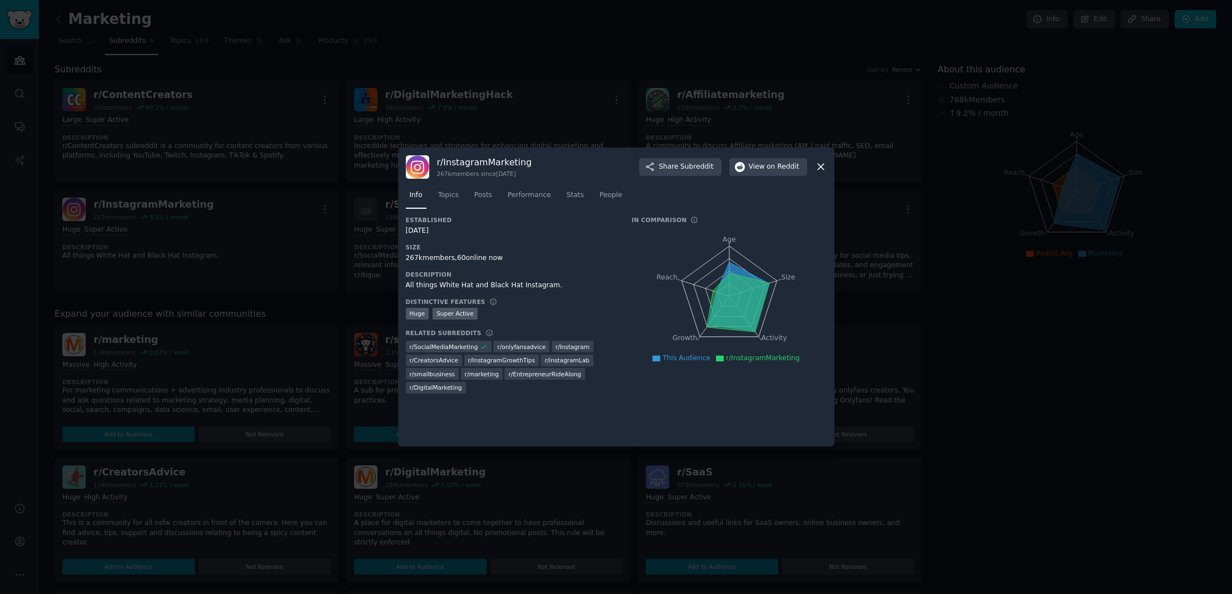
click at [832, 167] on div "r/ InstagramMarketing 267k members since [DATE] Share Subreddit View on Reddit …" at bounding box center [616, 297] width 436 height 299
click at [827, 166] on div "r/ InstagramMarketing 267k members since [DATE] Share Subreddit View on Reddit …" at bounding box center [616, 297] width 436 height 299
click at [289, 101] on div at bounding box center [616, 297] width 1232 height 594
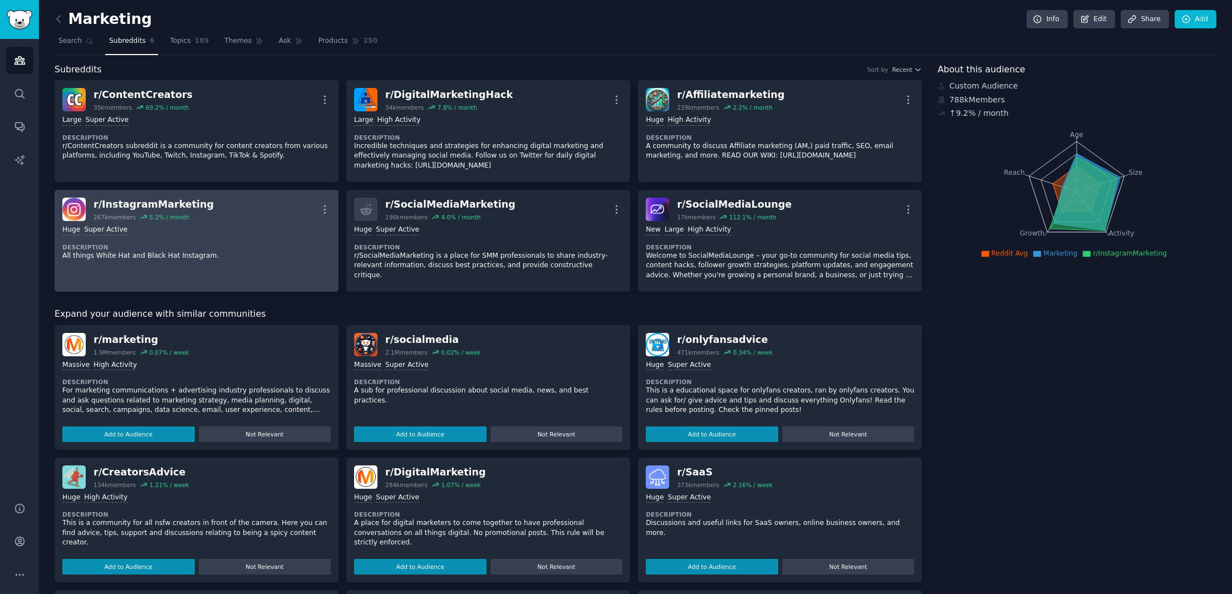
click at [118, 204] on div "r/ InstagramMarketing" at bounding box center [154, 205] width 120 height 14
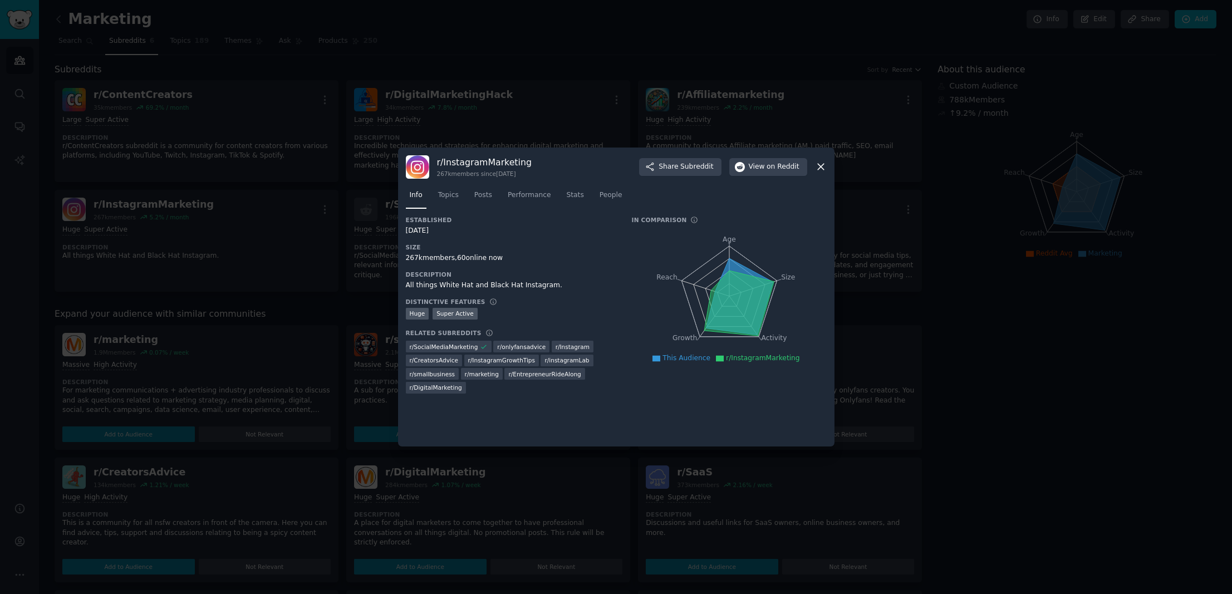
click at [259, 232] on div at bounding box center [616, 297] width 1232 height 594
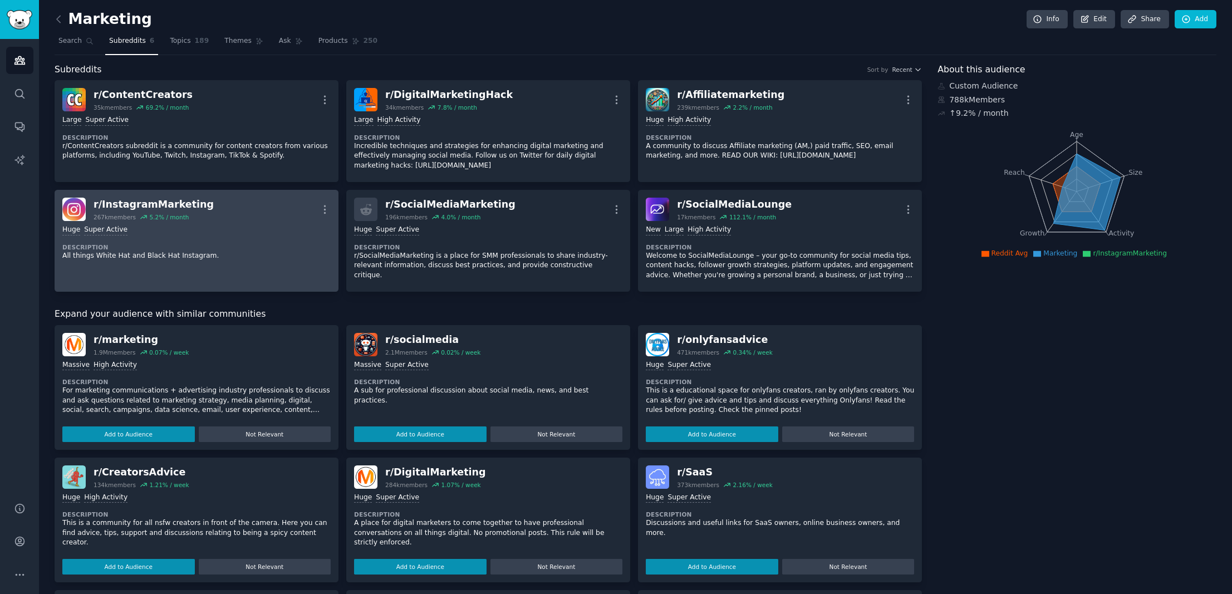
click at [258, 237] on div "Huge Super Active Description All things White Hat and Black Hat Instagram." at bounding box center [196, 242] width 268 height 43
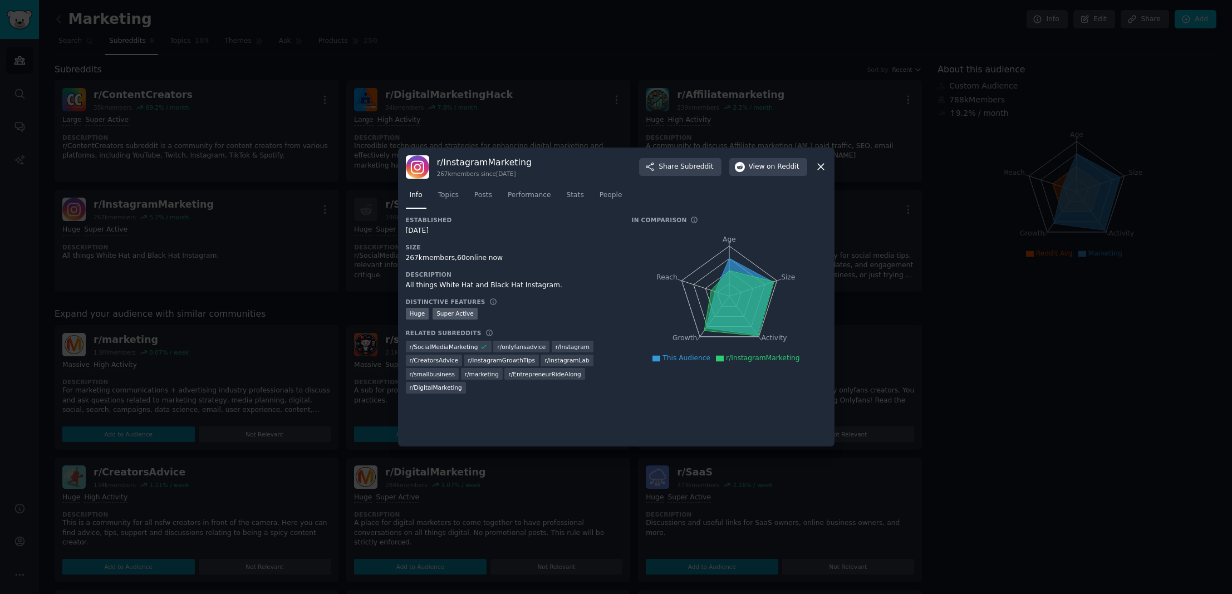
click at [256, 236] on div at bounding box center [616, 297] width 1232 height 594
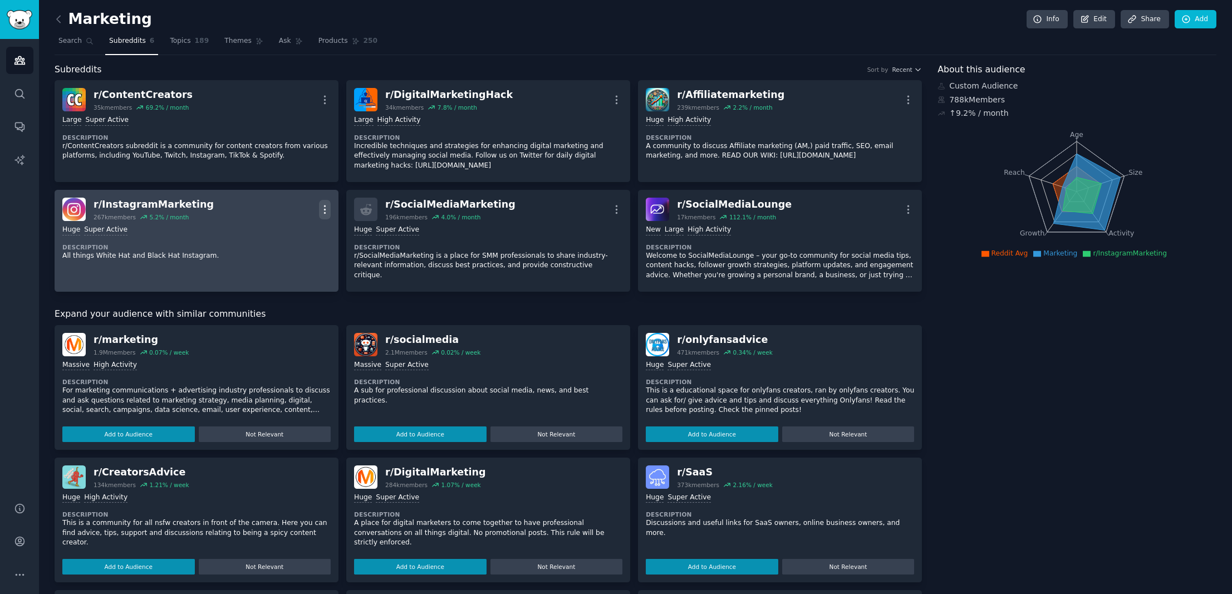
click at [326, 205] on icon "button" at bounding box center [325, 210] width 12 height 12
click at [289, 210] on link "View" at bounding box center [280, 213] width 66 height 23
click at [68, 17] on h2 "Marketing" at bounding box center [103, 20] width 97 height 18
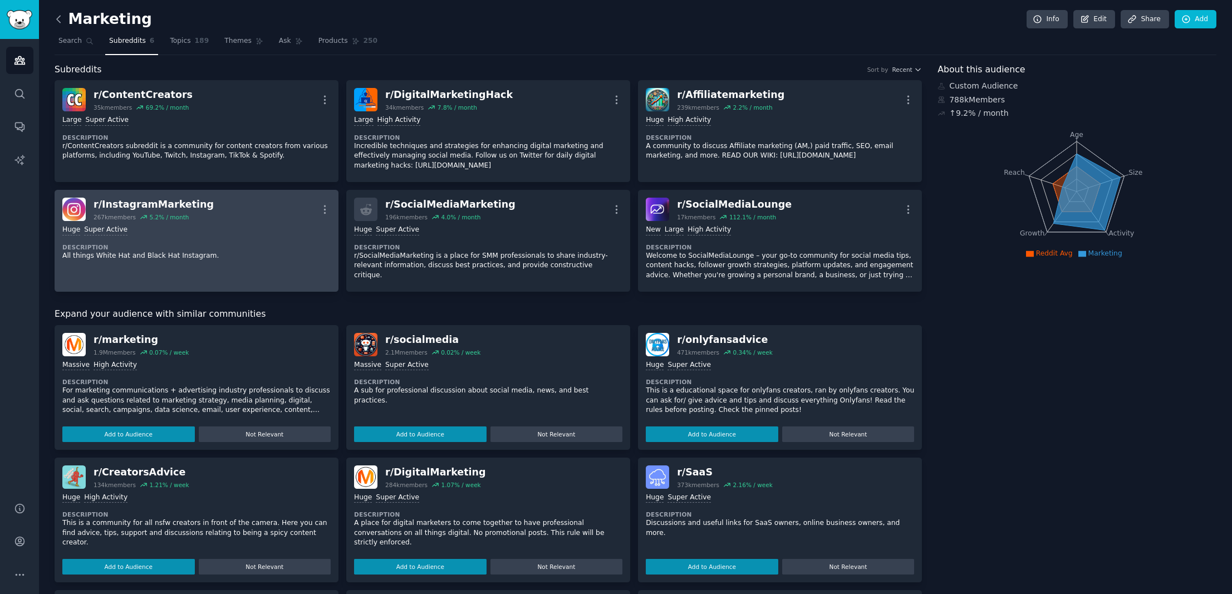
click at [61, 18] on icon at bounding box center [59, 19] width 12 height 12
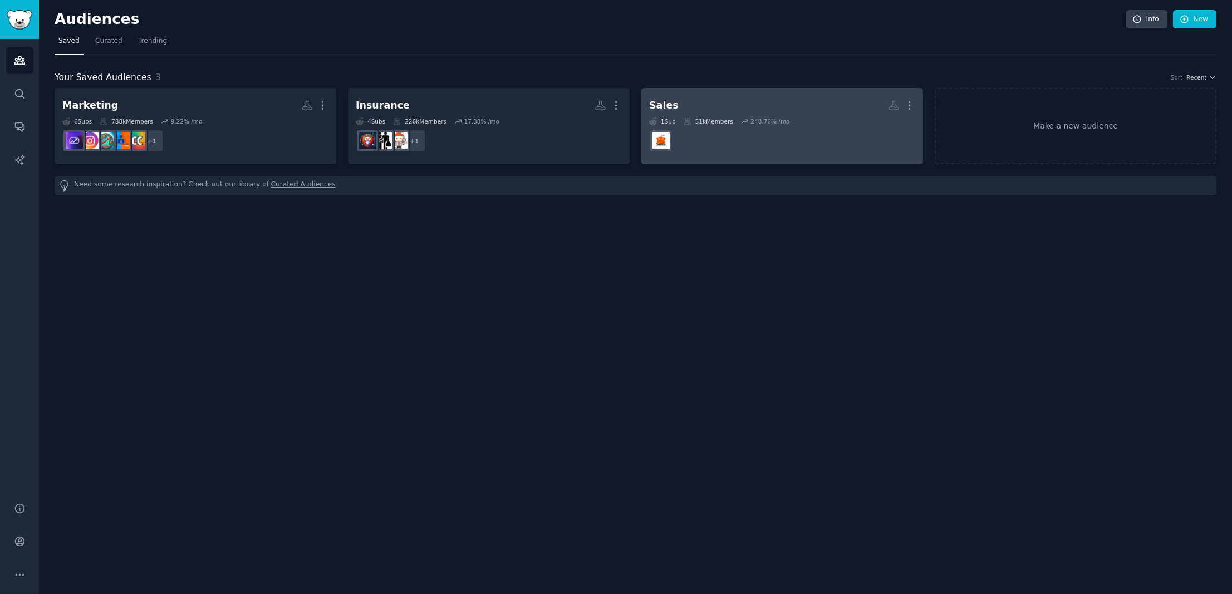
click at [689, 107] on h2 "Sales More" at bounding box center [782, 105] width 266 height 19
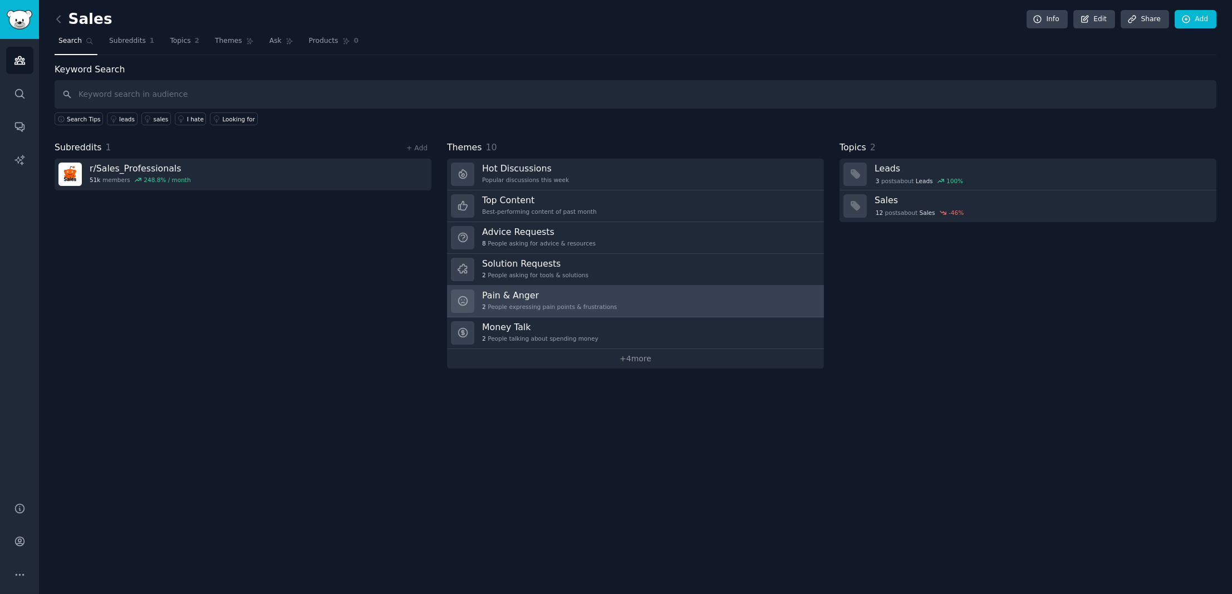
click at [557, 297] on h3 "Pain & Anger" at bounding box center [549, 295] width 135 height 12
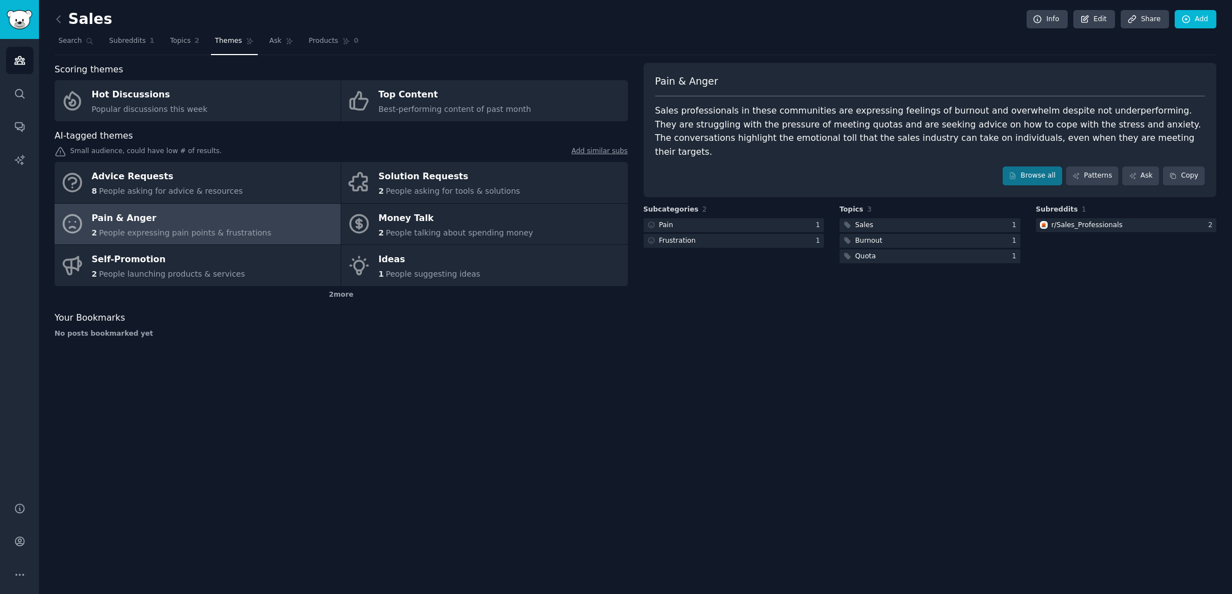
click at [8, 18] on img "Sidebar" at bounding box center [20, 19] width 26 height 19
